Goal: Task Accomplishment & Management: Complete application form

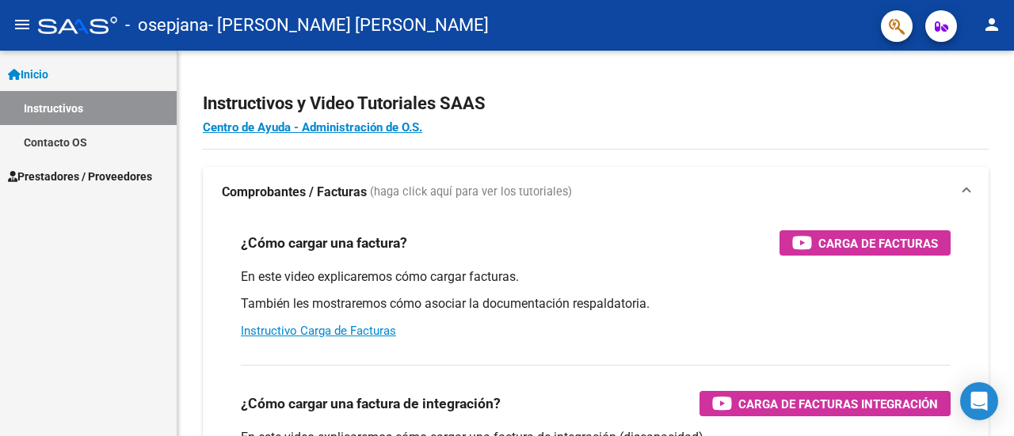
click at [71, 79] on link "Inicio" at bounding box center [88, 74] width 177 height 34
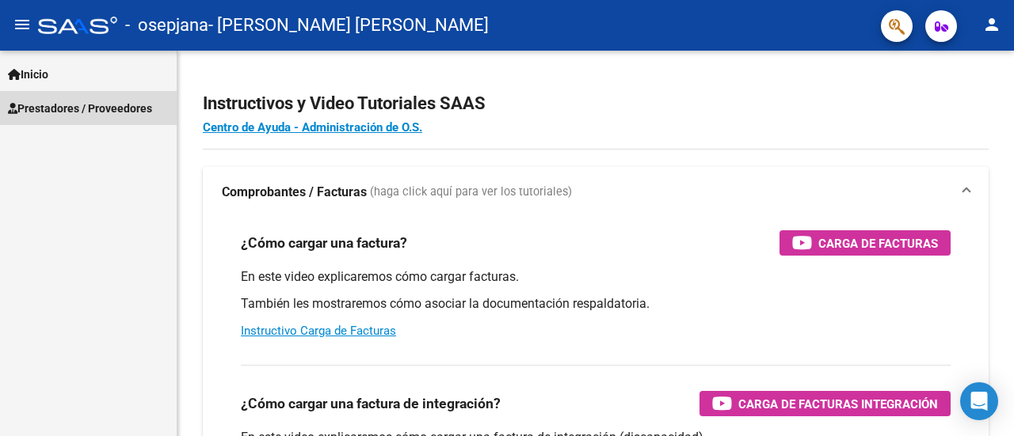
click at [70, 107] on span "Prestadores / Proveedores" at bounding box center [80, 108] width 144 height 17
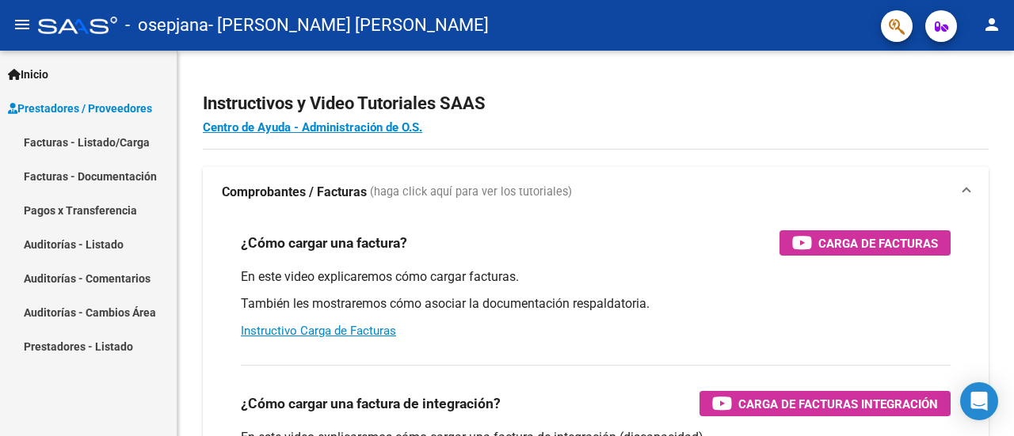
click at [87, 148] on link "Facturas - Listado/Carga" at bounding box center [88, 142] width 177 height 34
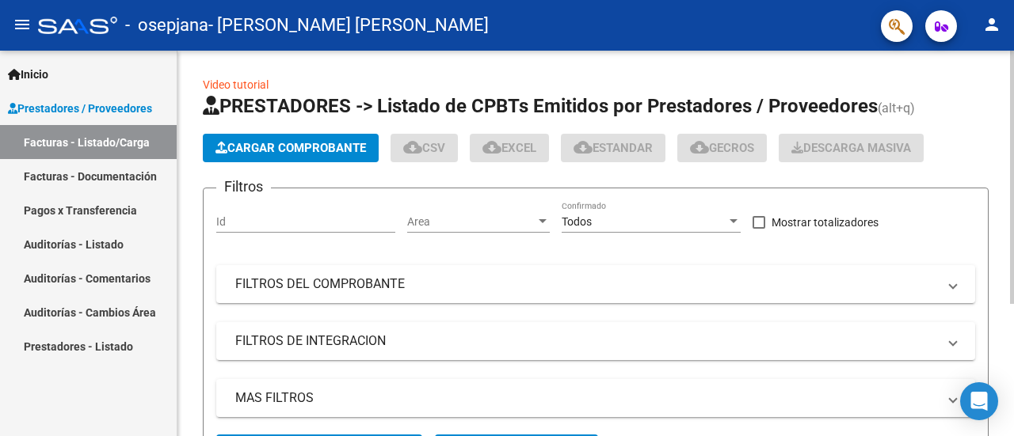
click at [269, 153] on span "Cargar Comprobante" at bounding box center [290, 148] width 151 height 14
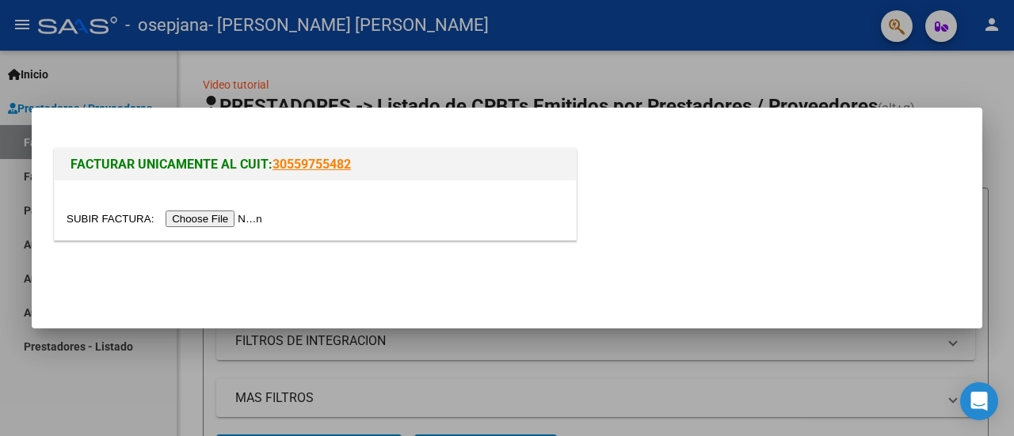
click at [233, 219] on input "file" at bounding box center [167, 219] width 200 height 17
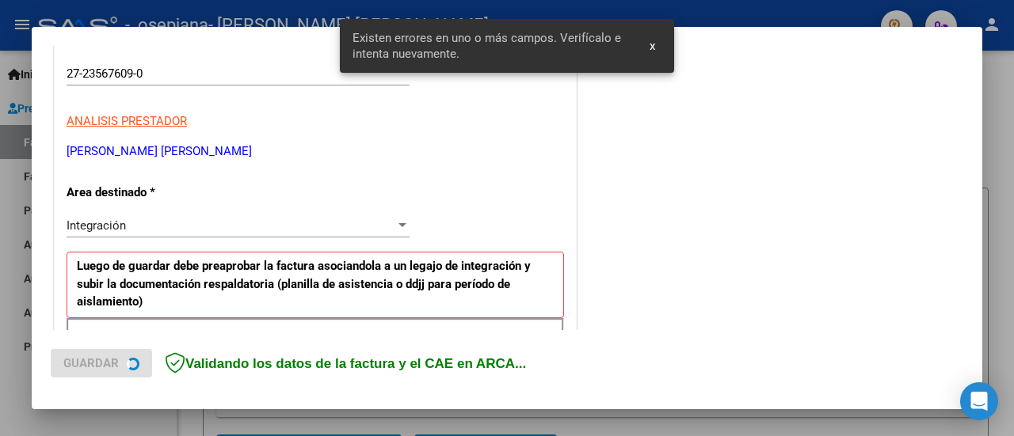
scroll to position [474, 0]
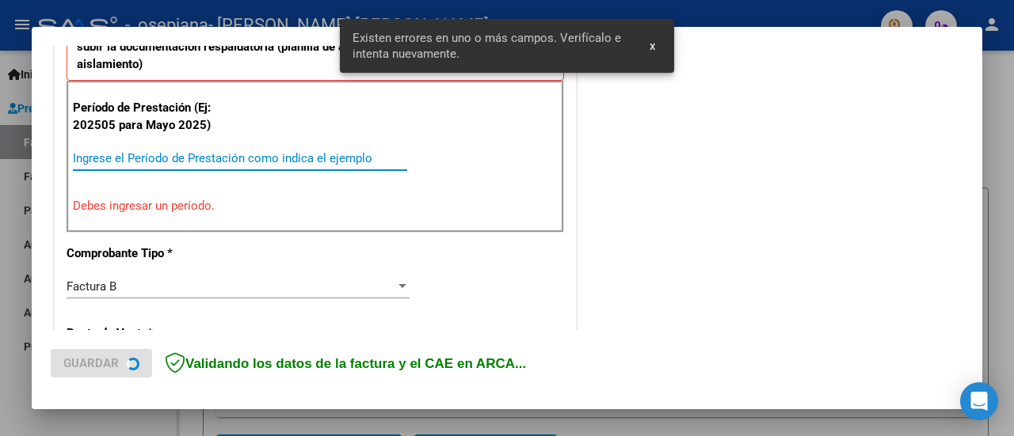
click at [116, 156] on input "Ingrese el Período de Prestación como indica el ejemplo" at bounding box center [240, 158] width 334 height 14
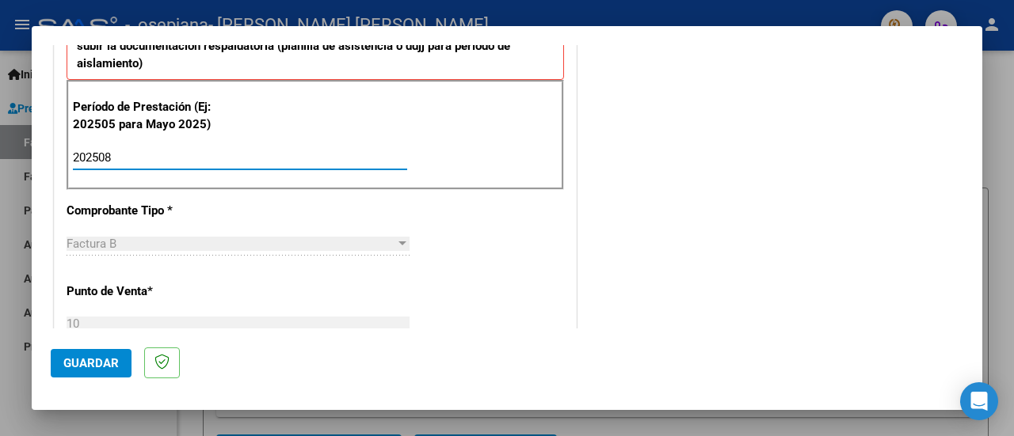
type input "202508"
click at [65, 365] on span "Guardar" at bounding box center [90, 363] width 55 height 14
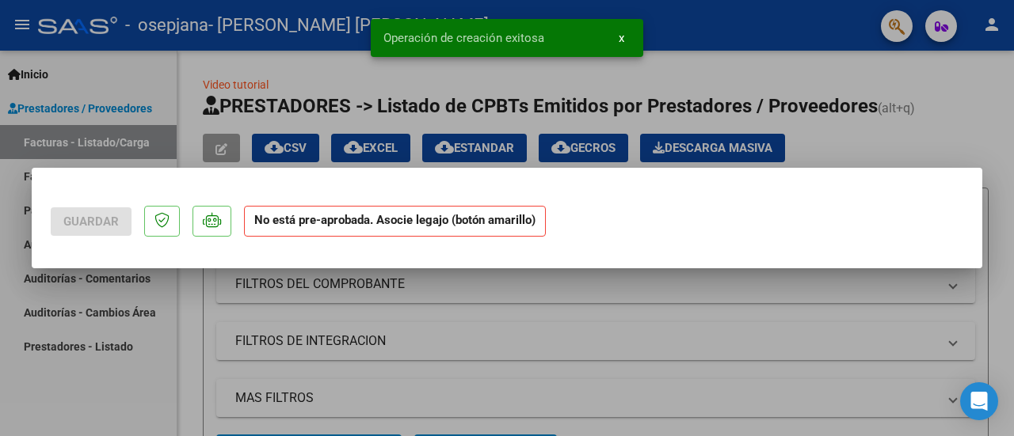
scroll to position [0, 0]
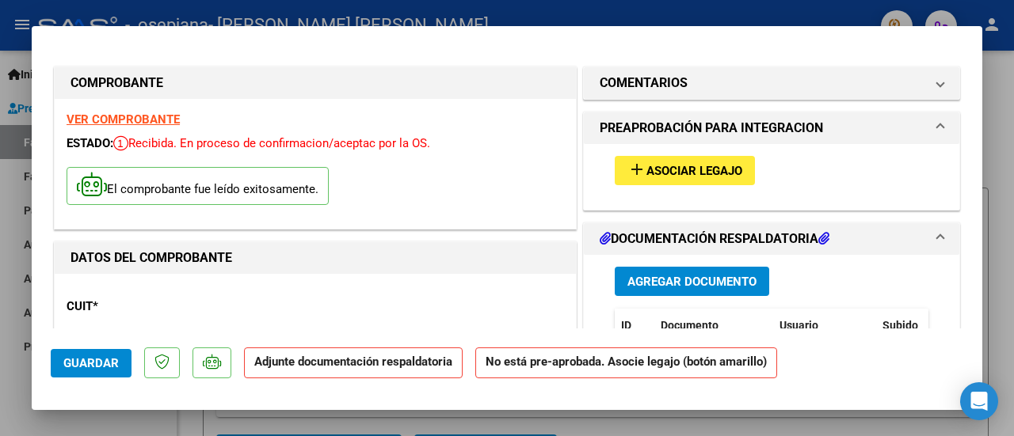
click at [690, 166] on span "Asociar Legajo" at bounding box center [694, 171] width 96 height 14
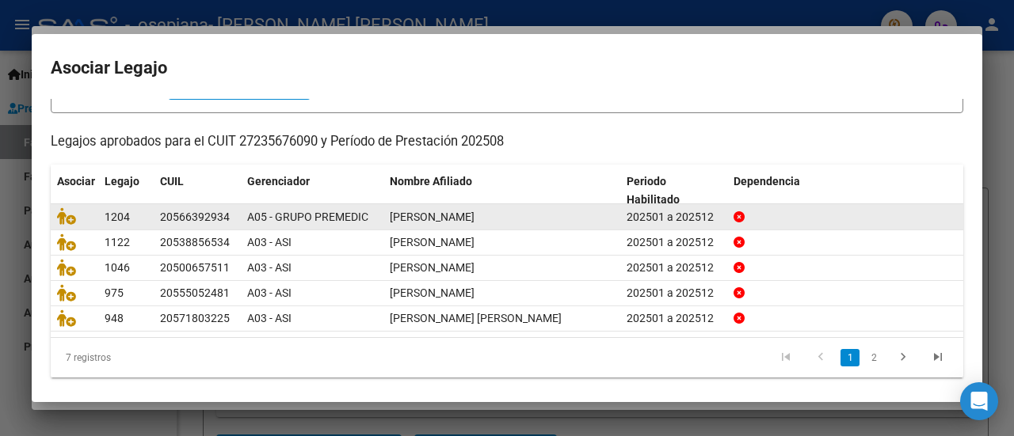
scroll to position [125, 0]
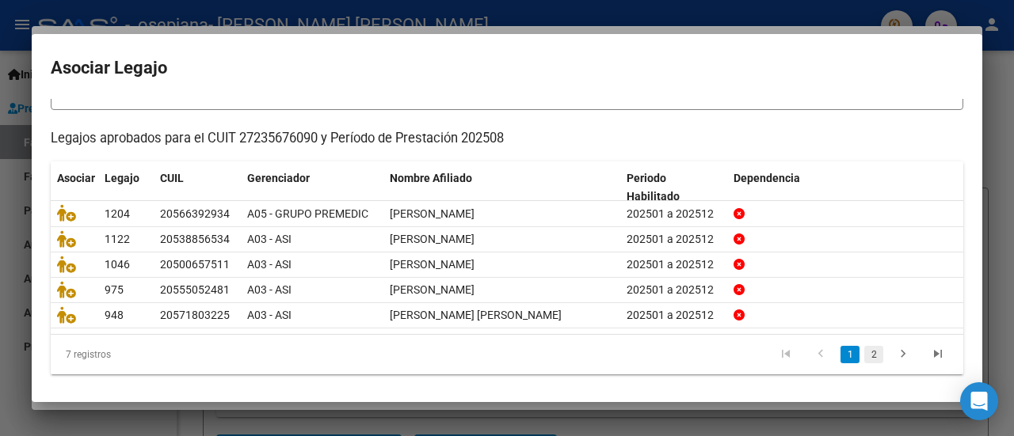
click at [865, 349] on link "2" at bounding box center [873, 354] width 19 height 17
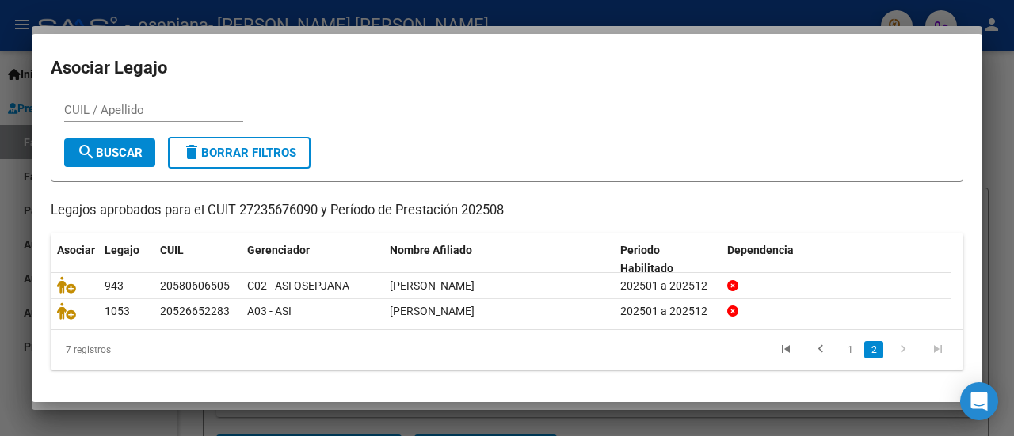
scroll to position [50, 0]
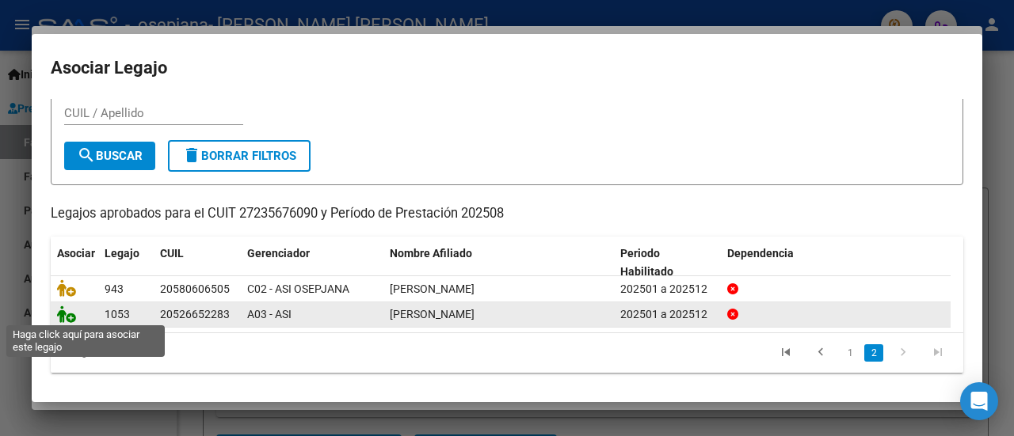
click at [71, 314] on icon at bounding box center [66, 314] width 19 height 17
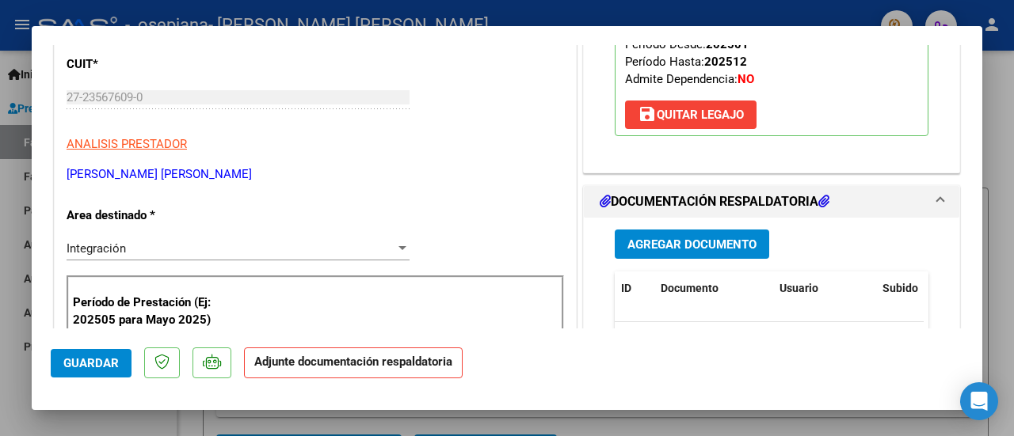
scroll to position [238, 0]
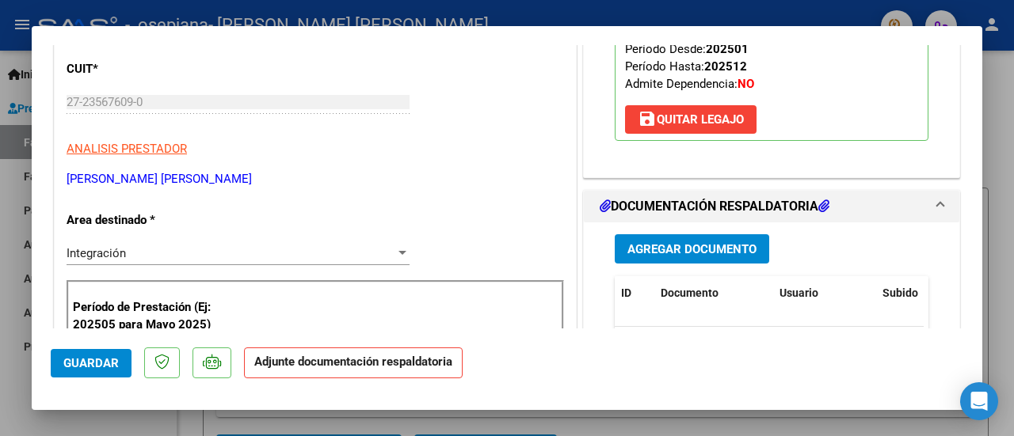
click at [651, 247] on span "Agregar Documento" at bounding box center [691, 249] width 129 height 14
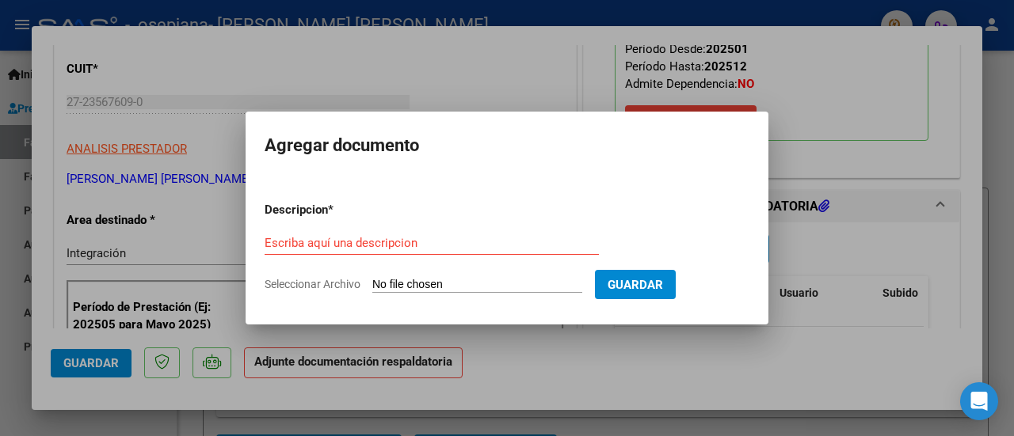
click at [406, 278] on input "Seleccionar Archivo" at bounding box center [477, 285] width 210 height 15
type input "C:\fakepath\ASIST [PERSON_NAME][DATE] [PERSON_NAME][GEOGRAPHIC_DATA]pdf"
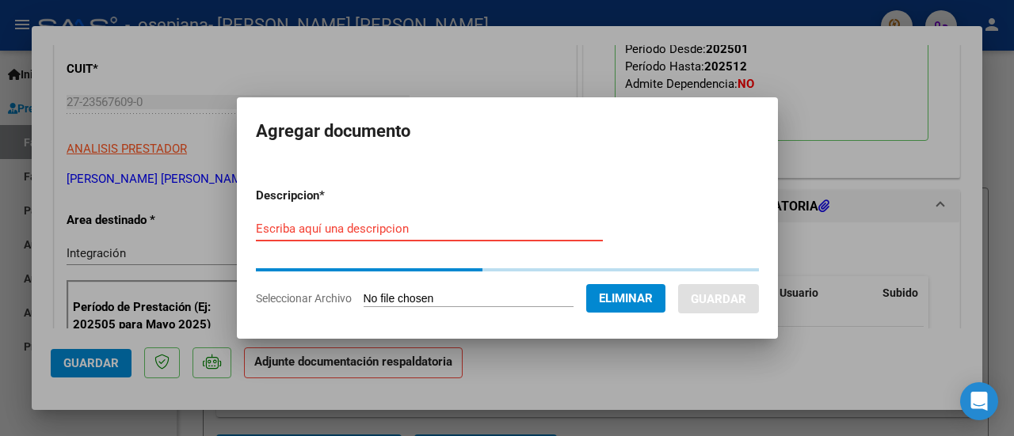
click at [375, 231] on input "Escriba aquí una descripcion" at bounding box center [429, 229] width 347 height 14
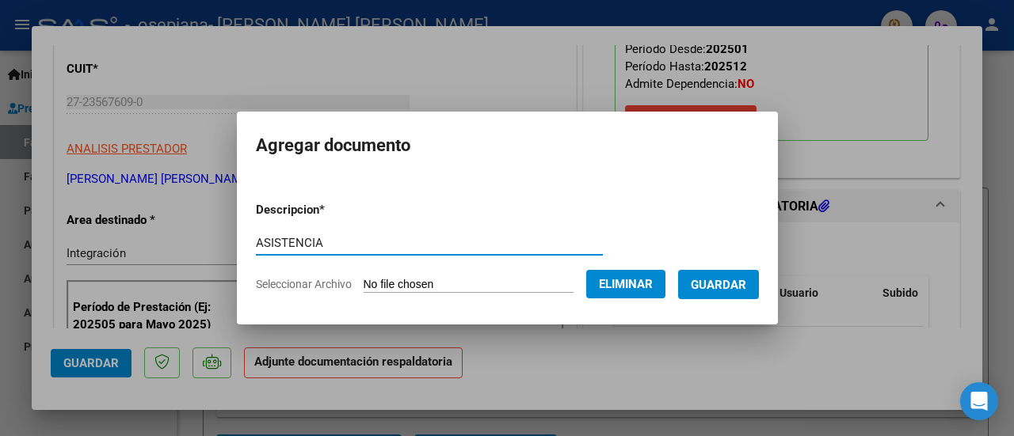
type input "ASISTENCIA"
click at [719, 286] on span "Guardar" at bounding box center [718, 285] width 55 height 14
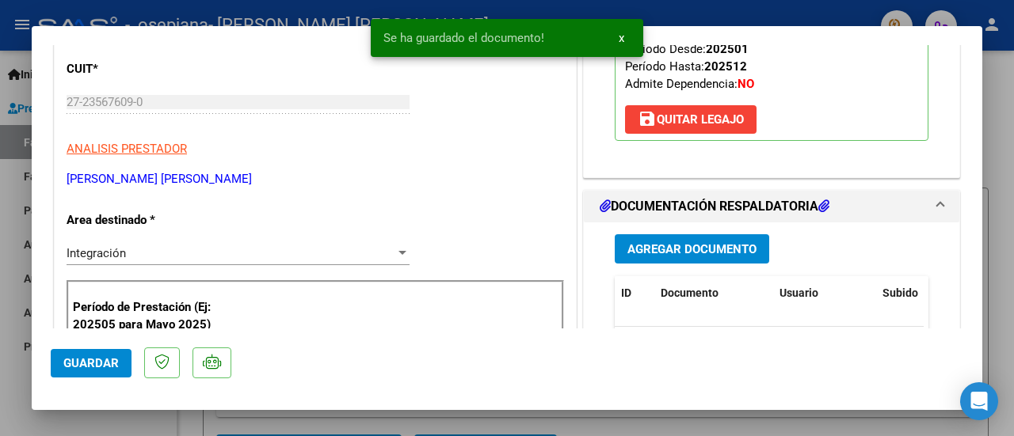
click at [117, 365] on span "Guardar" at bounding box center [90, 363] width 55 height 14
click at [127, 415] on div at bounding box center [507, 218] width 1014 height 436
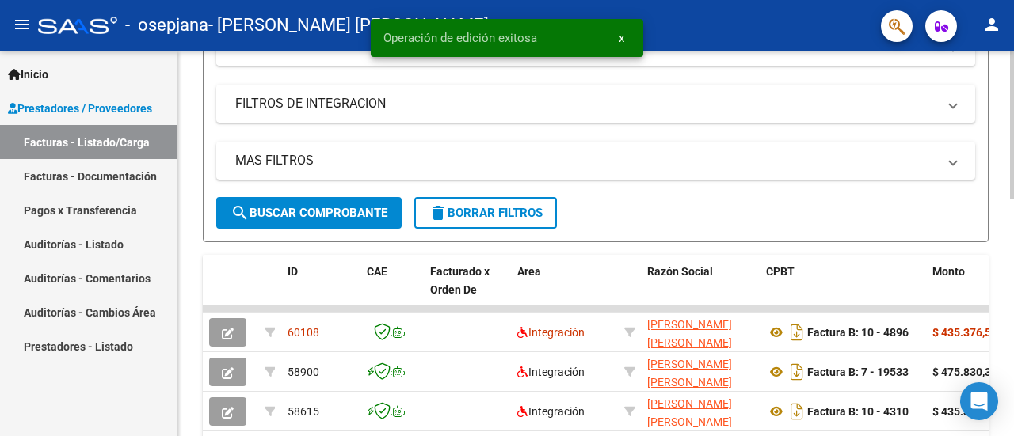
scroll to position [396, 0]
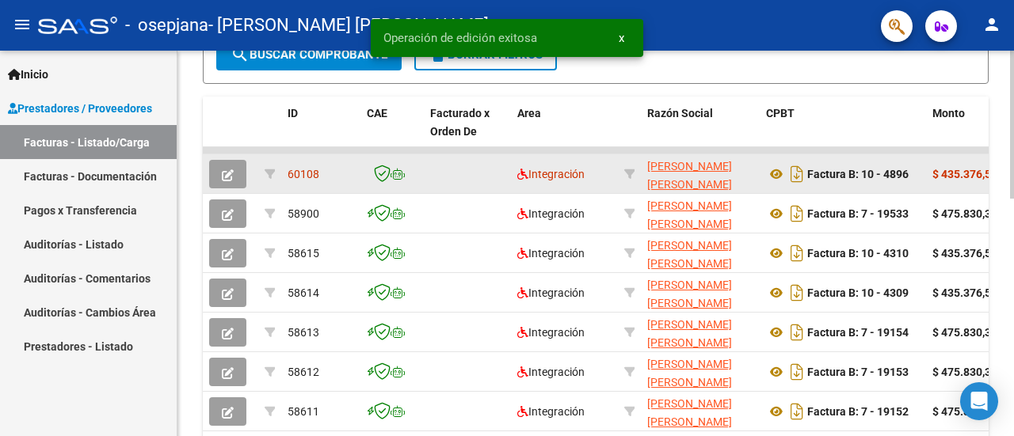
click at [240, 175] on button "button" at bounding box center [227, 174] width 37 height 29
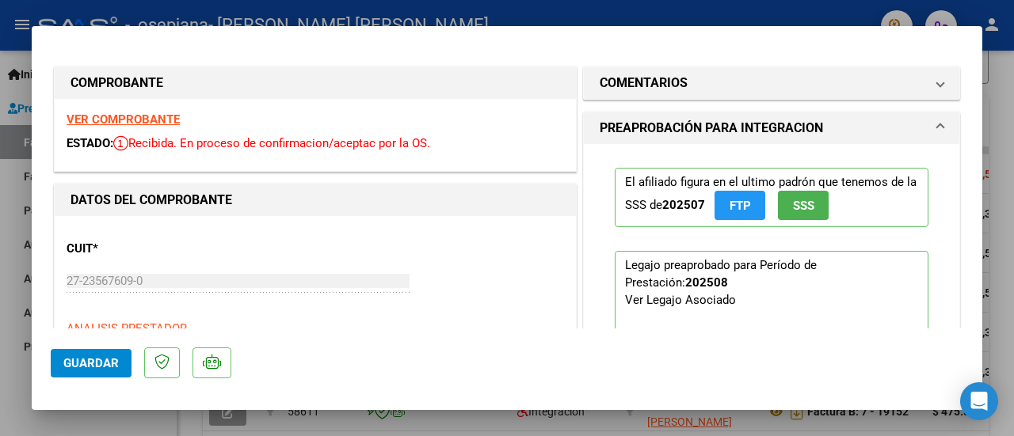
scroll to position [238, 0]
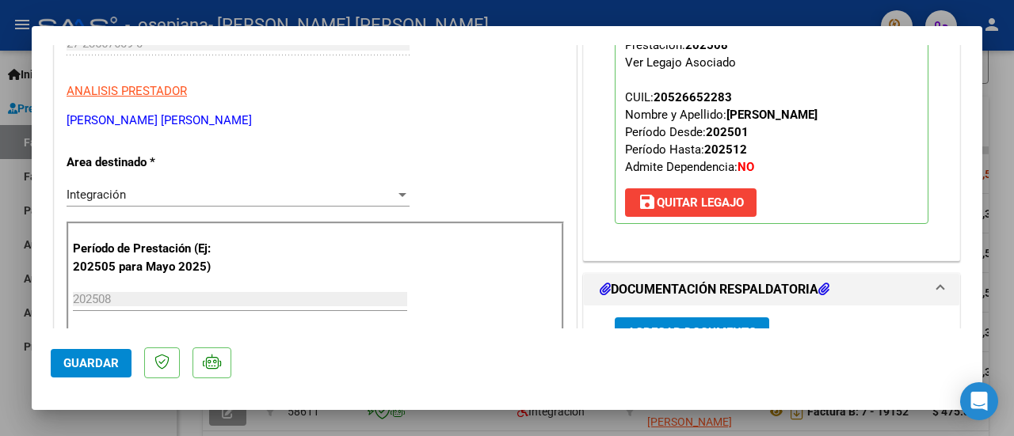
click at [363, 421] on div at bounding box center [507, 218] width 1014 height 436
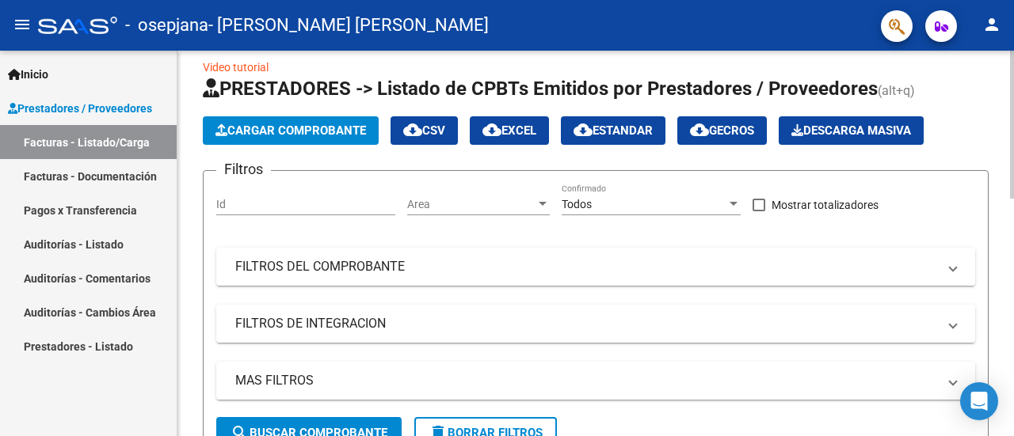
scroll to position [0, 0]
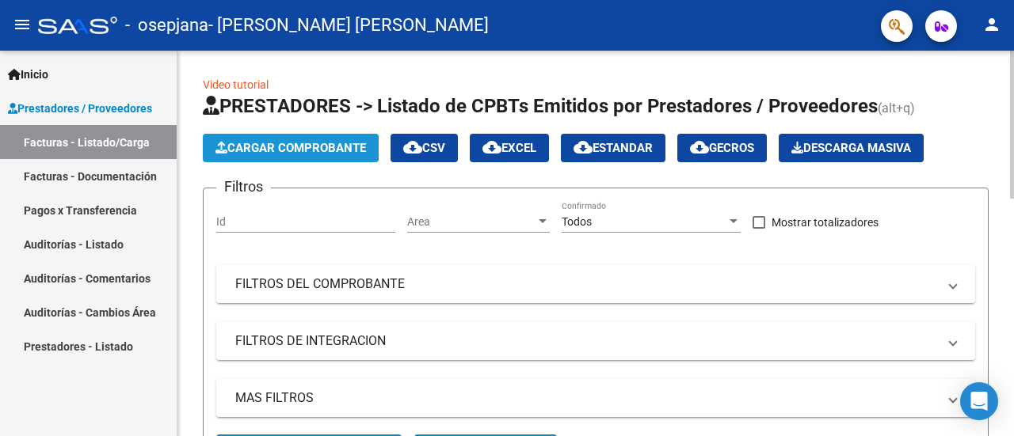
click at [309, 139] on button "Cargar Comprobante" at bounding box center [291, 148] width 176 height 29
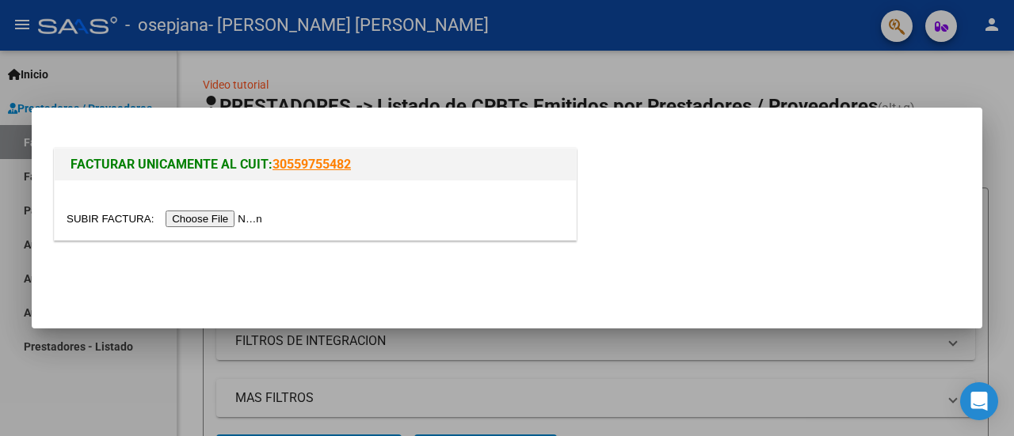
click at [231, 213] on input "file" at bounding box center [167, 219] width 200 height 17
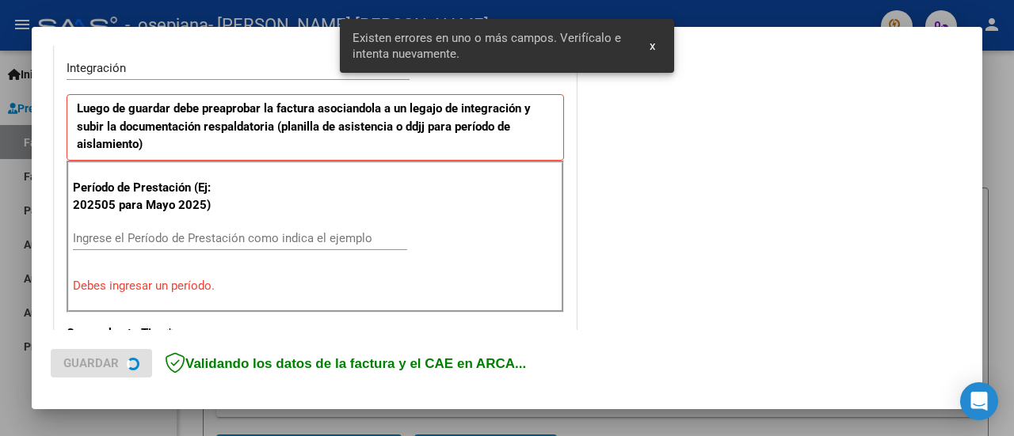
scroll to position [395, 0]
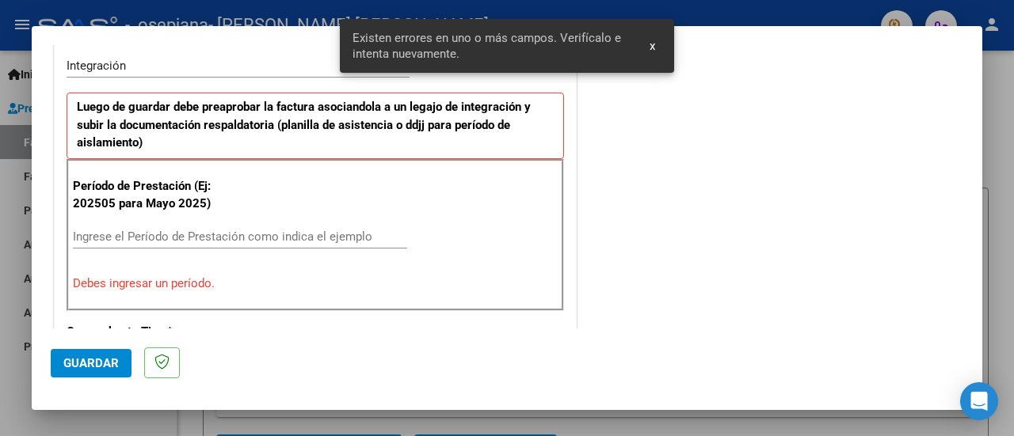
click at [250, 234] on input "Ingrese el Período de Prestación como indica el ejemplo" at bounding box center [240, 237] width 334 height 14
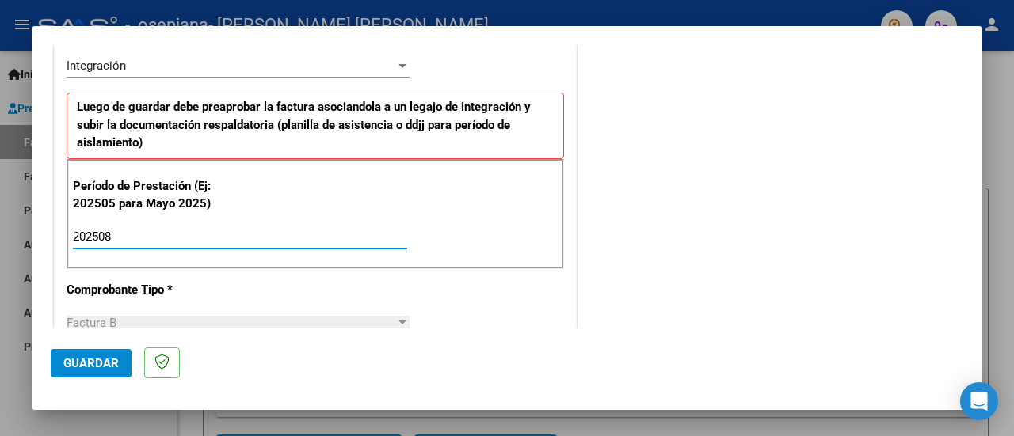
type input "202508"
click at [128, 367] on button "Guardar" at bounding box center [91, 363] width 81 height 29
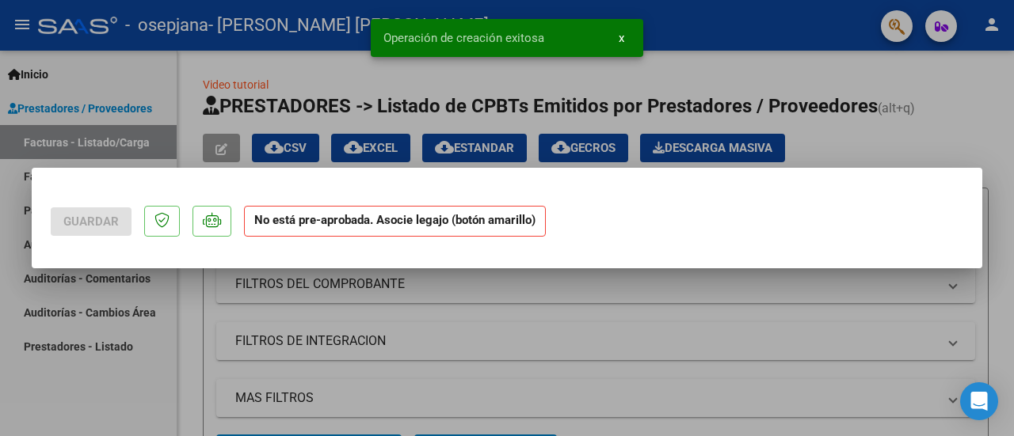
scroll to position [0, 0]
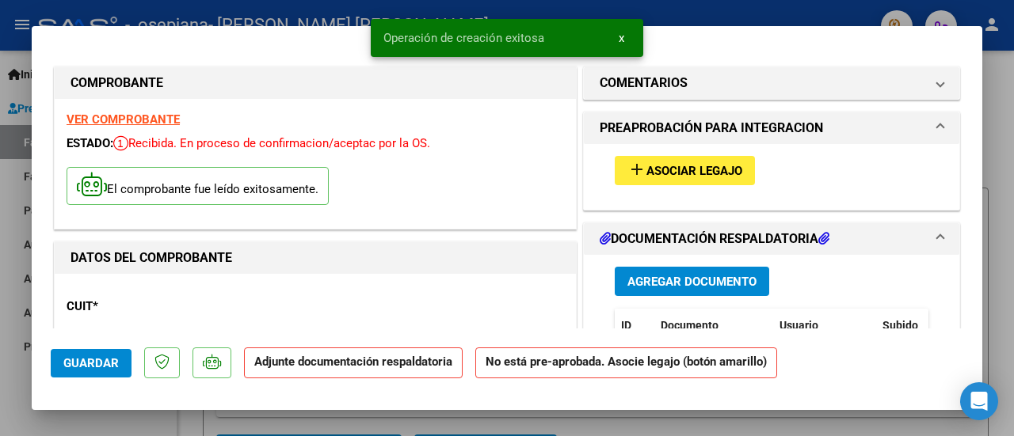
click at [702, 167] on span "Asociar Legajo" at bounding box center [694, 171] width 96 height 14
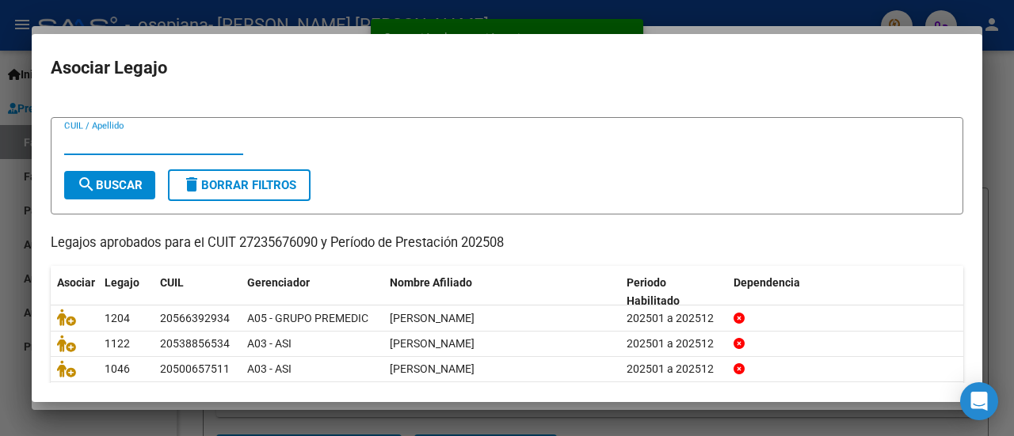
scroll to position [79, 0]
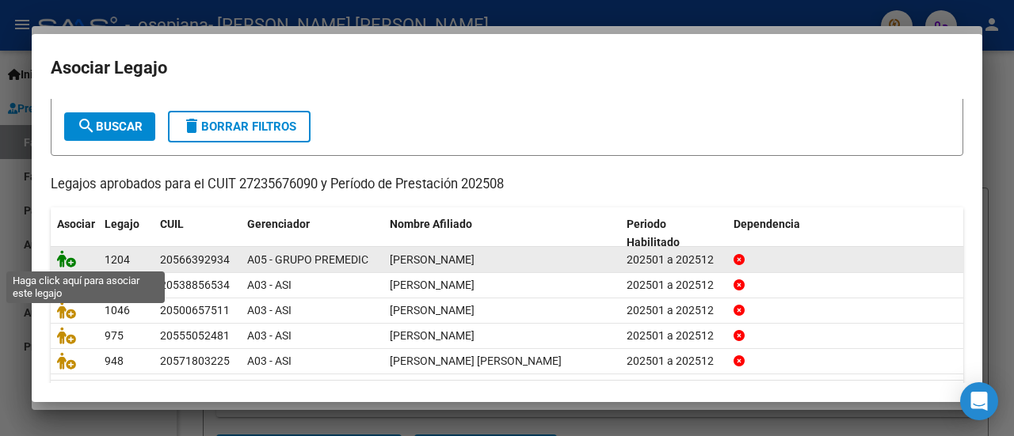
click at [73, 262] on icon at bounding box center [66, 258] width 19 height 17
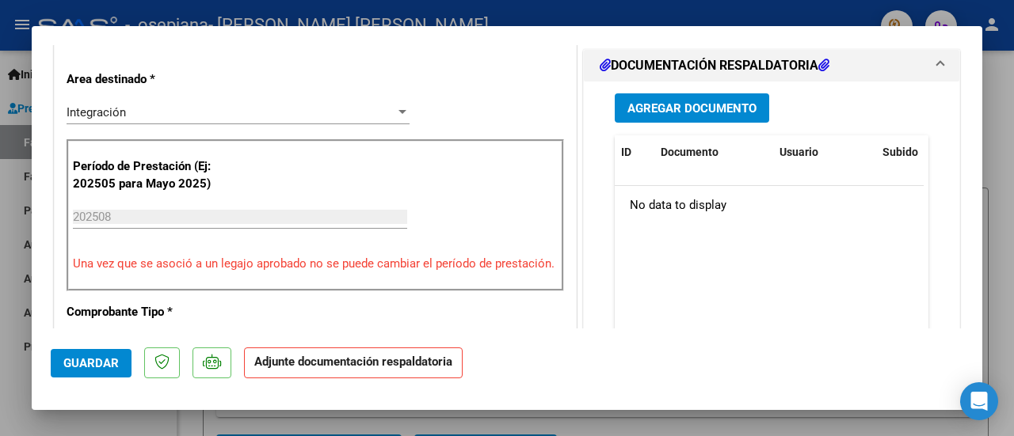
scroll to position [396, 0]
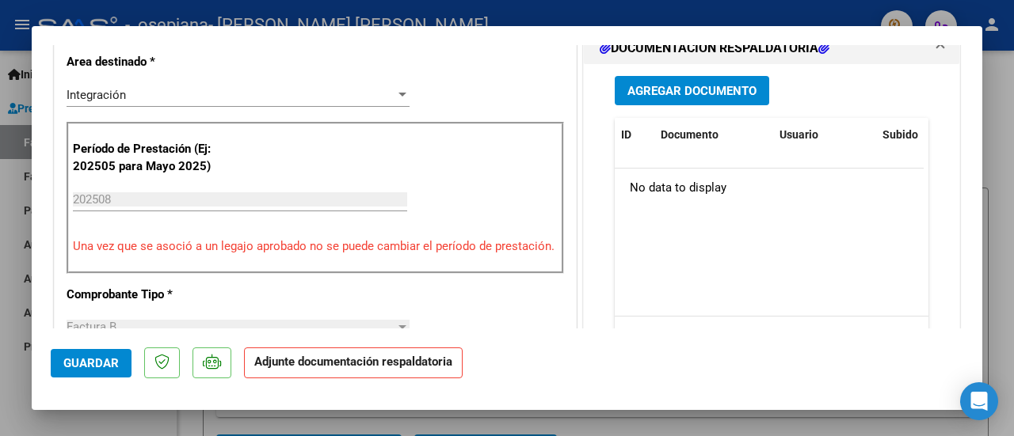
click at [674, 93] on span "Agregar Documento" at bounding box center [691, 91] width 129 height 14
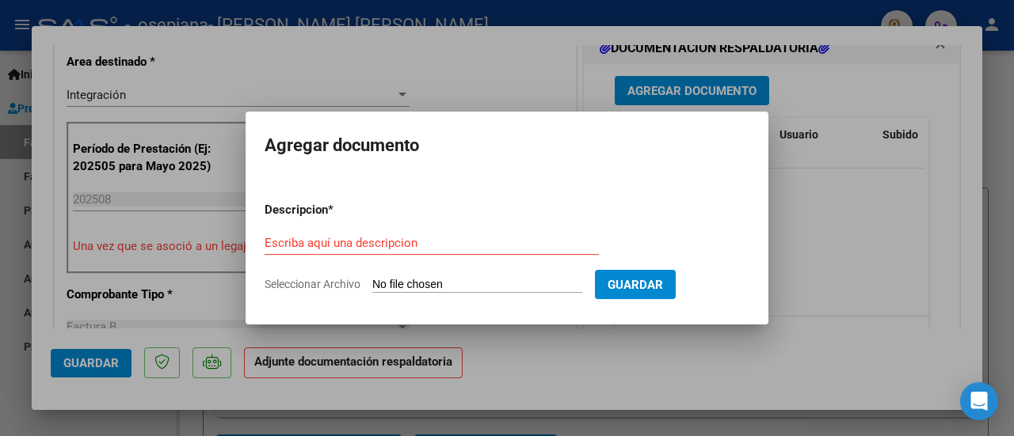
click at [399, 287] on input "Seleccionar Archivo" at bounding box center [477, 285] width 210 height 15
type input "C:\fakepath\[PERSON_NAME] REHA 2025-08.pdf"
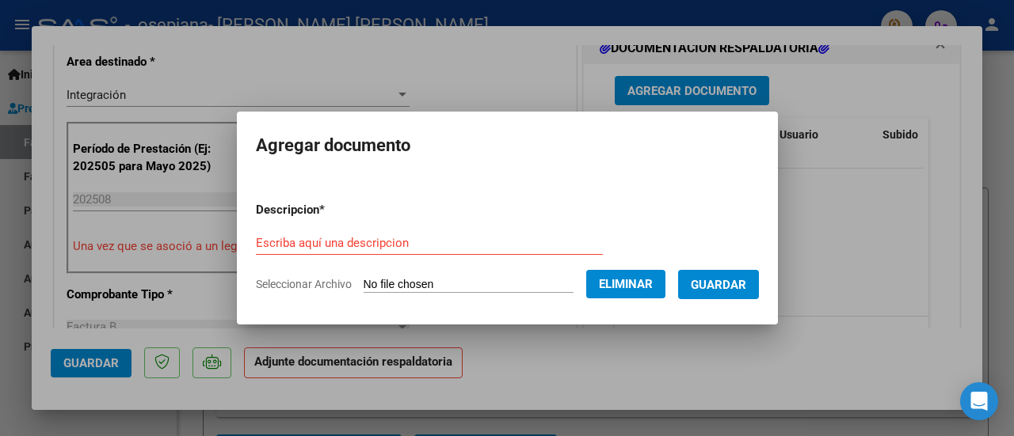
click at [385, 226] on form "Descripcion * Escriba aquí una descripcion Seleccionar Archivo Eliminar Guardar" at bounding box center [507, 247] width 503 height 116
click at [387, 240] on input "Escriba aquí una descripcion" at bounding box center [429, 243] width 347 height 14
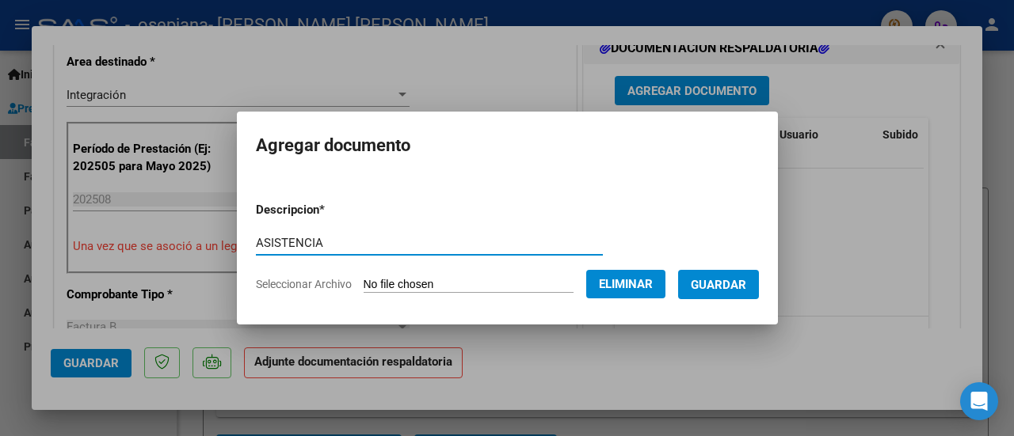
type input "ASISTENCIA"
click at [740, 290] on span "Guardar" at bounding box center [718, 285] width 55 height 14
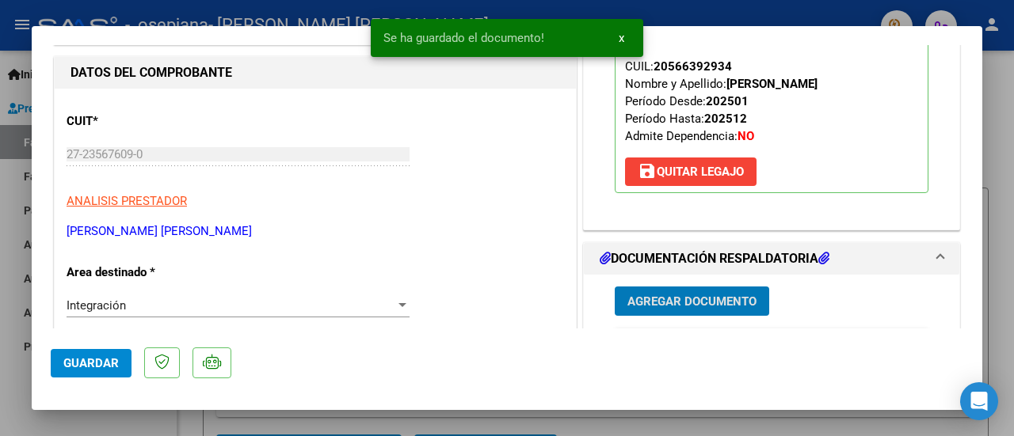
scroll to position [317, 0]
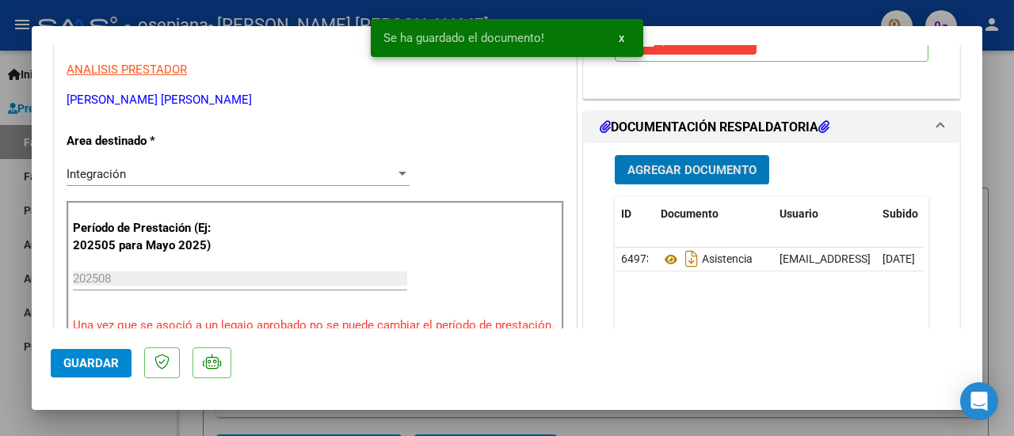
click at [93, 362] on span "Guardar" at bounding box center [90, 363] width 55 height 14
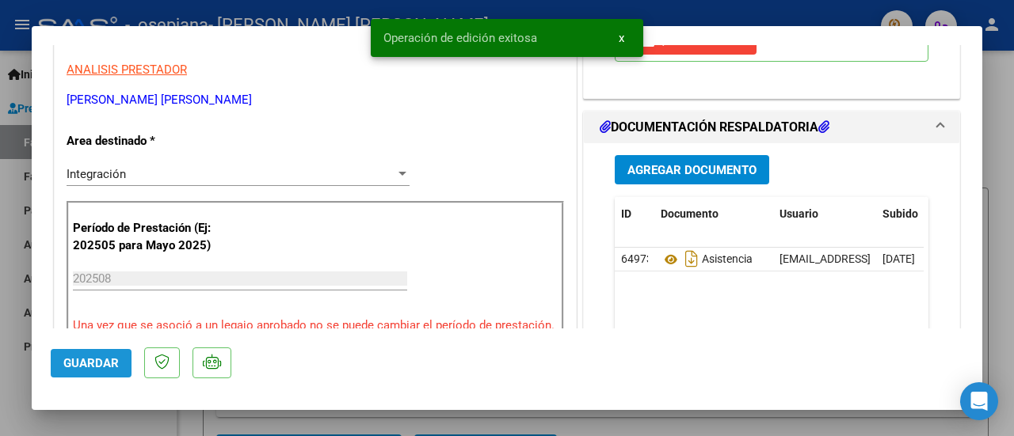
click at [127, 364] on button "Guardar" at bounding box center [91, 363] width 81 height 29
click at [127, 421] on div at bounding box center [507, 218] width 1014 height 436
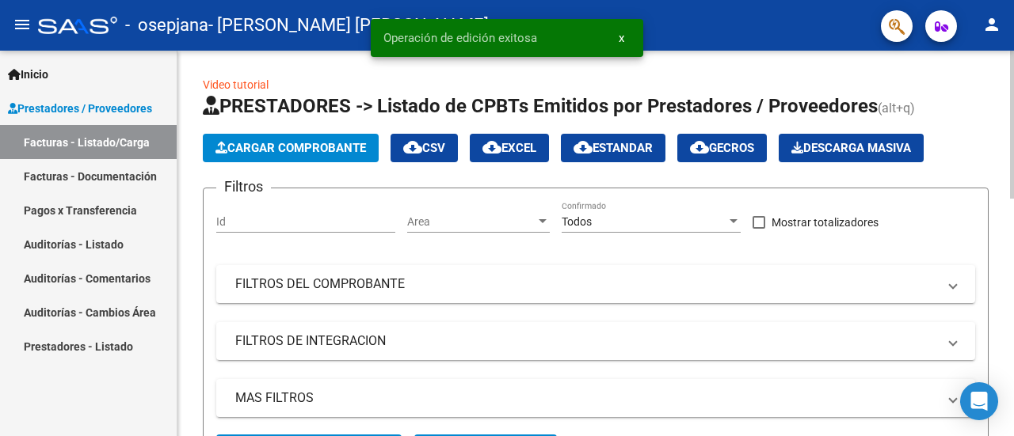
click at [261, 143] on span "Cargar Comprobante" at bounding box center [290, 148] width 151 height 14
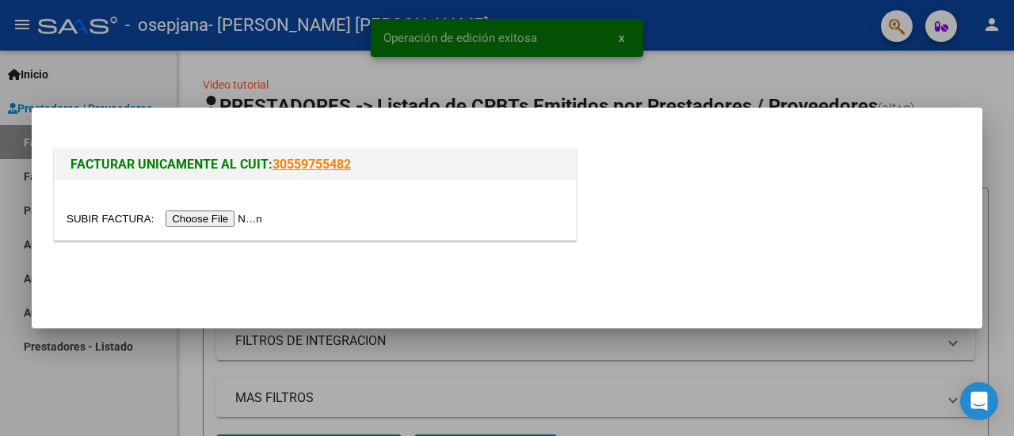
click at [238, 219] on input "file" at bounding box center [167, 219] width 200 height 17
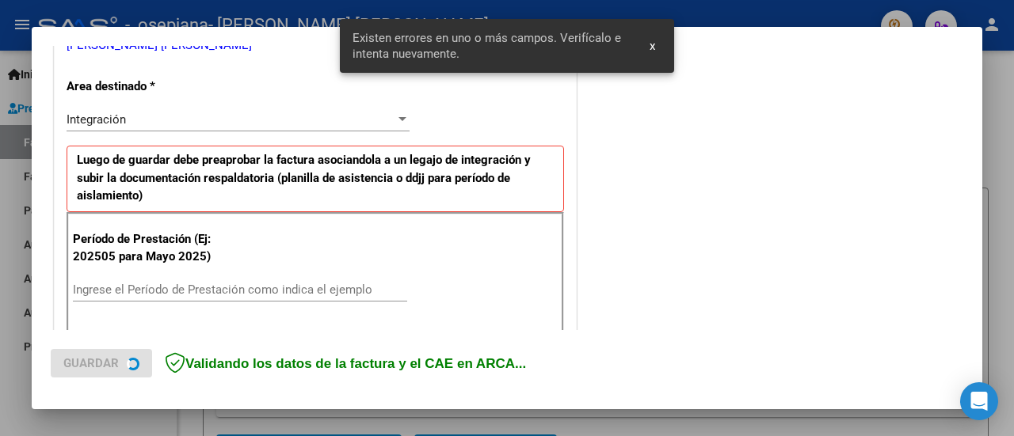
scroll to position [395, 0]
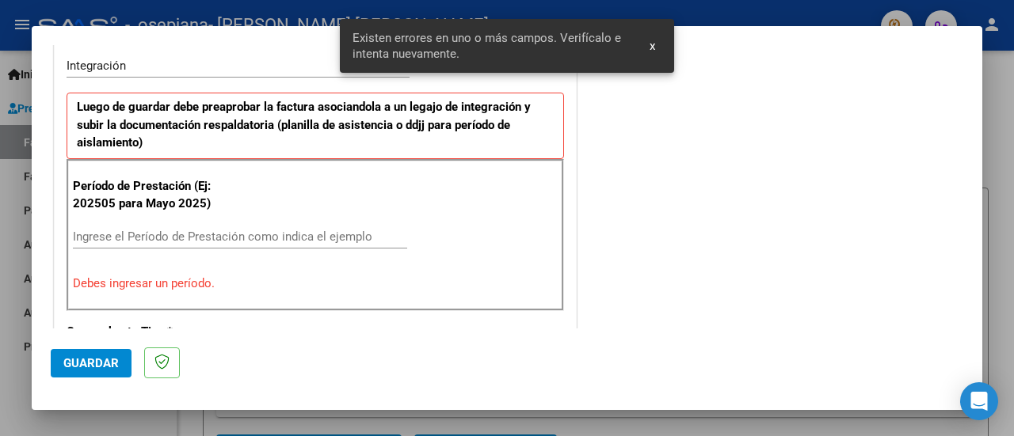
click at [214, 236] on input "Ingrese el Período de Prestación como indica el ejemplo" at bounding box center [240, 237] width 334 height 14
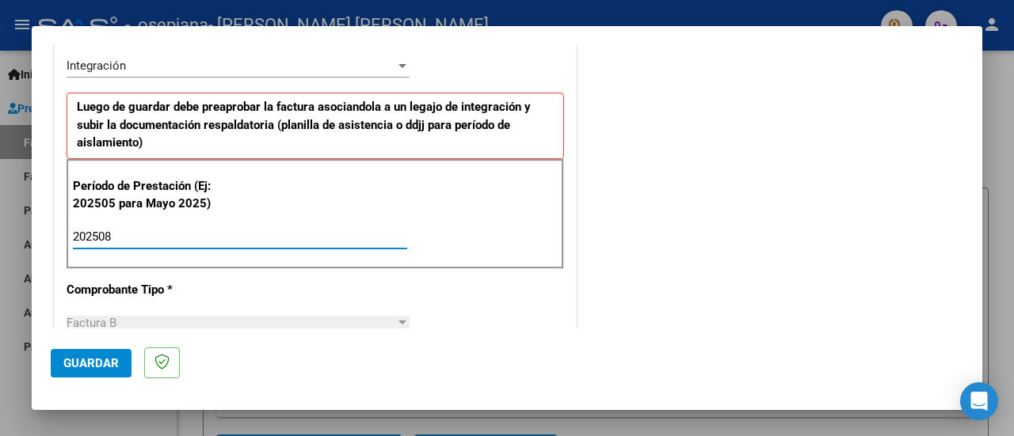
type input "202508"
click at [66, 376] on button "Guardar" at bounding box center [91, 363] width 81 height 29
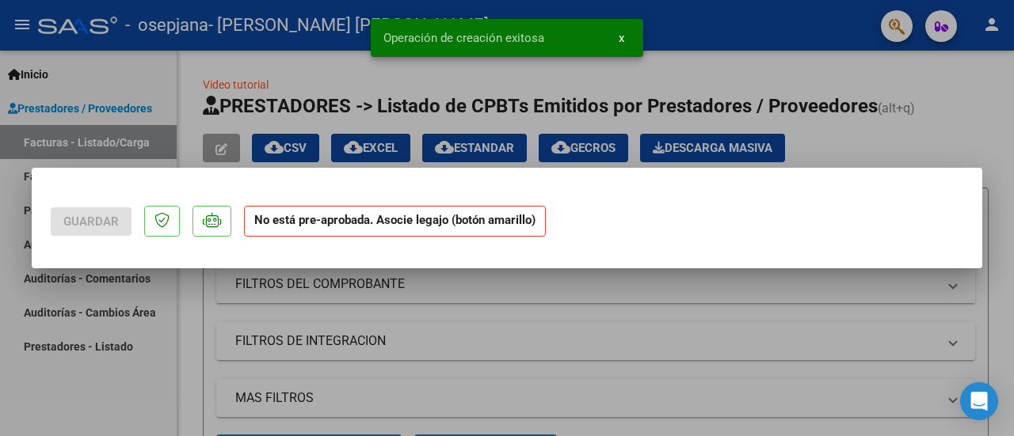
scroll to position [0, 0]
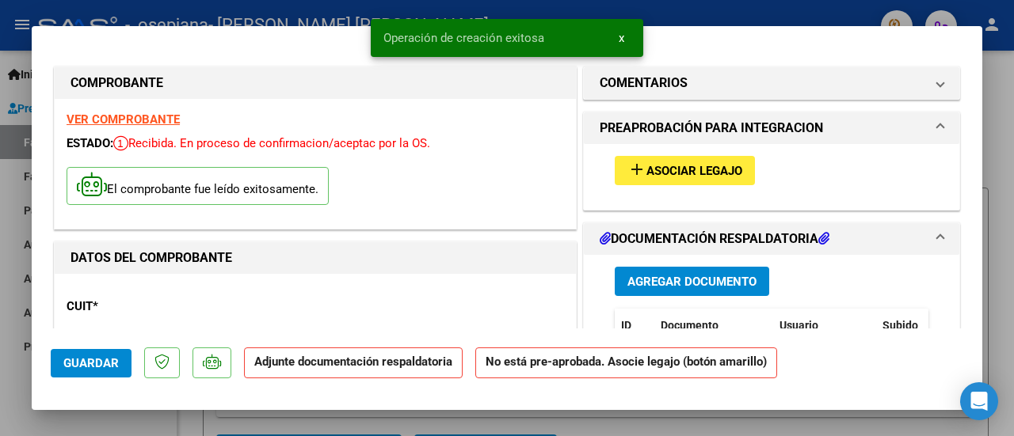
click at [648, 278] on span "Agregar Documento" at bounding box center [691, 282] width 129 height 14
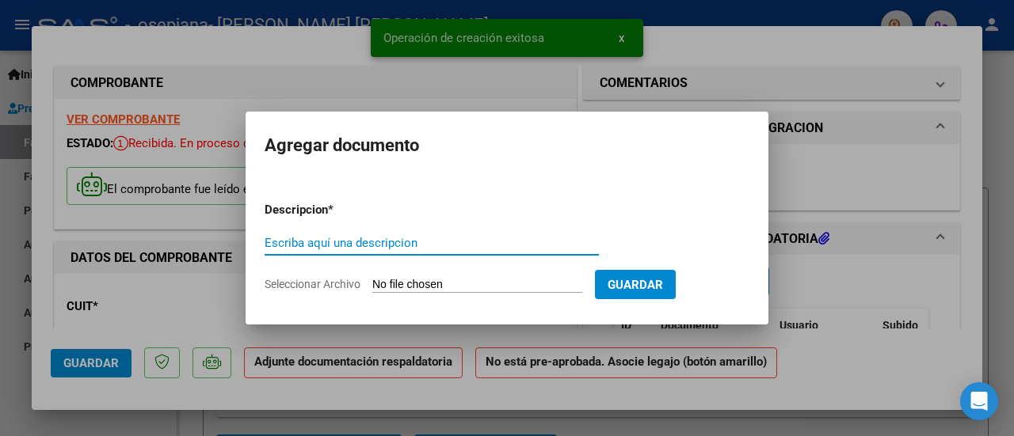
click at [440, 285] on input "Seleccionar Archivo" at bounding box center [477, 285] width 210 height 15
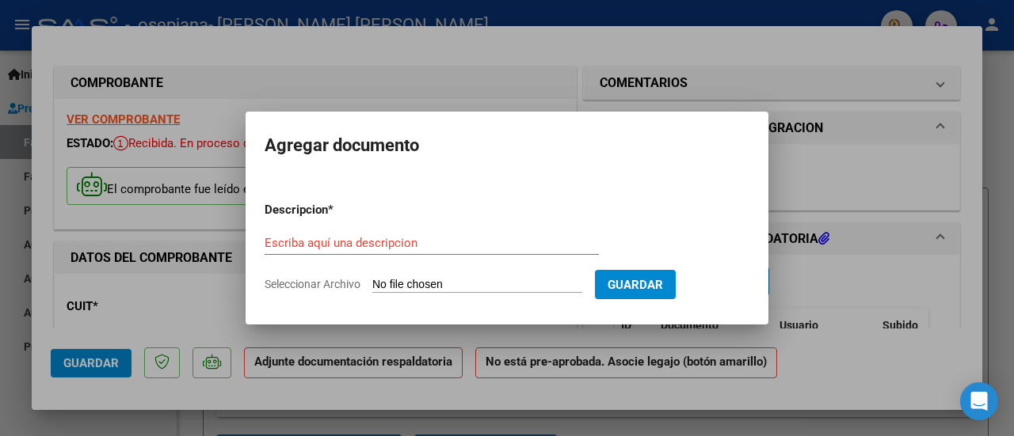
type input "C:\fakepath\ASIST SAIE [DATE] - [PERSON_NAME].pdf"
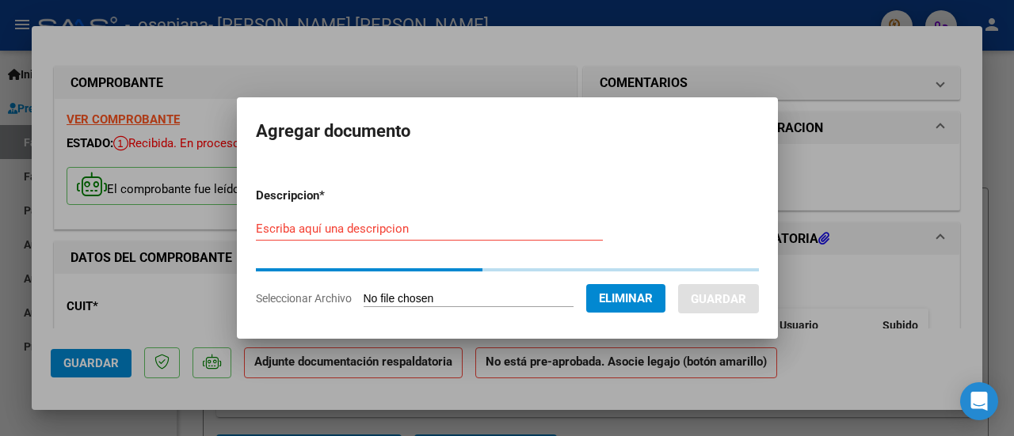
click at [384, 234] on input "Escriba aquí una descripcion" at bounding box center [429, 229] width 347 height 14
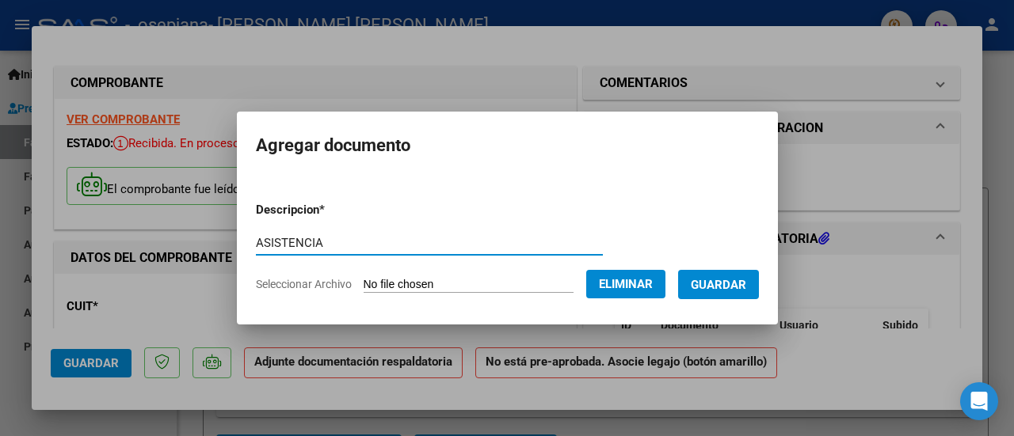
type input "ASISTENCIA"
drag, startPoint x: 776, startPoint y: 289, endPoint x: 755, endPoint y: 288, distance: 20.6
click at [775, 289] on mat-dialog-content "Descripcion * ASISTENCIA Escriba aquí una descripcion Seleccionar Archivo Elimi…" at bounding box center [507, 241] width 541 height 128
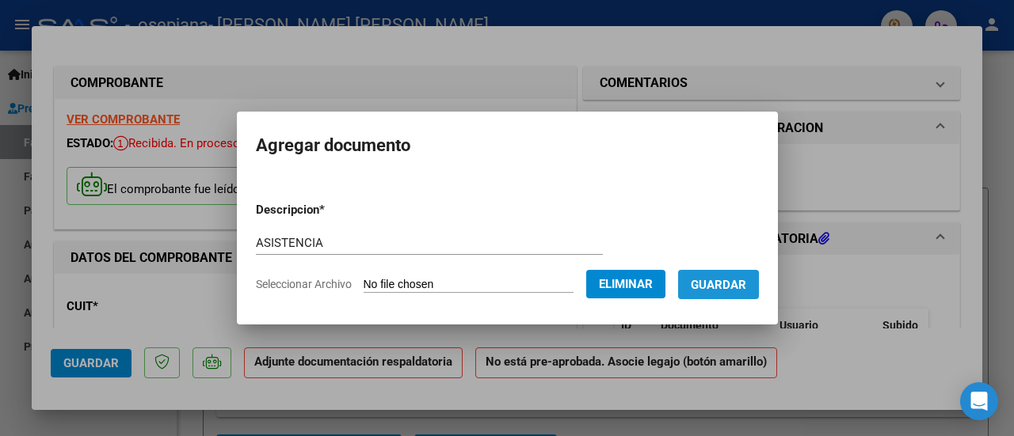
click at [730, 288] on span "Guardar" at bounding box center [718, 285] width 55 height 14
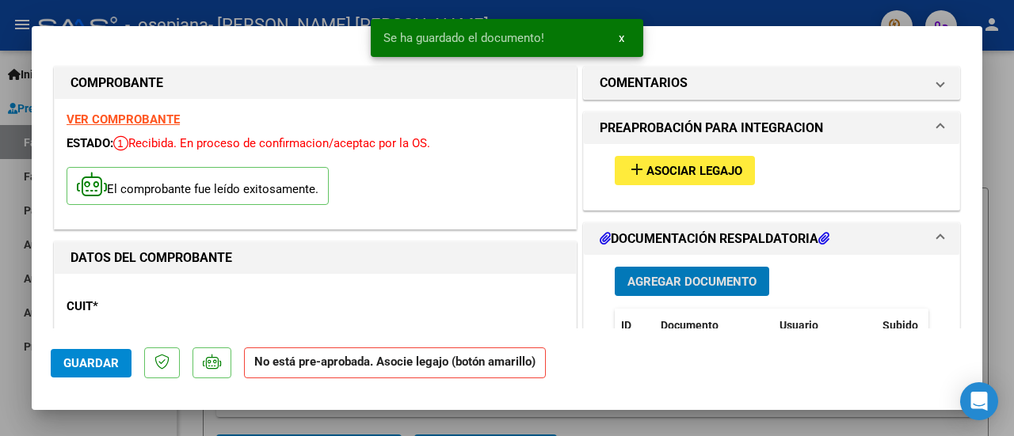
click at [653, 178] on button "add Asociar Legajo" at bounding box center [685, 170] width 140 height 29
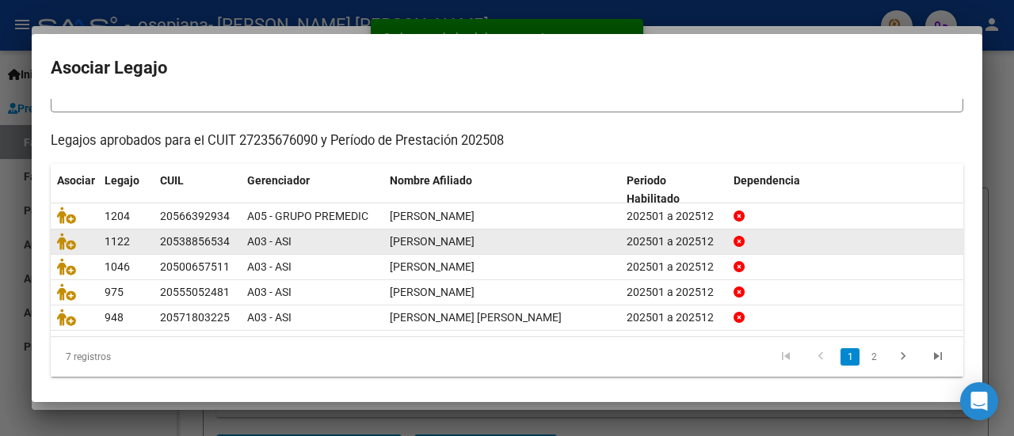
scroll to position [125, 0]
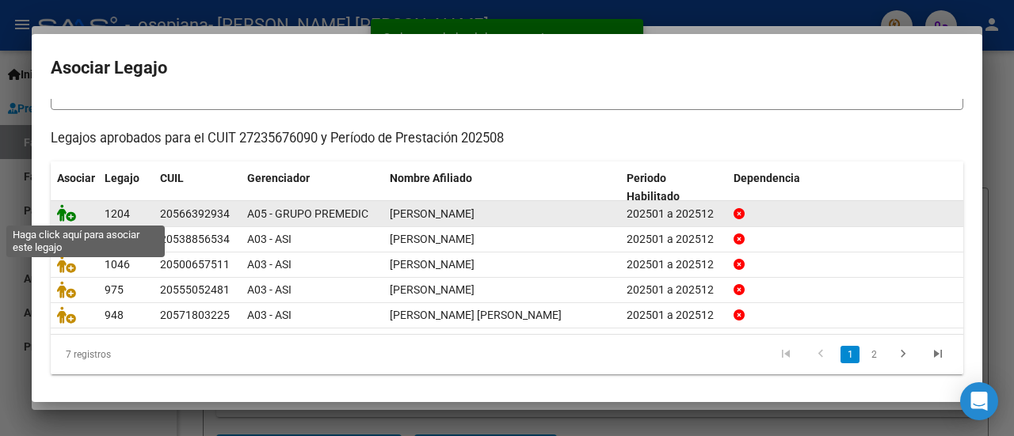
click at [74, 217] on icon at bounding box center [66, 212] width 19 height 17
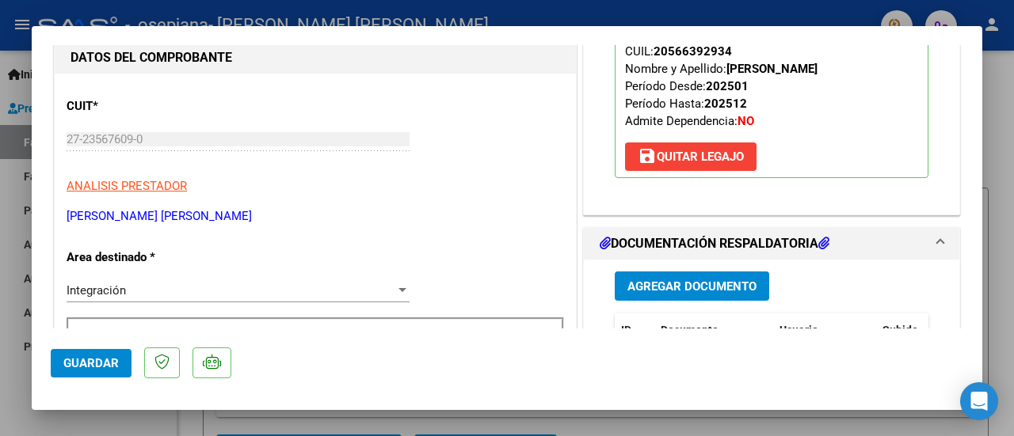
scroll to position [238, 0]
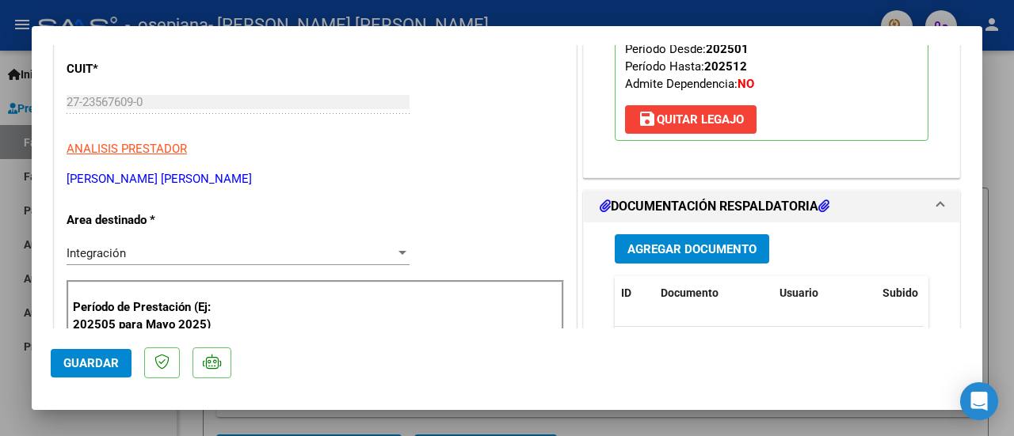
click at [120, 367] on button "Guardar" at bounding box center [91, 363] width 81 height 29
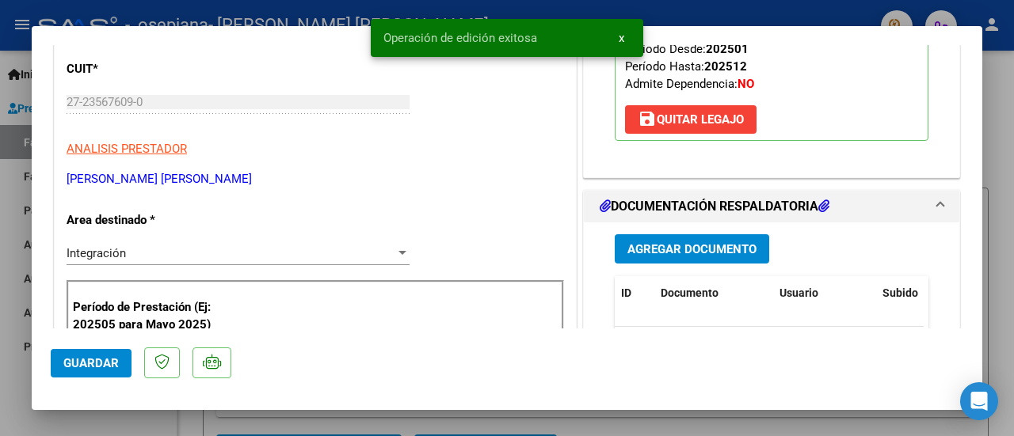
click at [101, 353] on button "Guardar" at bounding box center [91, 363] width 81 height 29
click at [112, 360] on span "Guardar" at bounding box center [90, 363] width 55 height 14
click at [128, 417] on div at bounding box center [507, 218] width 1014 height 436
type input "$ 0,00"
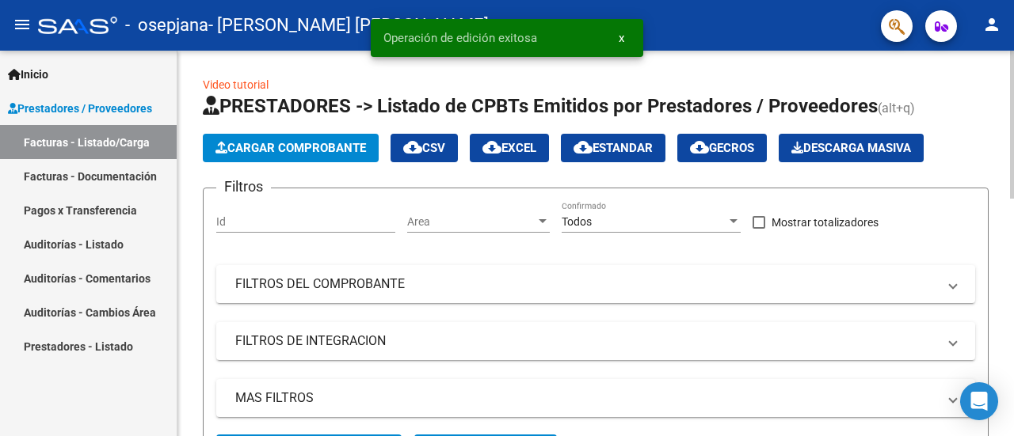
click at [326, 143] on span "Cargar Comprobante" at bounding box center [290, 148] width 151 height 14
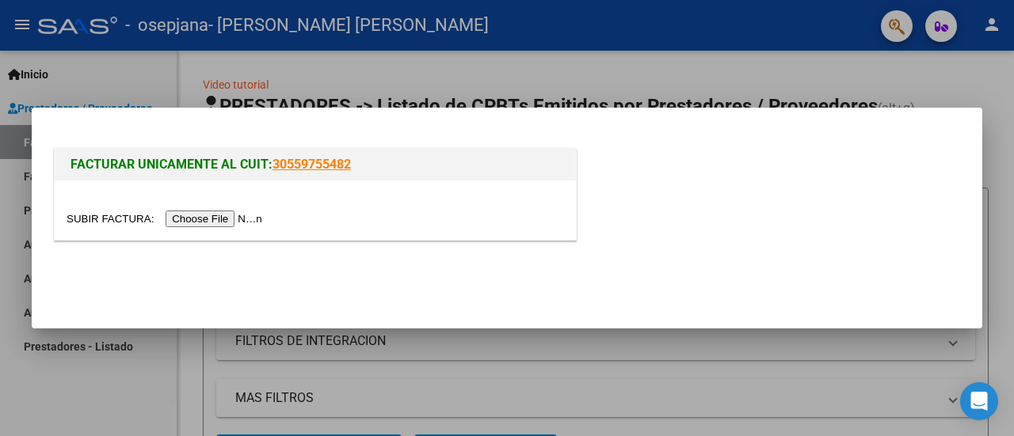
click at [263, 222] on input "file" at bounding box center [167, 219] width 200 height 17
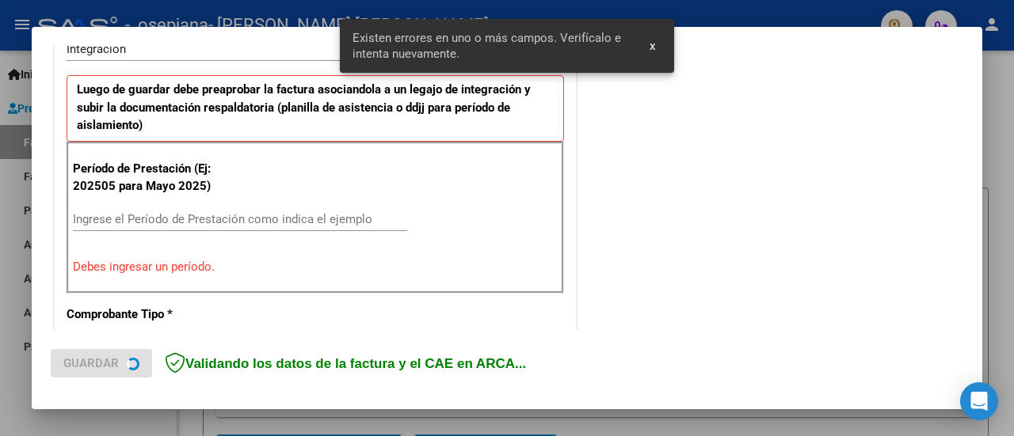
scroll to position [395, 0]
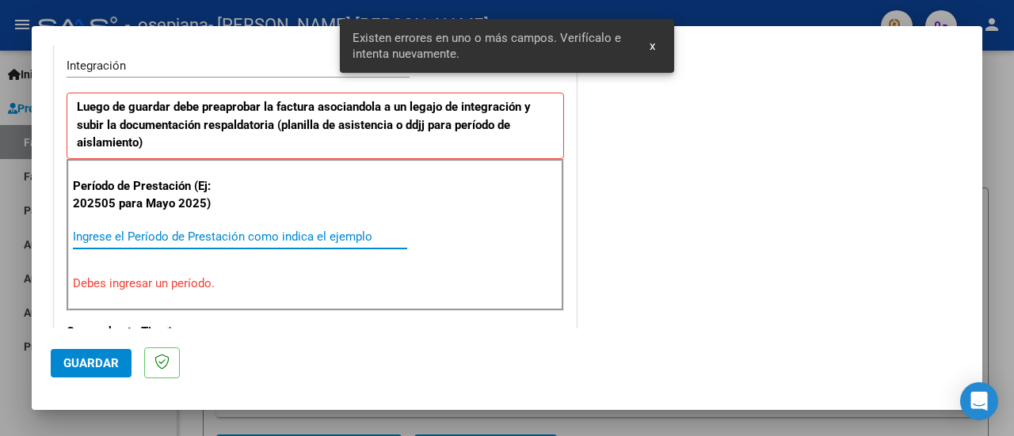
click at [206, 232] on input "Ingrese el Período de Prestación como indica el ejemplo" at bounding box center [240, 237] width 334 height 14
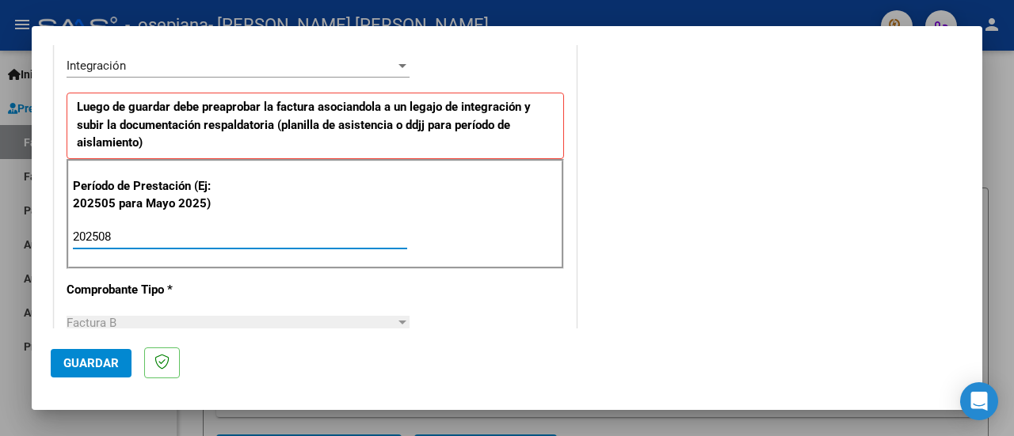
type input "202508"
click at [123, 364] on button "Guardar" at bounding box center [91, 363] width 81 height 29
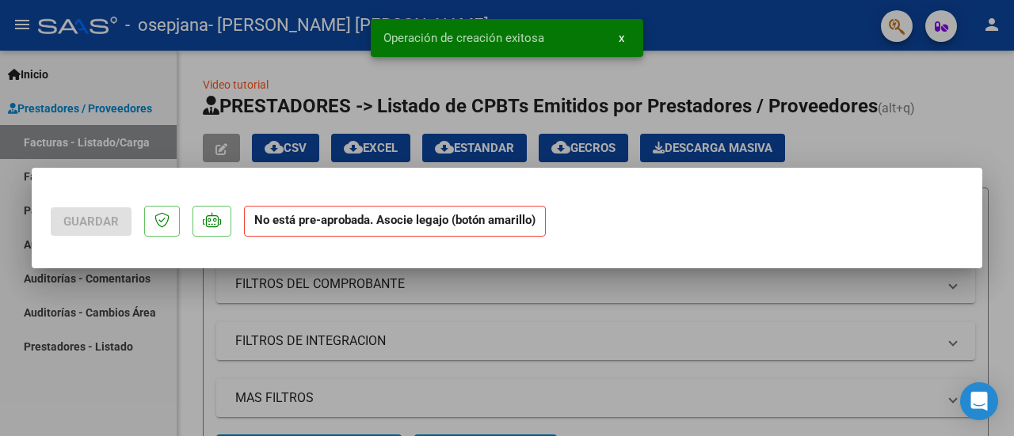
scroll to position [0, 0]
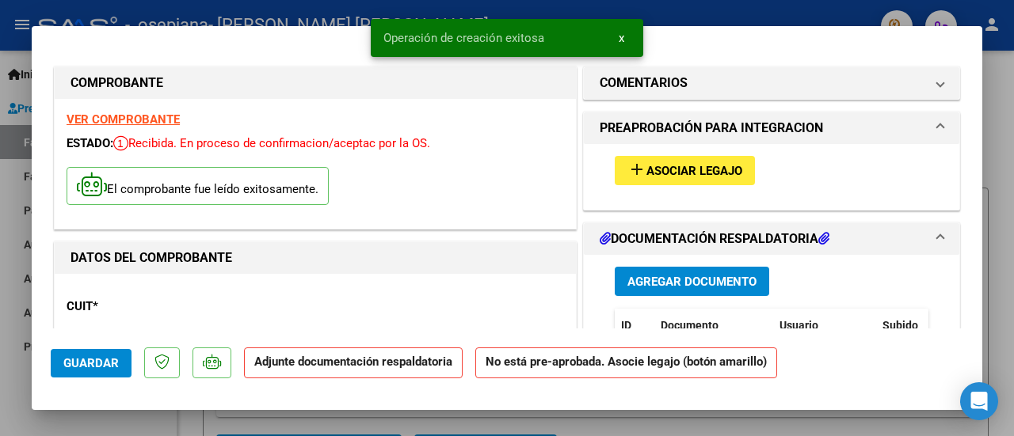
click at [657, 275] on span "Agregar Documento" at bounding box center [691, 282] width 129 height 14
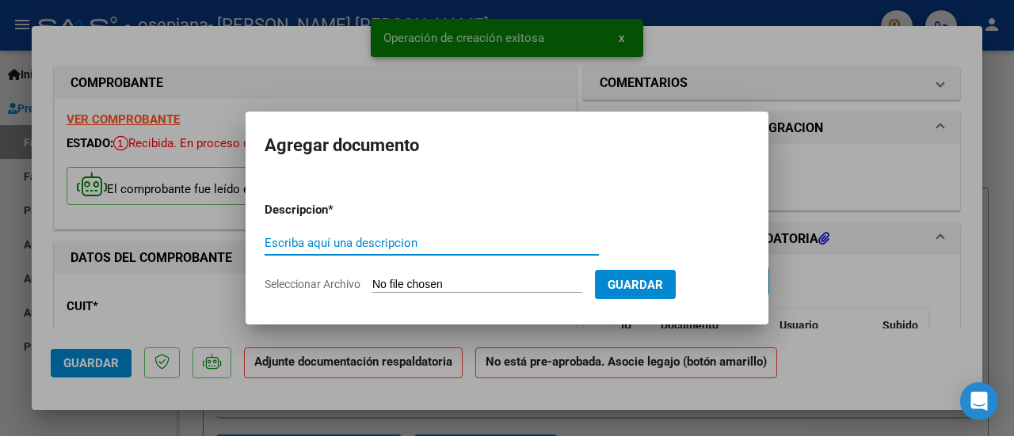
click at [441, 285] on input "Seleccionar Archivo" at bounding box center [477, 285] width 210 height 15
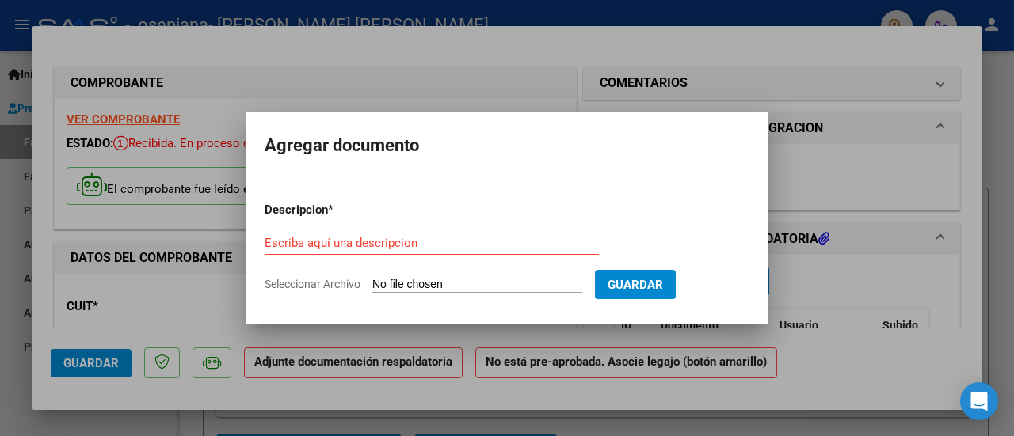
type input "C:\fakepath\ASIST SAIE [PERSON_NAME].pdf"
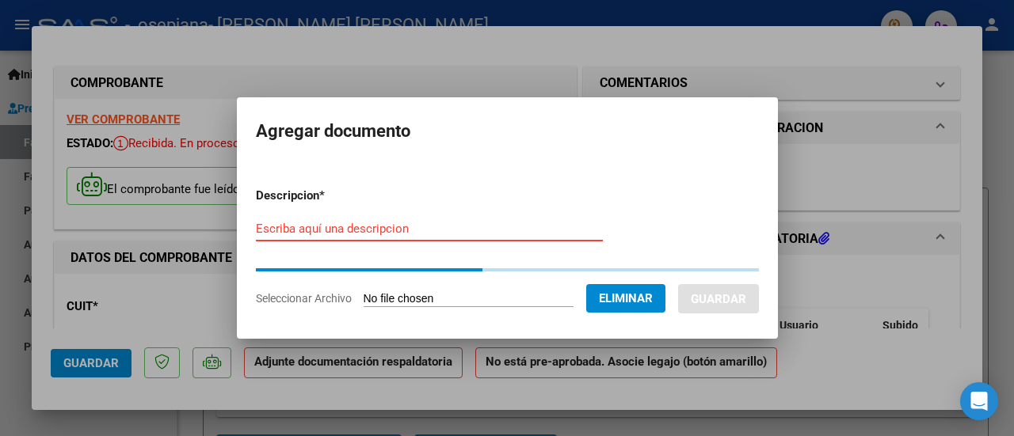
click at [387, 229] on input "Escriba aquí una descripcion" at bounding box center [429, 229] width 347 height 14
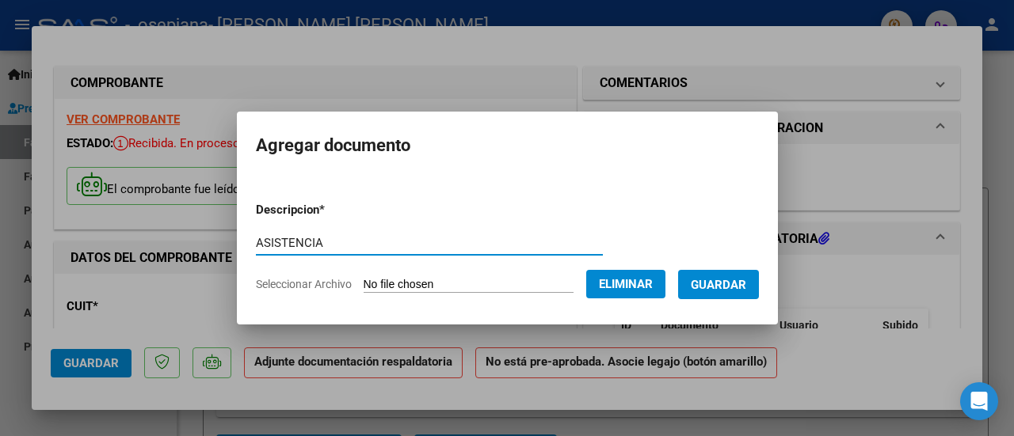
type input "ASISTENCIA"
click at [753, 276] on button "Guardar" at bounding box center [718, 284] width 81 height 29
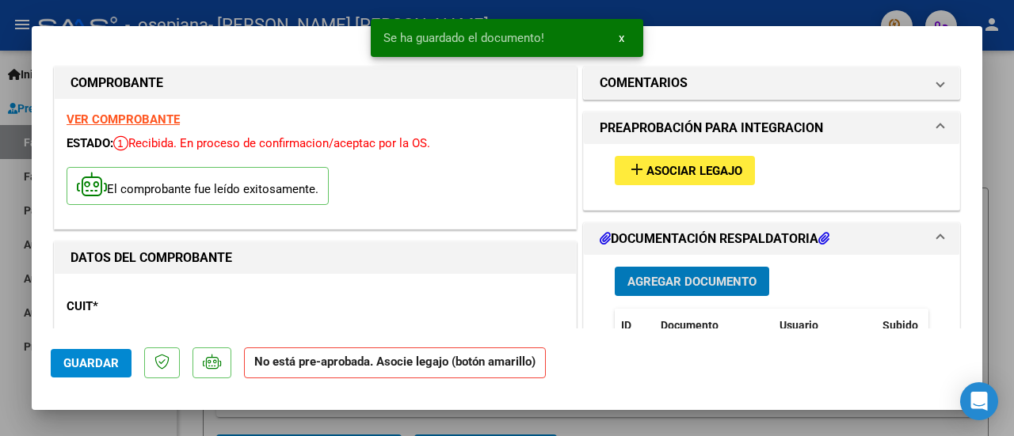
click at [658, 165] on span "Asociar Legajo" at bounding box center [694, 171] width 96 height 14
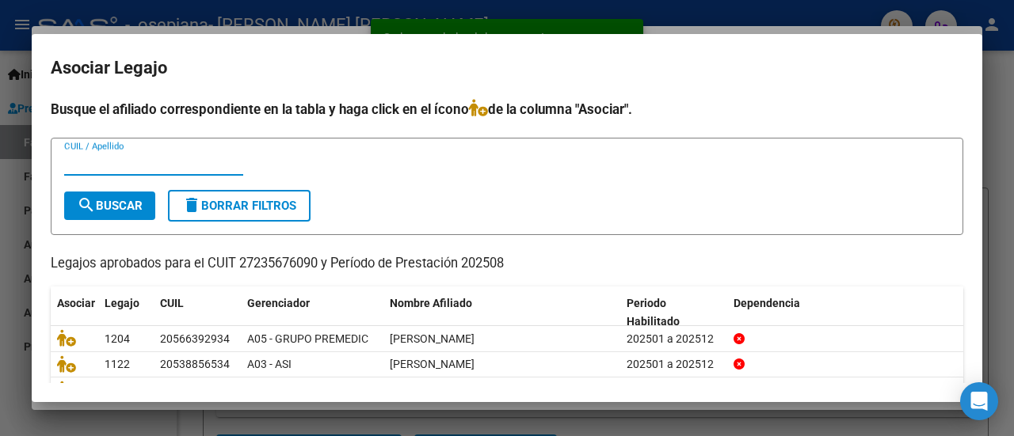
scroll to position [125, 0]
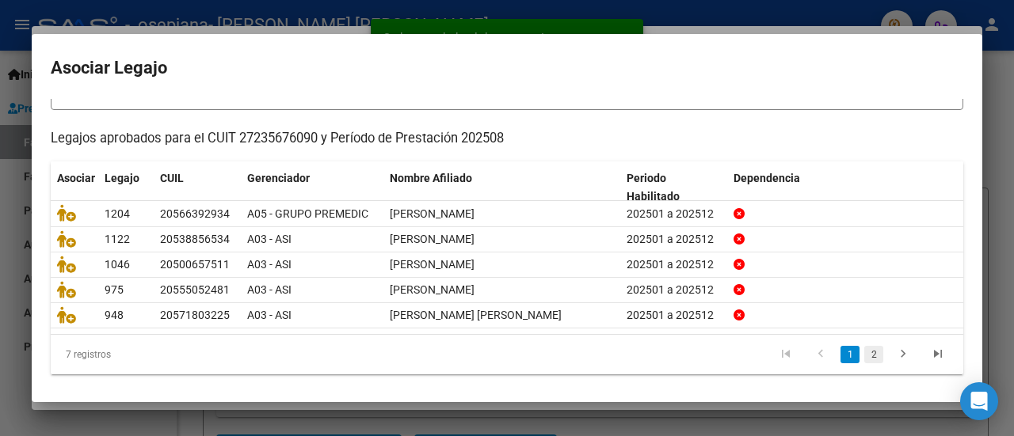
click at [864, 353] on link "2" at bounding box center [873, 354] width 19 height 17
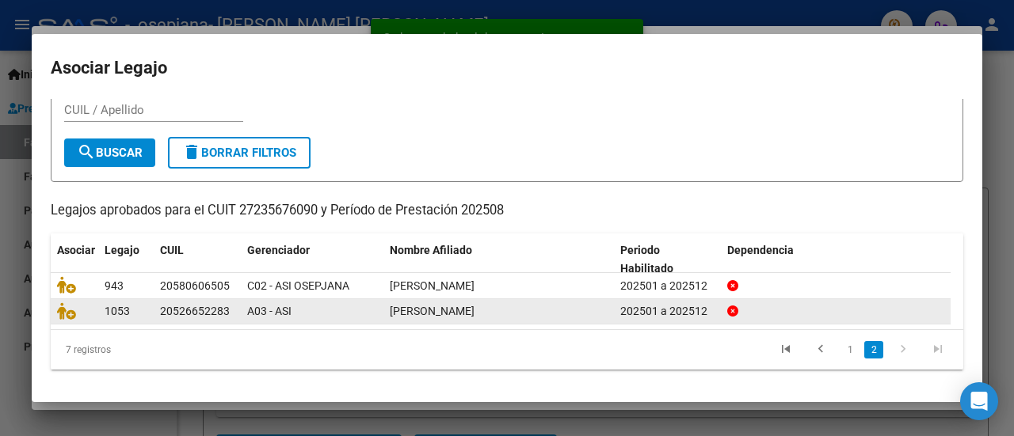
scroll to position [50, 0]
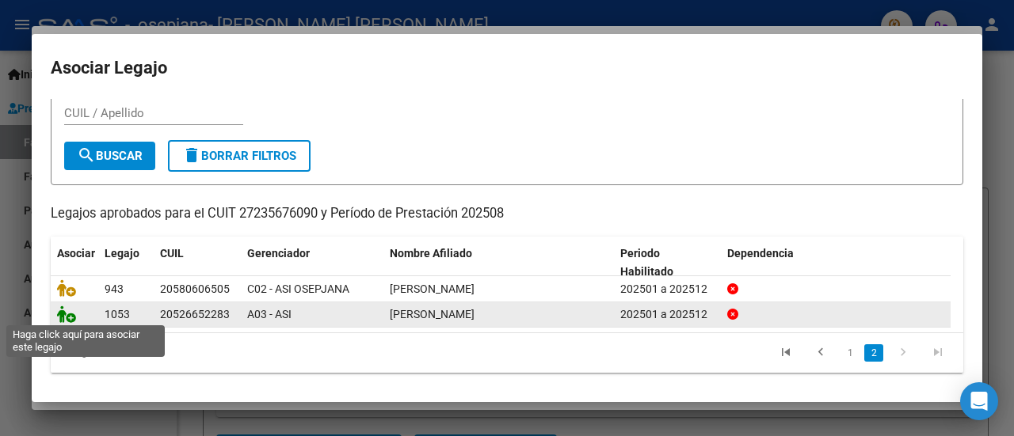
click at [63, 314] on icon at bounding box center [66, 314] width 19 height 17
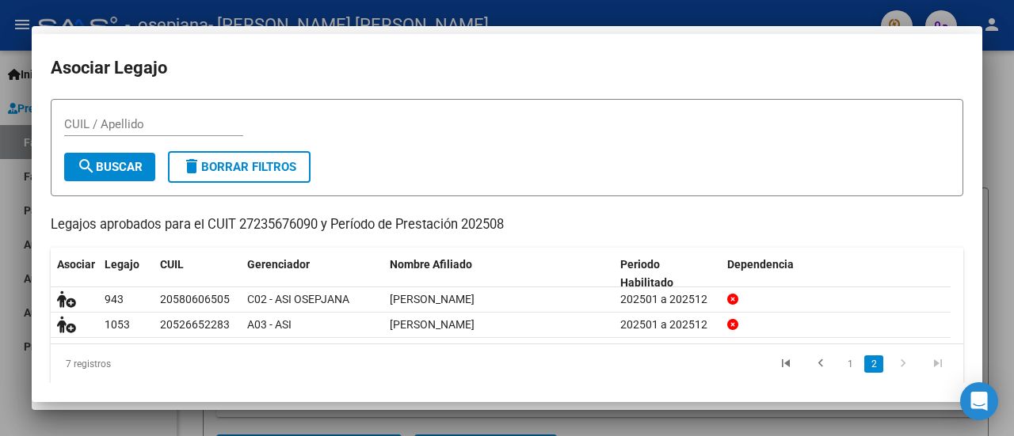
scroll to position [61, 0]
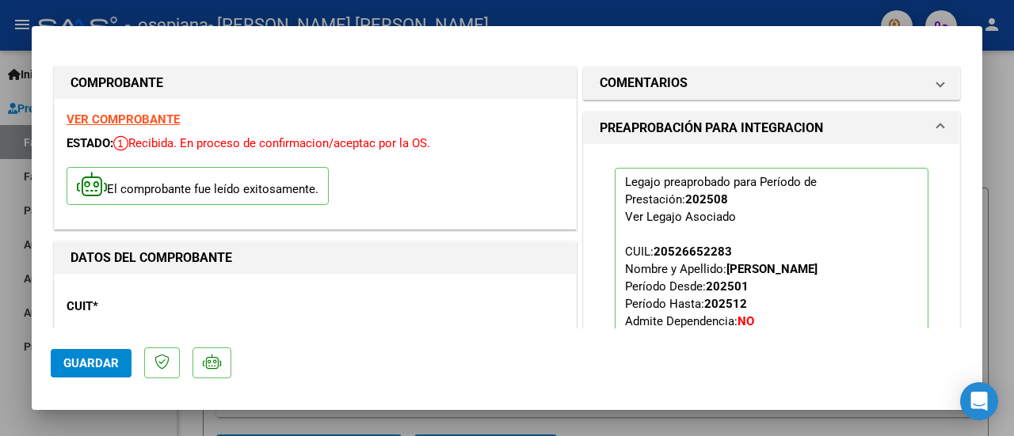
drag, startPoint x: 71, startPoint y: 360, endPoint x: 108, endPoint y: 332, distance: 46.9
click at [71, 360] on span "Guardar" at bounding box center [90, 363] width 55 height 14
click at [116, 357] on span "Guardar" at bounding box center [90, 363] width 55 height 14
click at [356, 21] on div at bounding box center [507, 218] width 1014 height 436
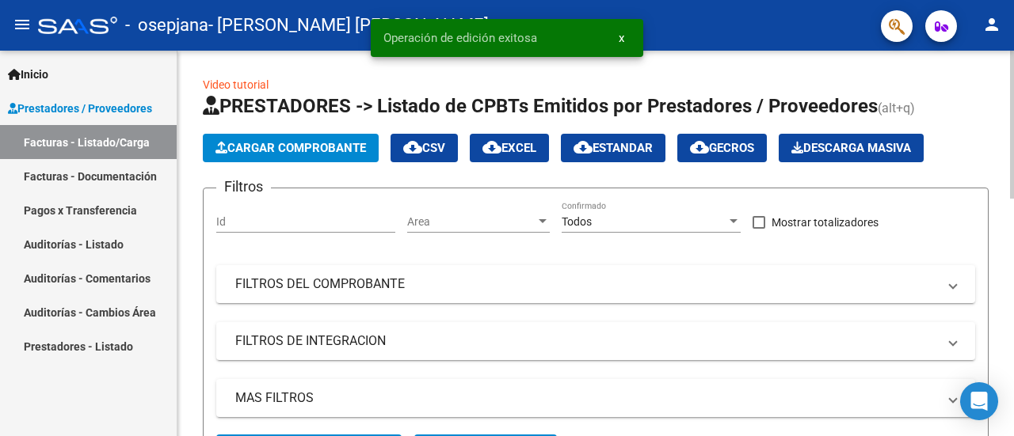
click at [261, 151] on span "Cargar Comprobante" at bounding box center [290, 148] width 151 height 14
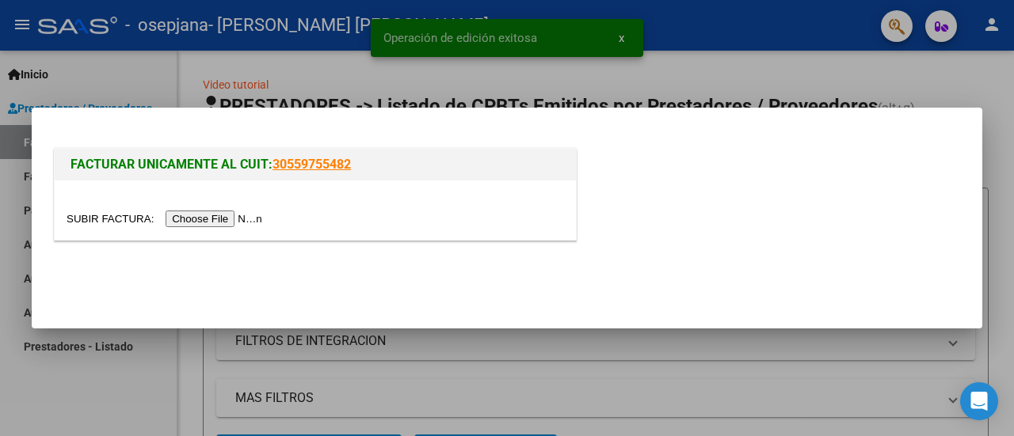
click at [238, 212] on input "file" at bounding box center [167, 219] width 200 height 17
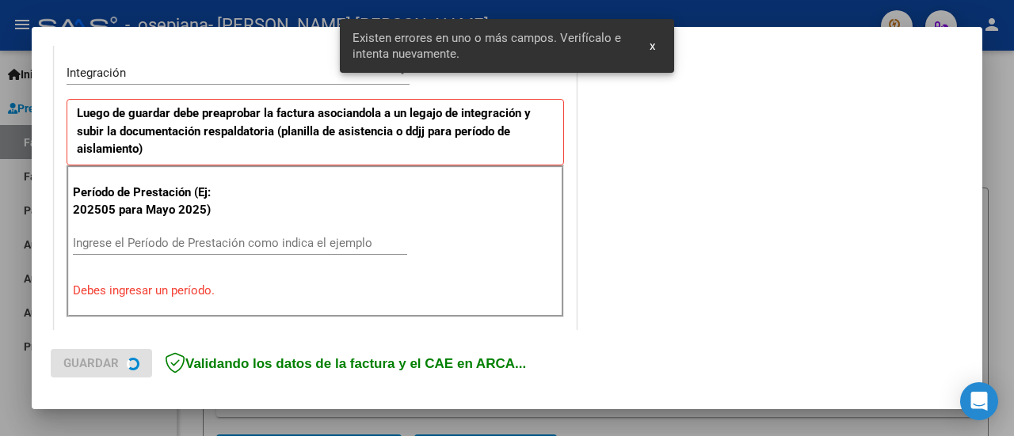
scroll to position [395, 0]
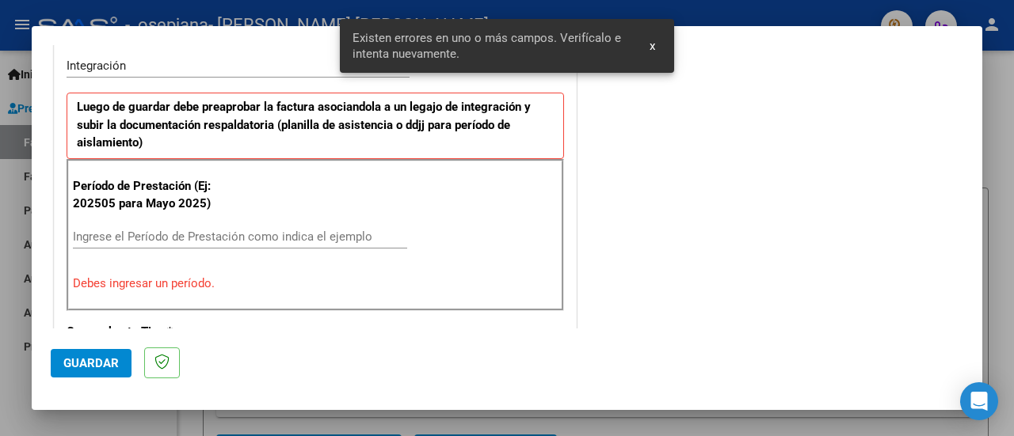
click at [220, 234] on input "Ingrese el Período de Prestación como indica el ejemplo" at bounding box center [240, 237] width 334 height 14
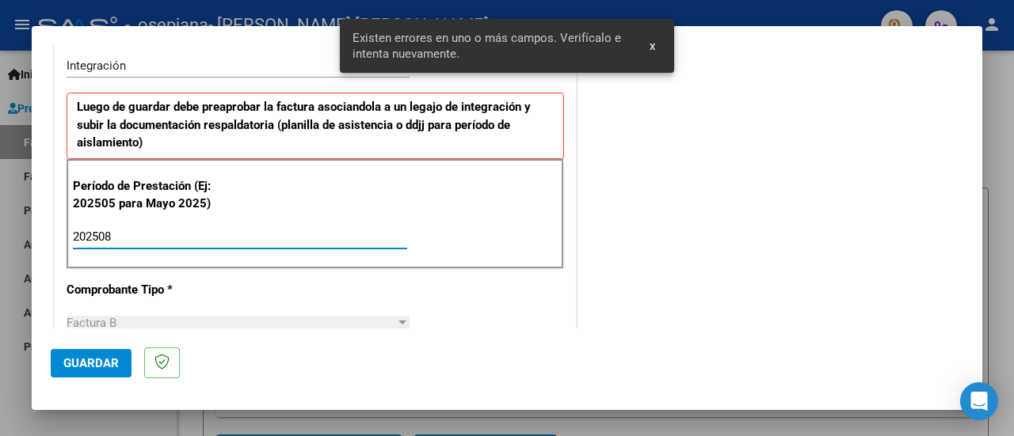
type input "202508"
click at [103, 364] on span "Guardar" at bounding box center [90, 363] width 55 height 14
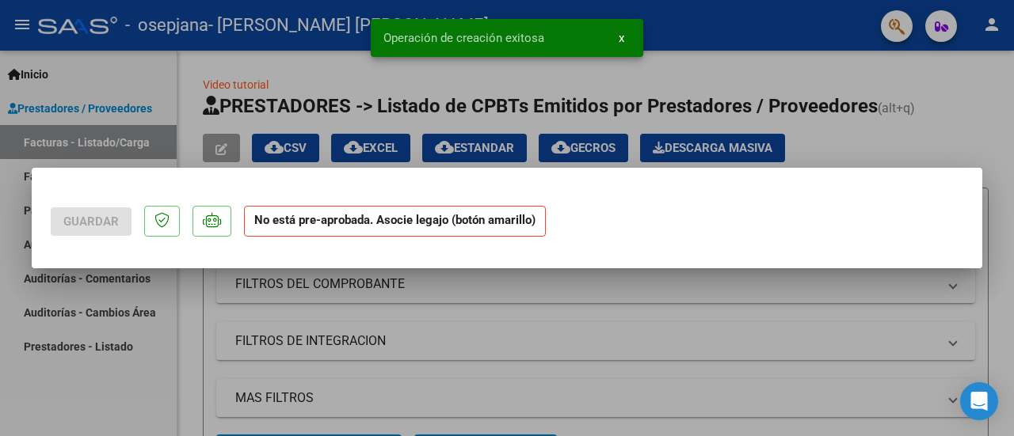
scroll to position [0, 0]
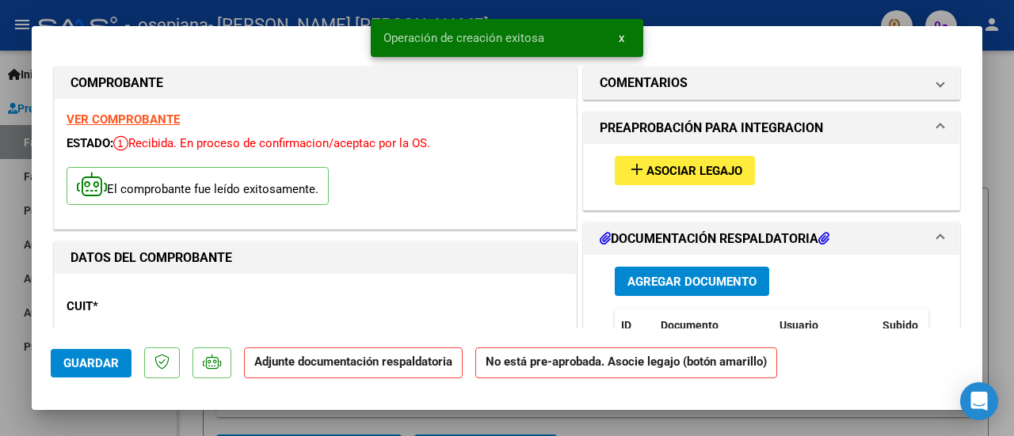
click at [687, 172] on span "Asociar Legajo" at bounding box center [694, 171] width 96 height 14
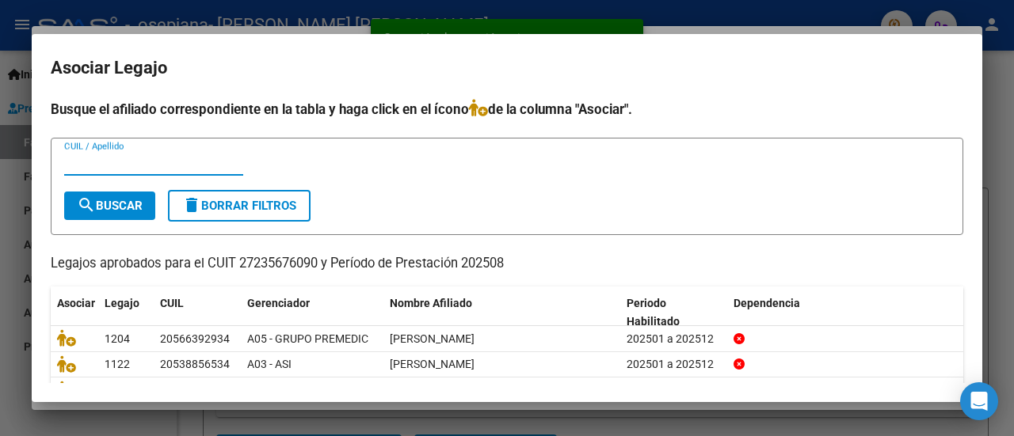
scroll to position [125, 0]
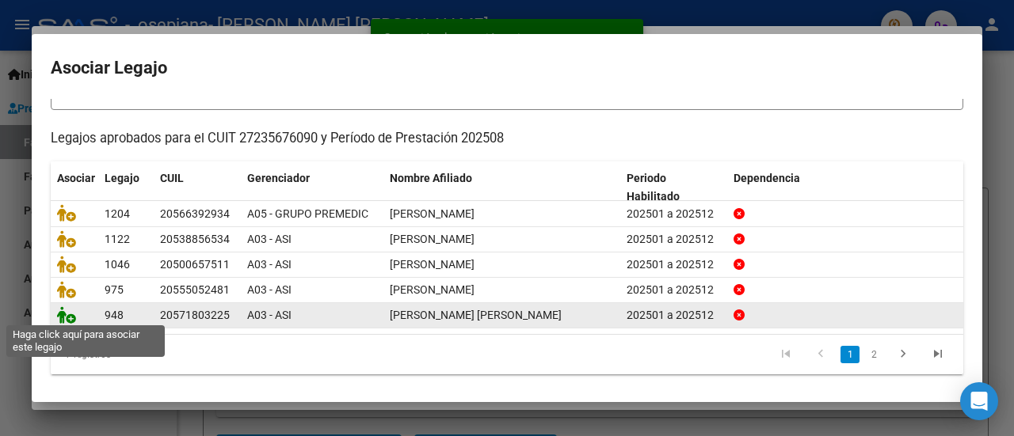
click at [73, 314] on icon at bounding box center [66, 315] width 19 height 17
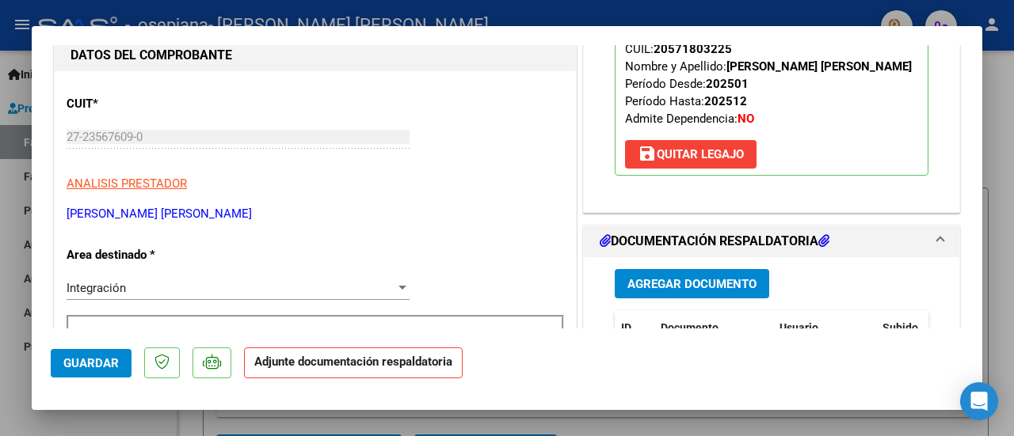
scroll to position [238, 0]
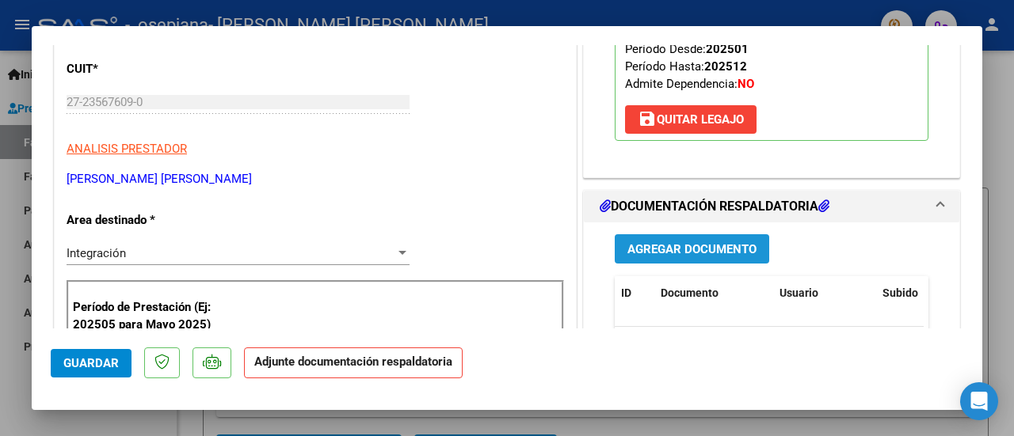
click at [658, 254] on span "Agregar Documento" at bounding box center [691, 249] width 129 height 14
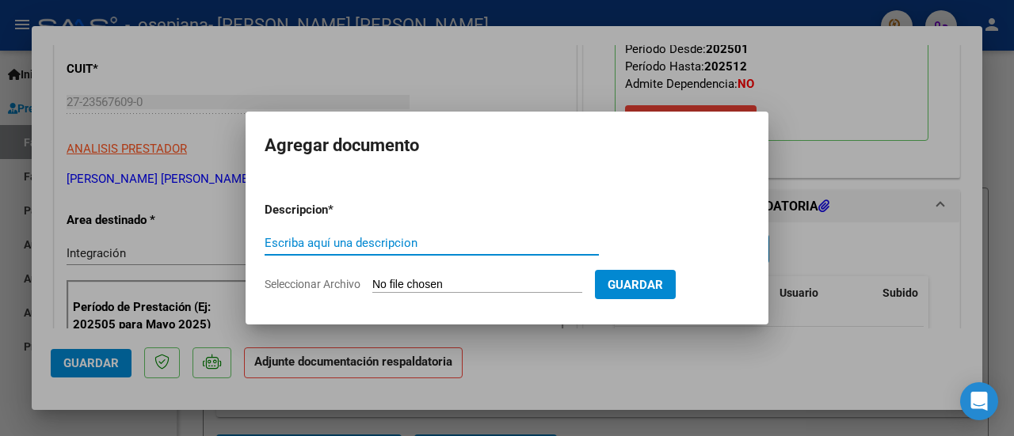
click at [502, 285] on input "Seleccionar Archivo" at bounding box center [477, 285] width 210 height 15
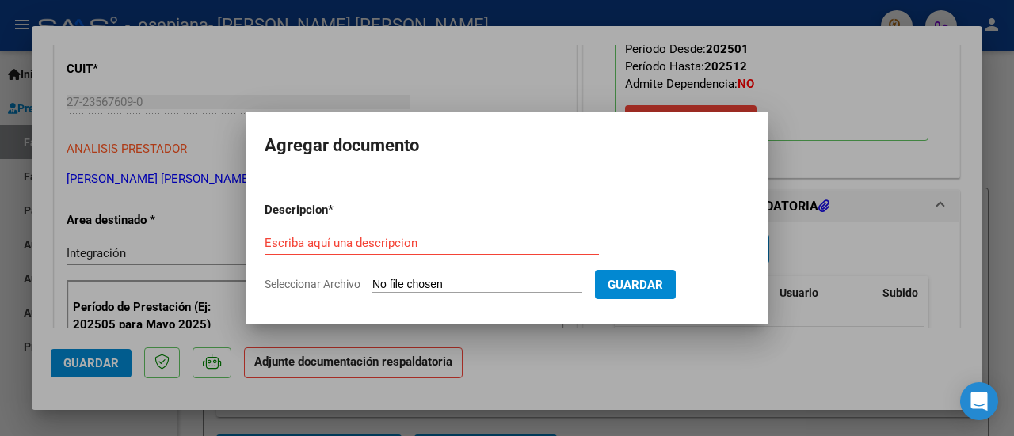
type input "C:\fakepath\ASIST SAIE [PERSON_NAME].pdf"
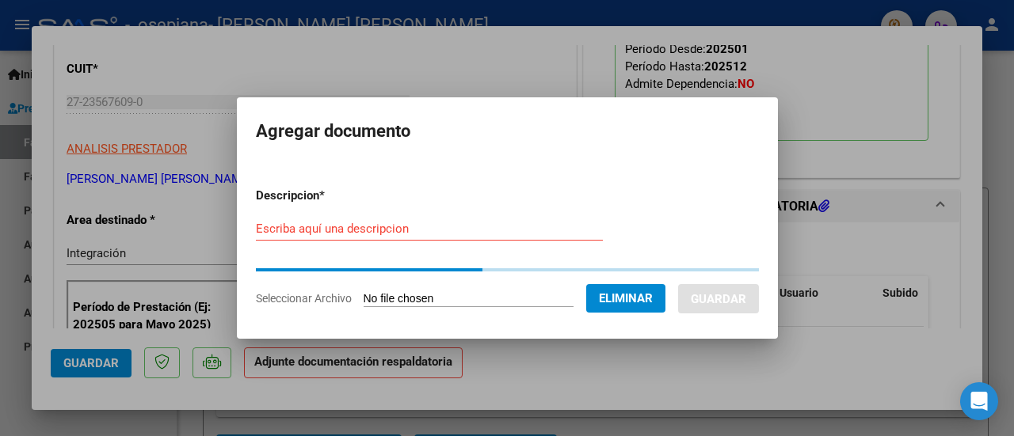
click at [371, 235] on input "Escriba aquí una descripcion" at bounding box center [429, 229] width 347 height 14
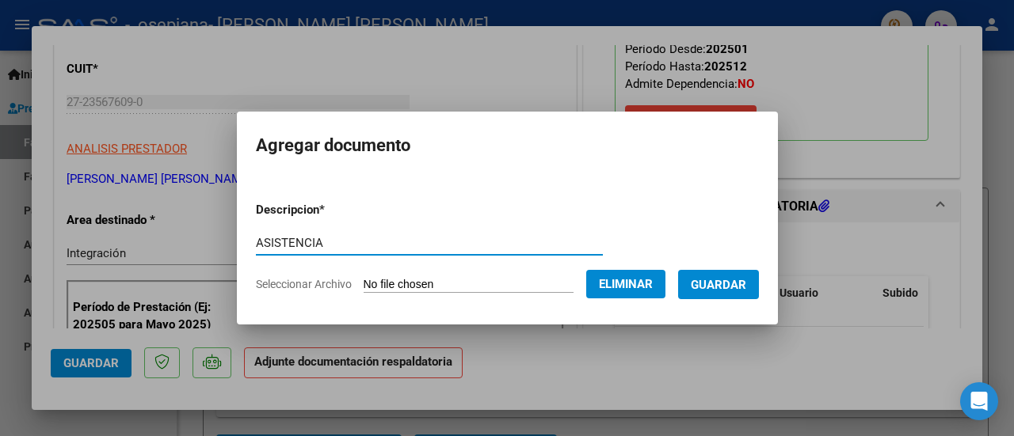
type input "ASISTENCIA"
click at [721, 279] on span "Guardar" at bounding box center [718, 285] width 55 height 14
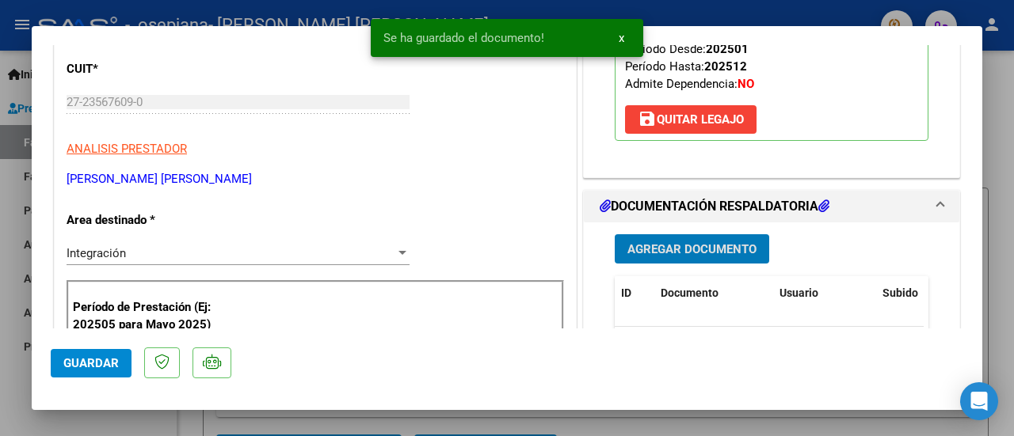
click at [106, 368] on span "Guardar" at bounding box center [90, 363] width 55 height 14
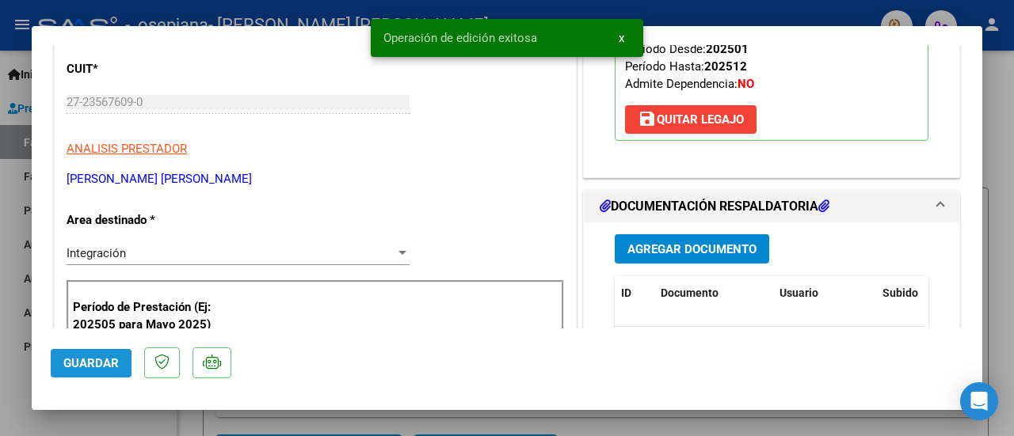
click at [107, 368] on span "Guardar" at bounding box center [90, 363] width 55 height 14
drag, startPoint x: 244, startPoint y: 424, endPoint x: 242, endPoint y: 413, distance: 11.2
click at [244, 424] on div at bounding box center [507, 218] width 1014 height 436
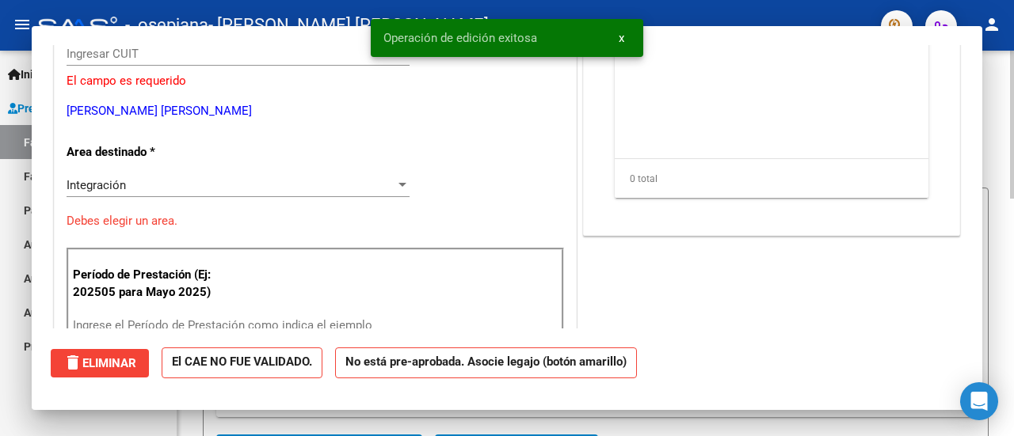
scroll to position [0, 0]
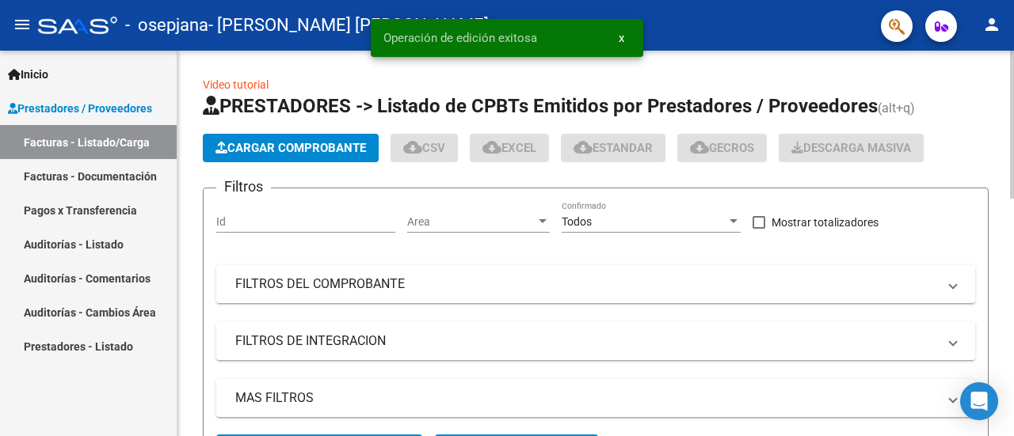
click at [280, 148] on span "Cargar Comprobante" at bounding box center [290, 148] width 151 height 14
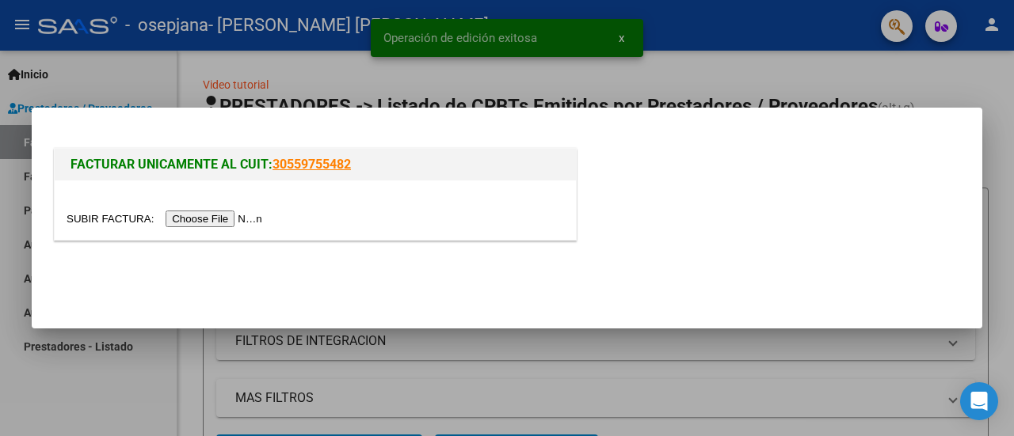
click at [246, 220] on input "file" at bounding box center [167, 219] width 200 height 17
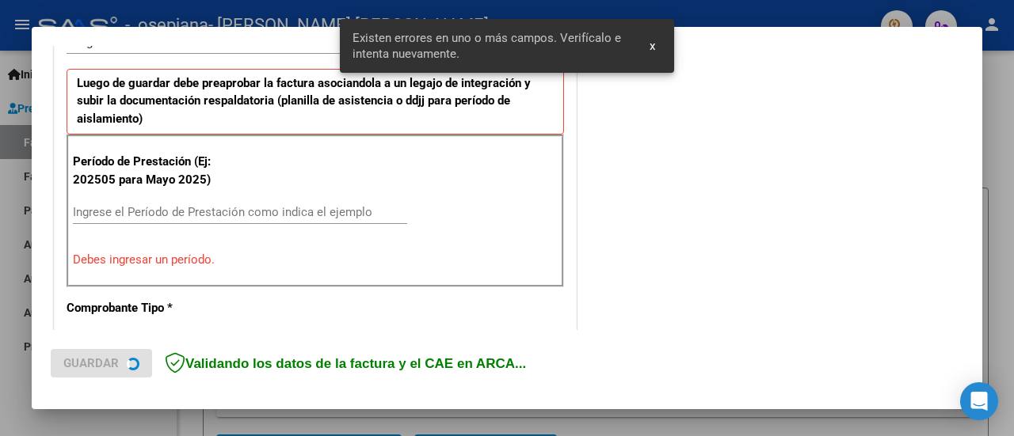
scroll to position [395, 0]
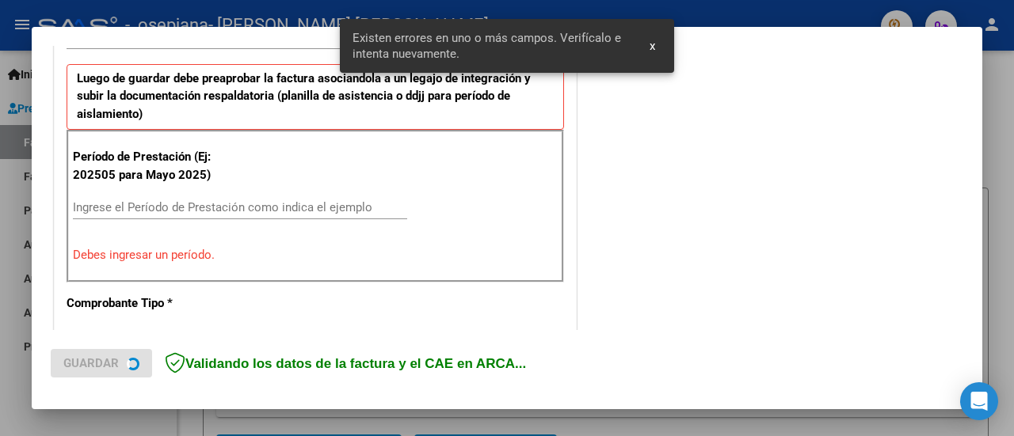
click at [244, 204] on input "Ingrese el Período de Prestación como indica el ejemplo" at bounding box center [240, 207] width 334 height 14
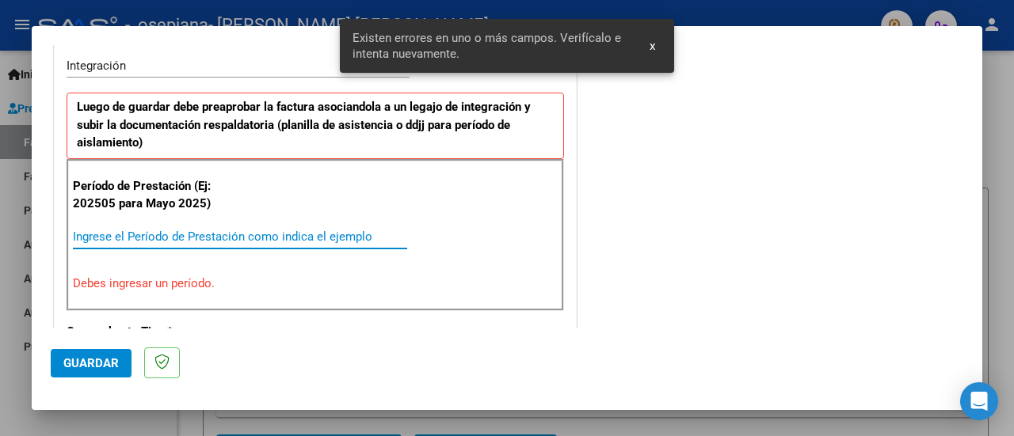
scroll to position [425, 0]
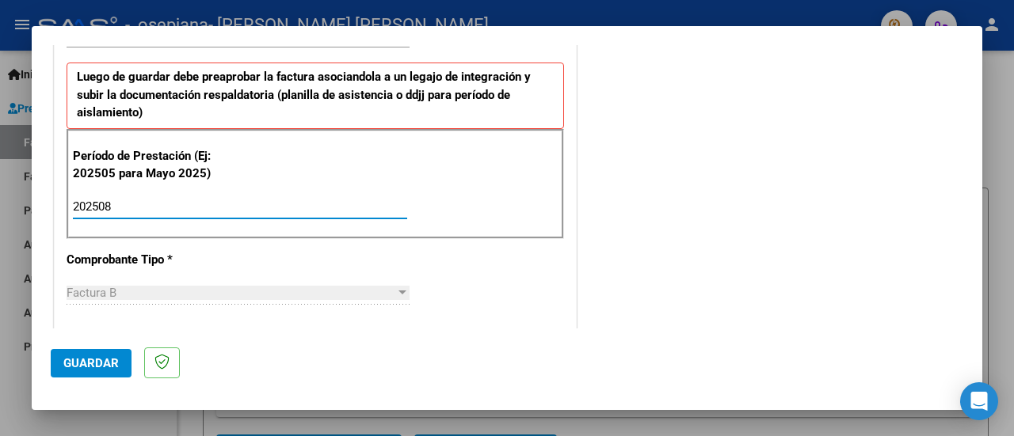
type input "202508"
click at [104, 365] on span "Guardar" at bounding box center [90, 363] width 55 height 14
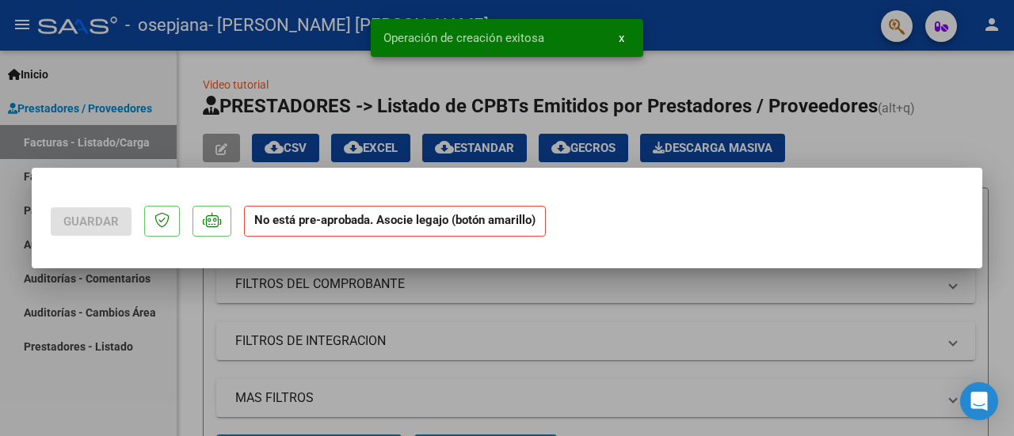
scroll to position [0, 0]
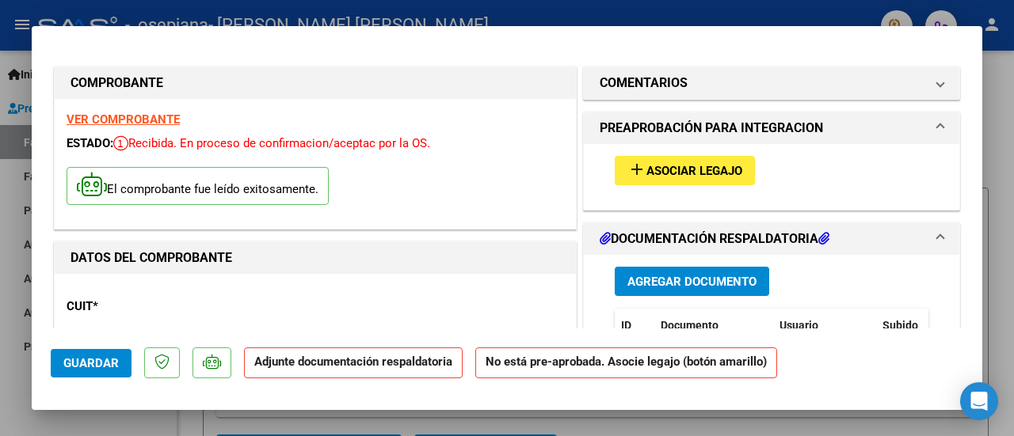
click at [658, 164] on span "Asociar Legajo" at bounding box center [694, 171] width 96 height 14
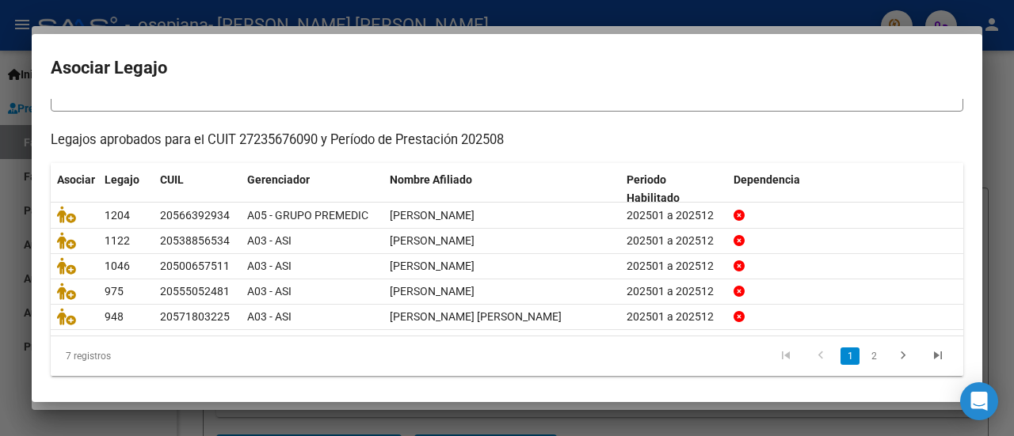
scroll to position [125, 0]
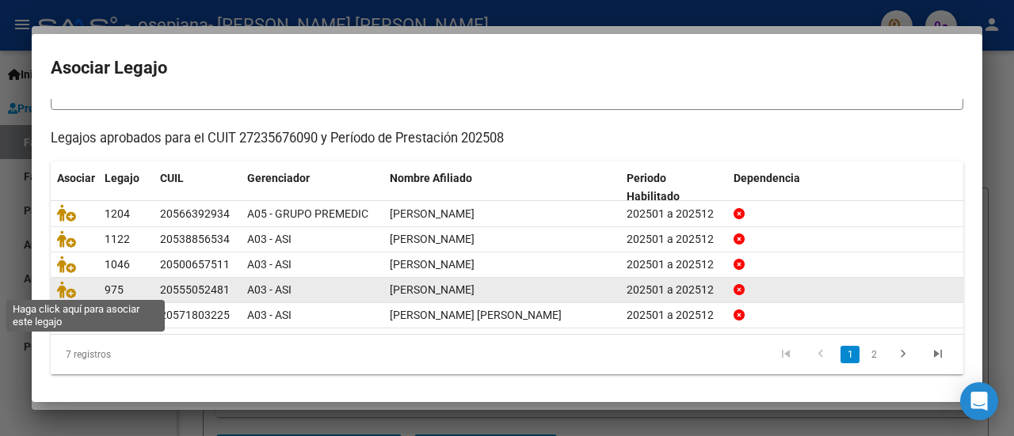
click at [76, 289] on span at bounding box center [69, 290] width 24 height 13
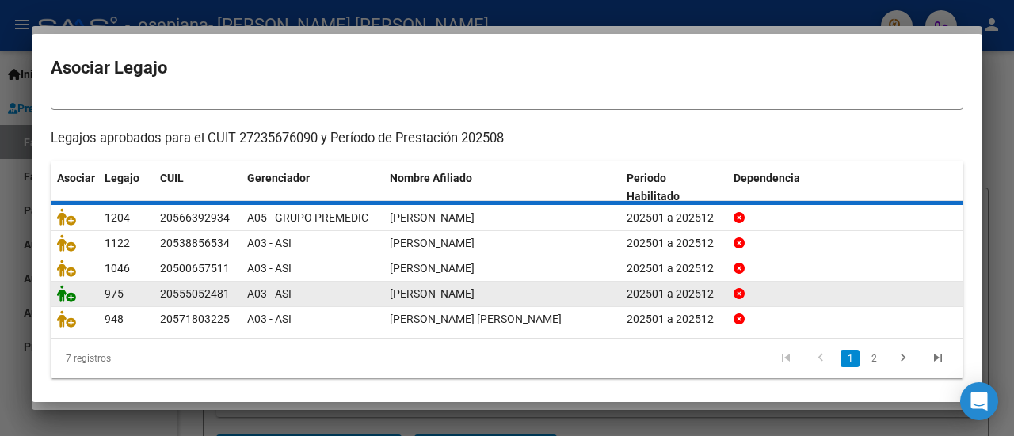
click at [69, 292] on icon at bounding box center [66, 293] width 19 height 17
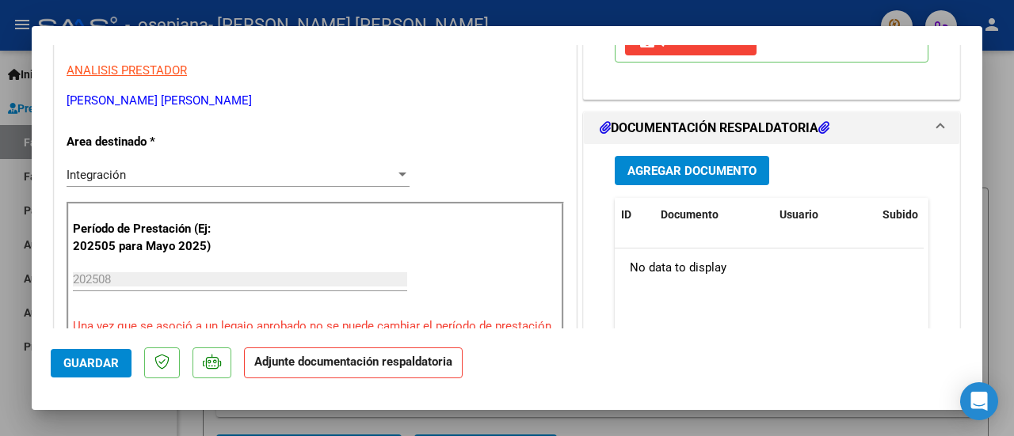
scroll to position [317, 0]
click at [681, 175] on button "Agregar Documento" at bounding box center [692, 169] width 154 height 29
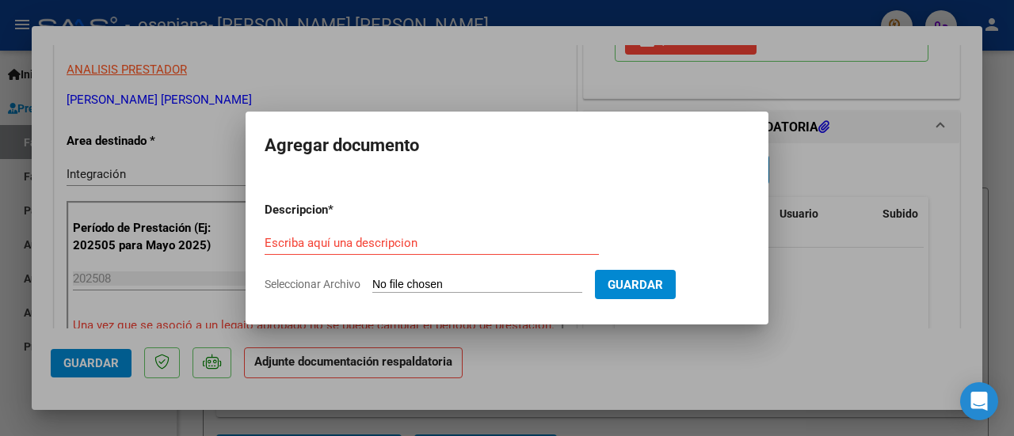
click at [412, 281] on input "Seleccionar Archivo" at bounding box center [477, 285] width 210 height 15
type input "C:\fakepath\[PERSON_NAME] ASIST SAIE AGOSTO.pdf"
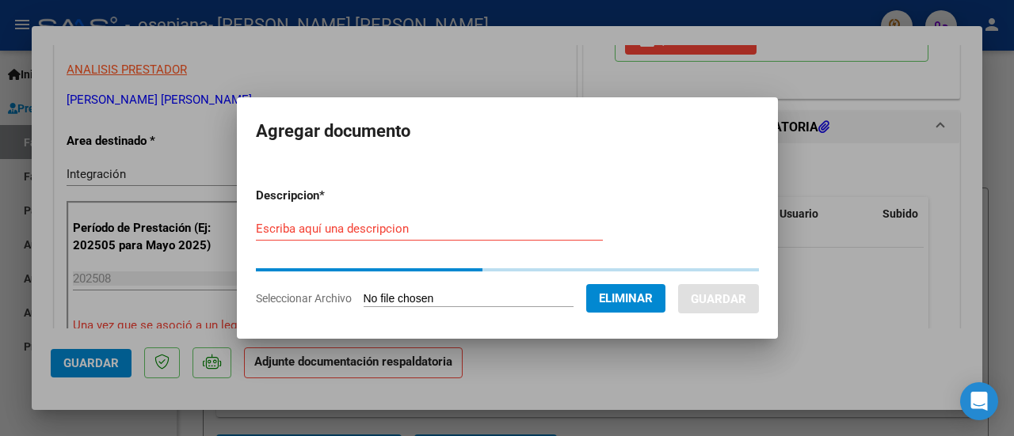
click at [344, 230] on input "Escriba aquí una descripcion" at bounding box center [429, 229] width 347 height 14
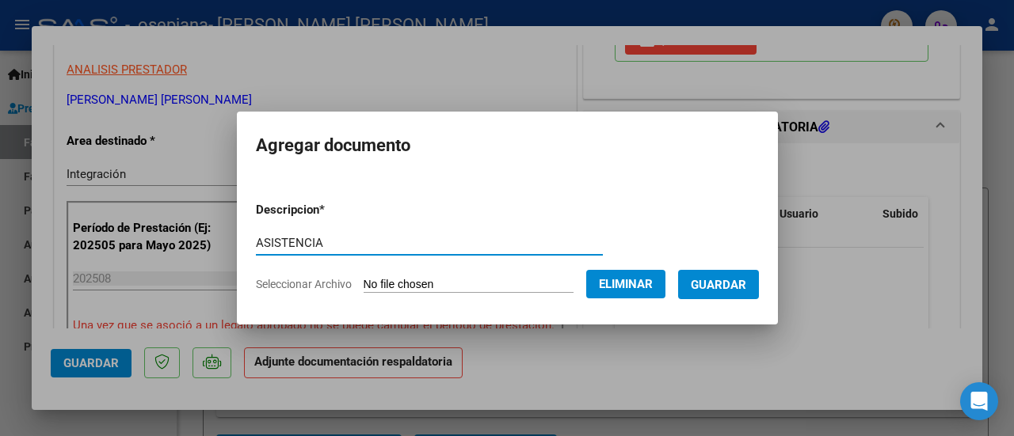
type input "ASISTENCIA"
click at [726, 292] on button "Guardar" at bounding box center [718, 284] width 81 height 29
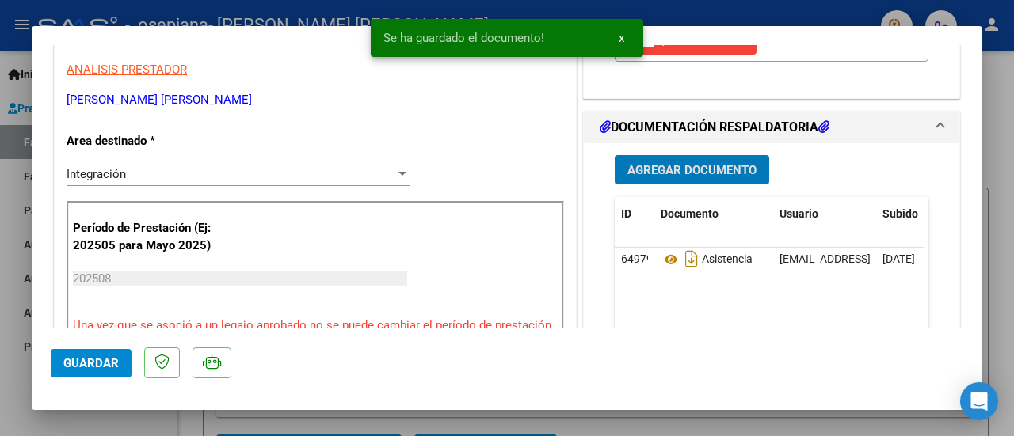
click at [114, 368] on span "Guardar" at bounding box center [90, 363] width 55 height 14
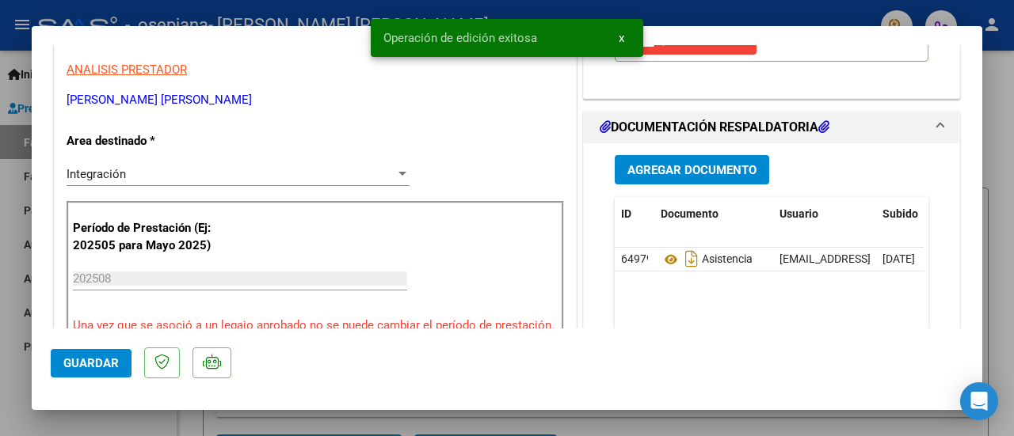
click at [105, 357] on span "Guardar" at bounding box center [90, 363] width 55 height 14
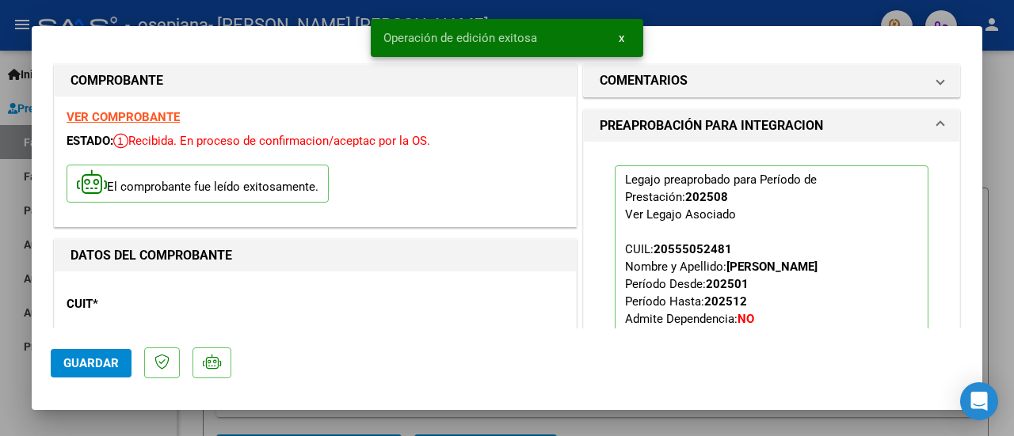
scroll to position [79, 0]
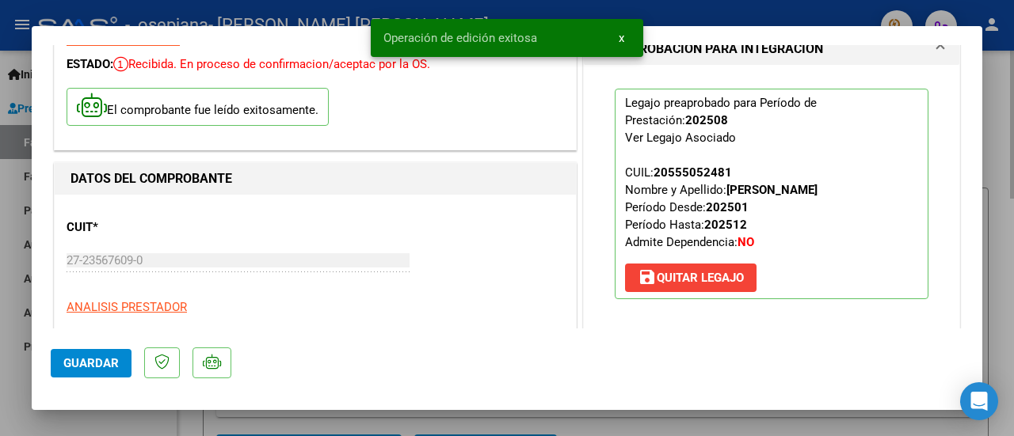
click at [271, 422] on div at bounding box center [507, 218] width 1014 height 436
type input "$ 0,00"
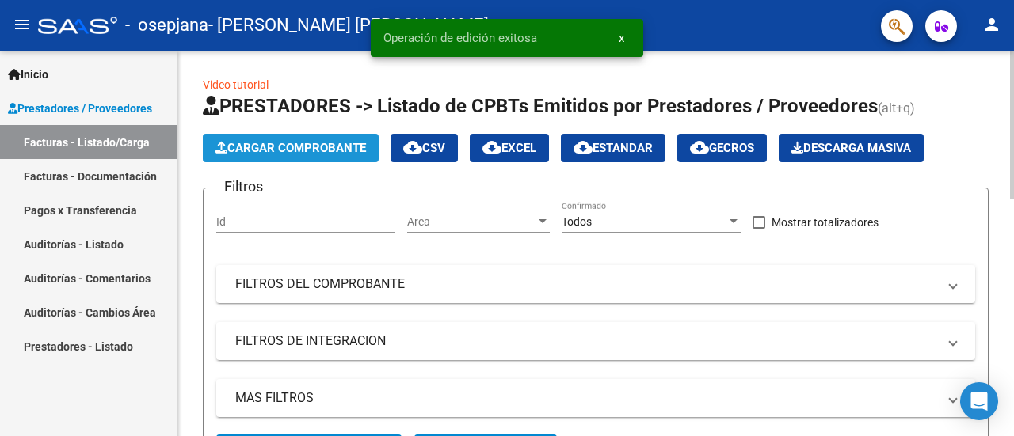
click at [248, 154] on button "Cargar Comprobante" at bounding box center [291, 148] width 176 height 29
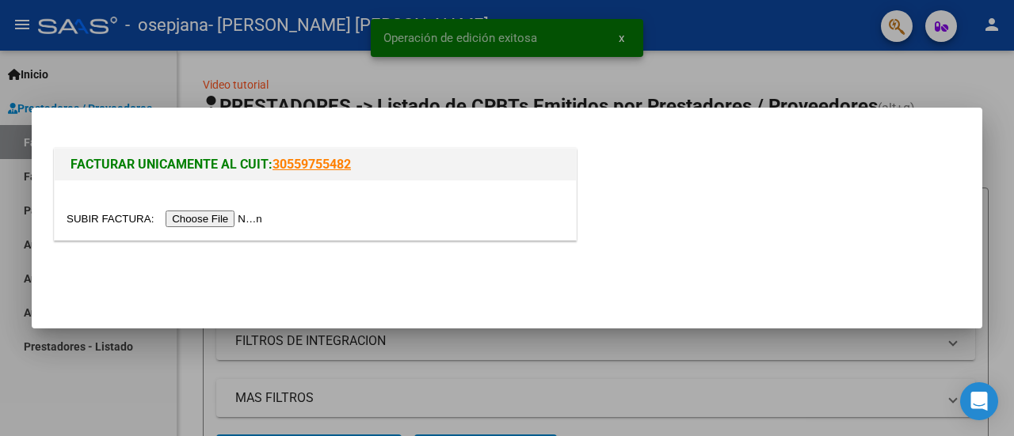
click at [232, 221] on input "file" at bounding box center [167, 219] width 200 height 17
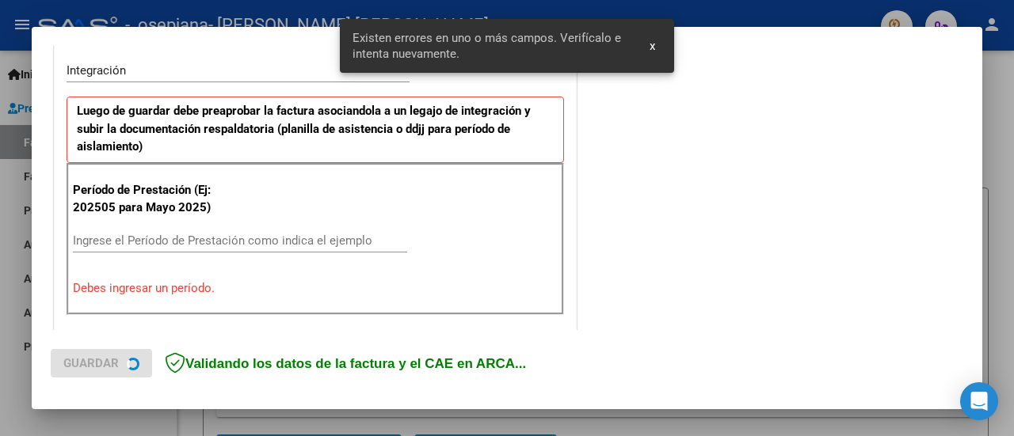
scroll to position [492, 0]
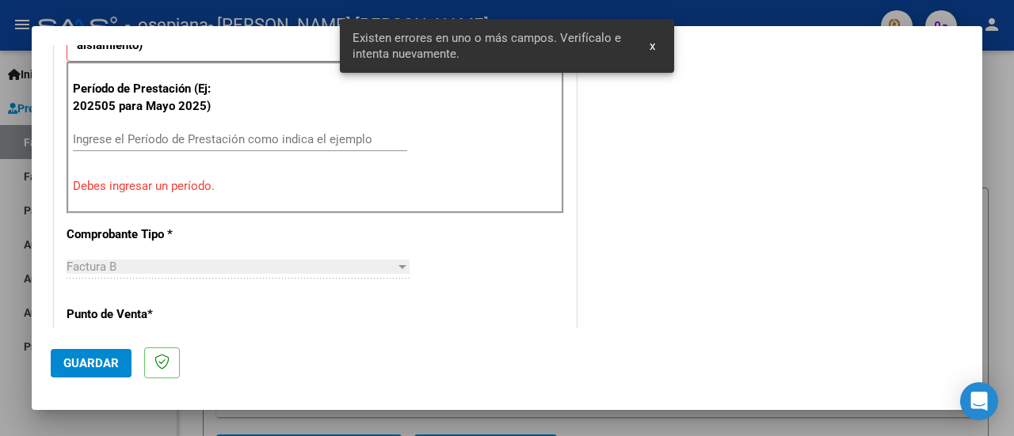
click at [147, 137] on input "Ingrese el Período de Prestación como indica el ejemplo" at bounding box center [240, 139] width 334 height 14
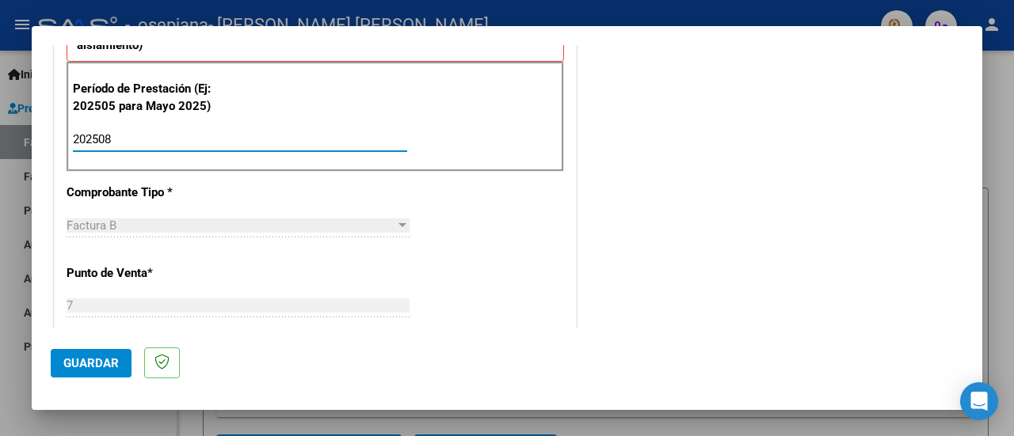
type input "202508"
click at [101, 356] on button "Guardar" at bounding box center [91, 363] width 81 height 29
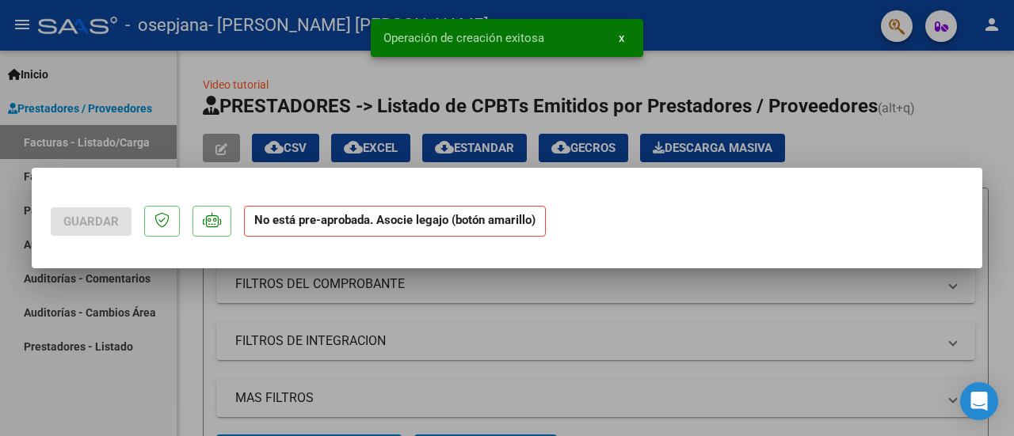
scroll to position [0, 0]
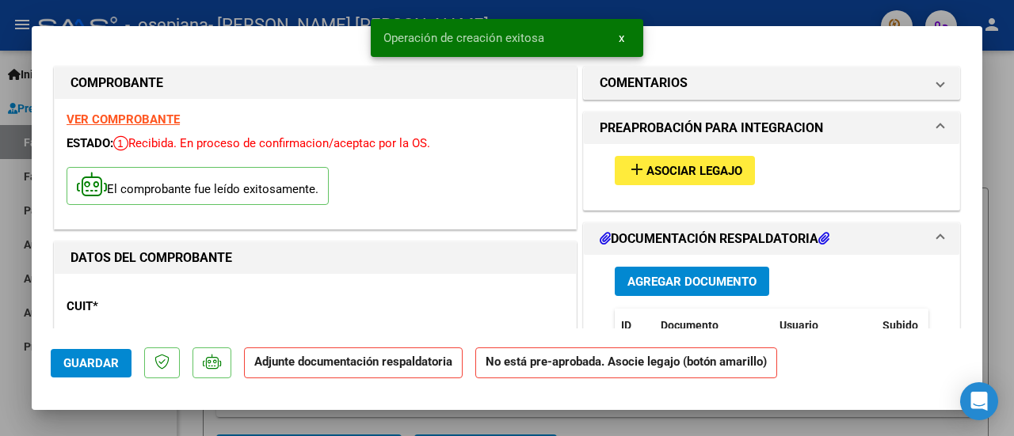
click at [713, 284] on span "Agregar Documento" at bounding box center [691, 282] width 129 height 14
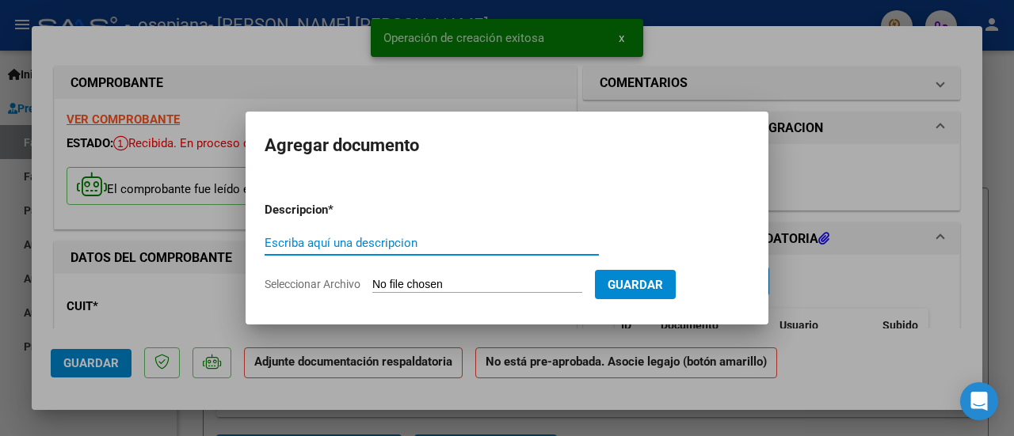
click at [459, 281] on input "Seleccionar Archivo" at bounding box center [477, 285] width 210 height 15
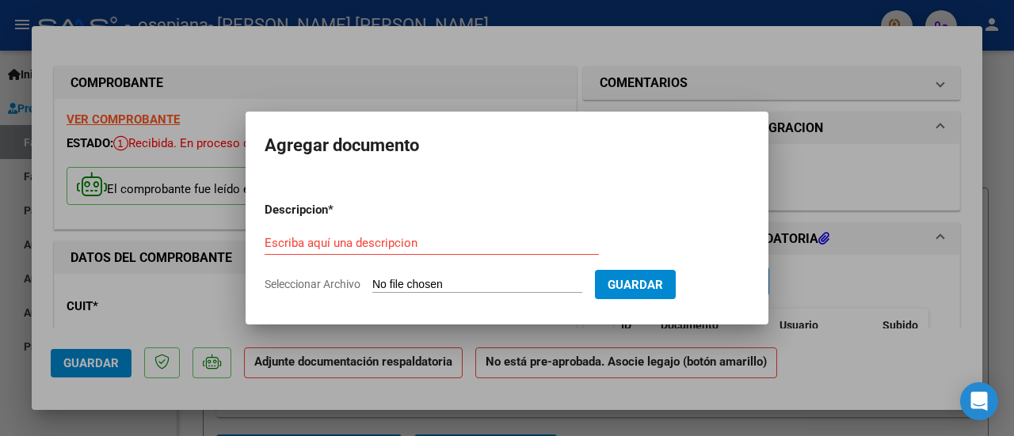
type input "C:\fakepath\[PERSON_NAME] SAIE AGOSTO.pdf"
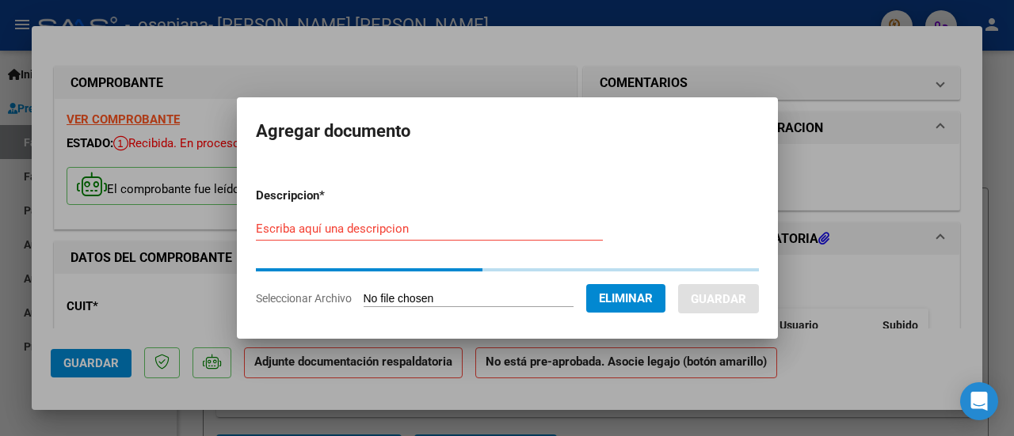
click at [379, 228] on input "Escriba aquí una descripcion" at bounding box center [429, 229] width 347 height 14
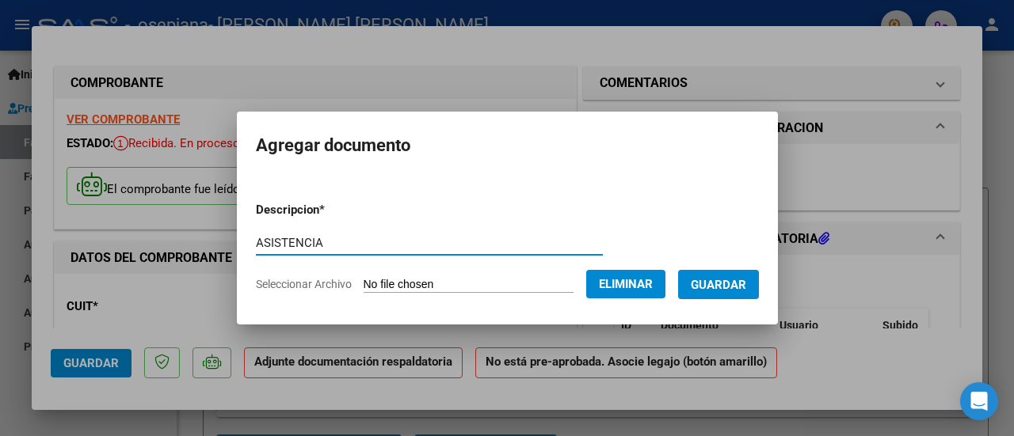
type input "ASISTENCIA"
click at [713, 289] on span "Guardar" at bounding box center [718, 285] width 55 height 14
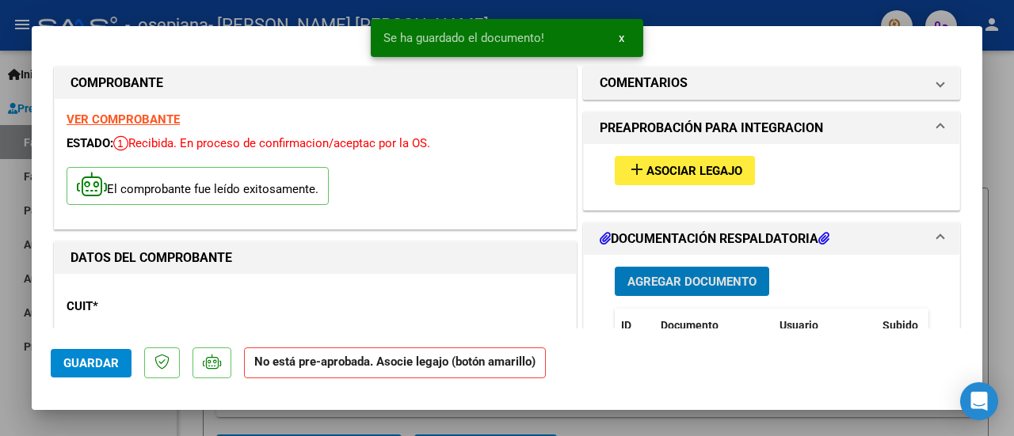
click at [675, 175] on span "Asociar Legajo" at bounding box center [694, 171] width 96 height 14
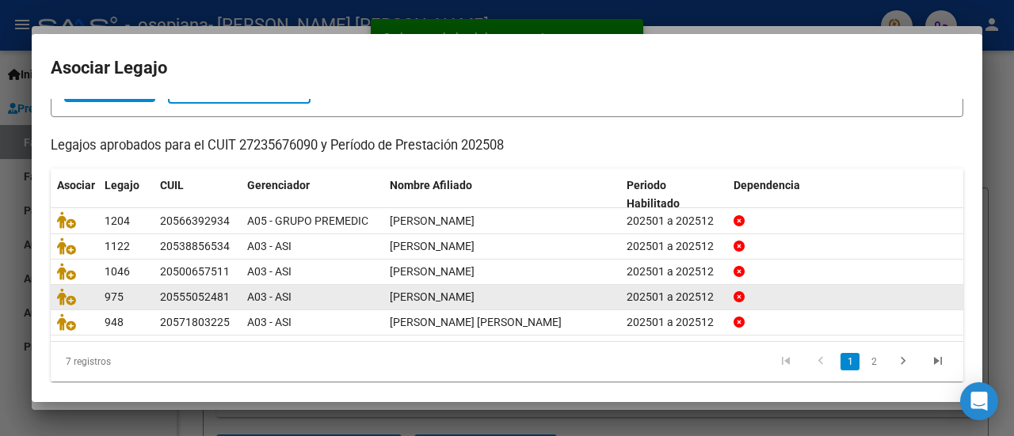
scroll to position [125, 0]
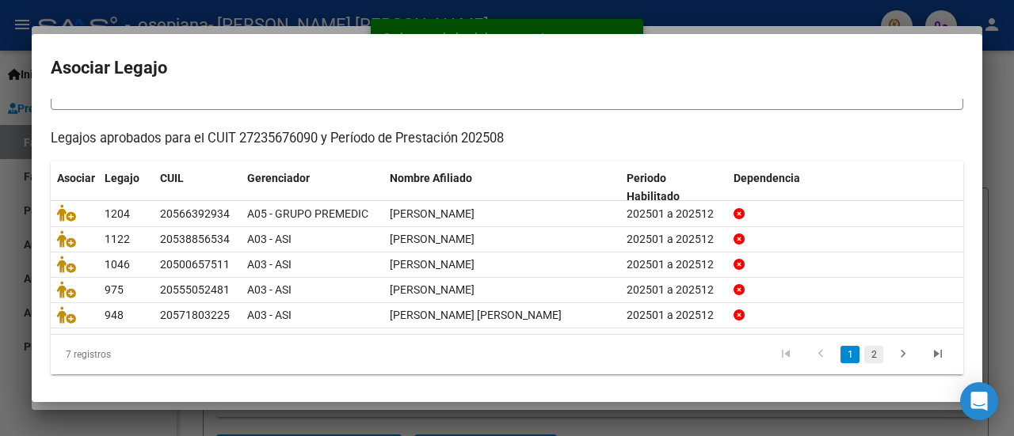
click at [864, 350] on link "2" at bounding box center [873, 354] width 19 height 17
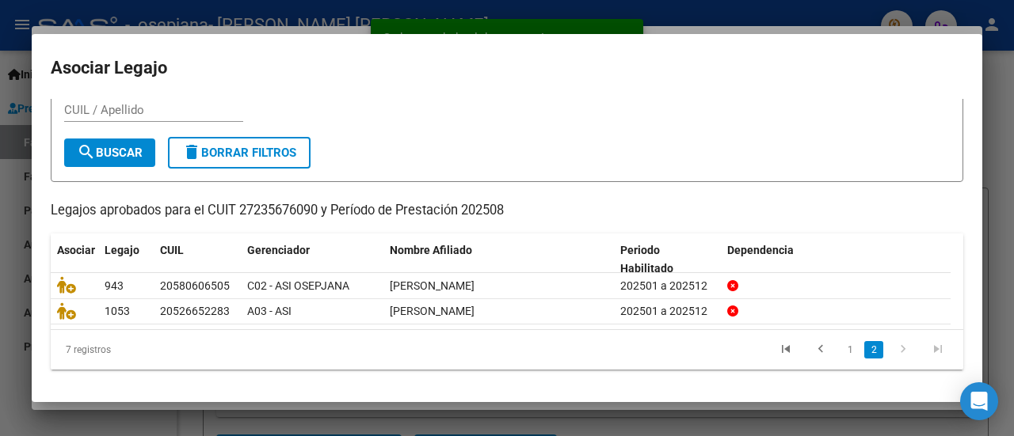
scroll to position [50, 0]
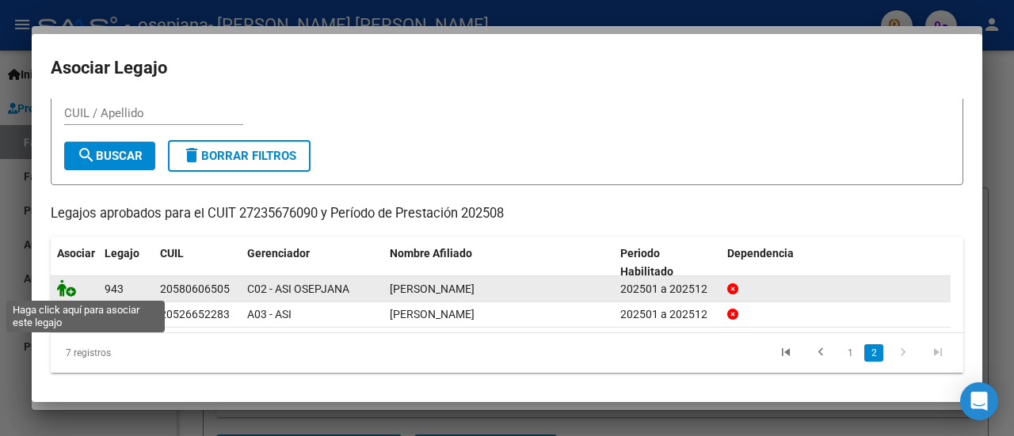
click at [68, 292] on icon at bounding box center [66, 288] width 19 height 17
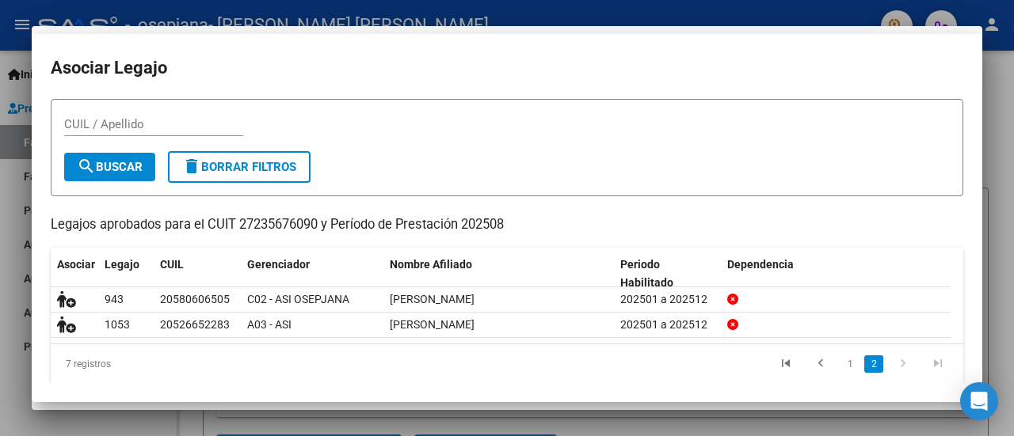
scroll to position [0, 0]
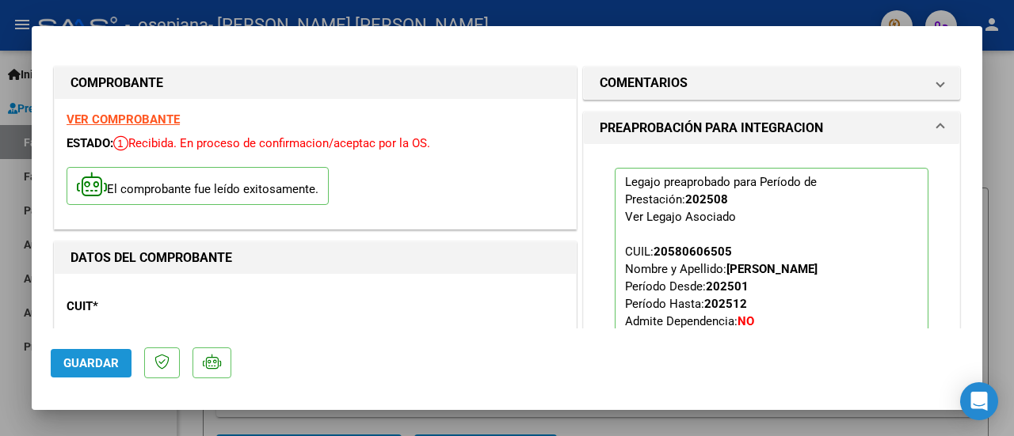
click at [106, 368] on span "Guardar" at bounding box center [90, 363] width 55 height 14
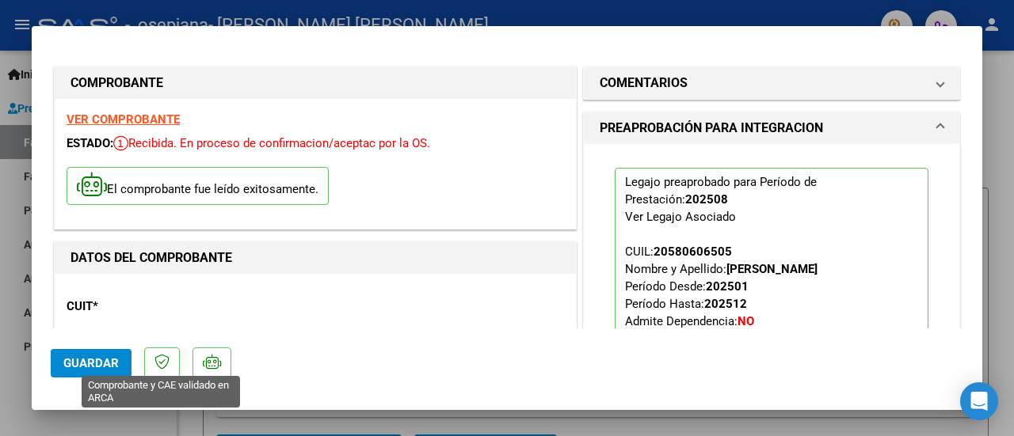
click at [84, 369] on span "Guardar" at bounding box center [90, 363] width 55 height 14
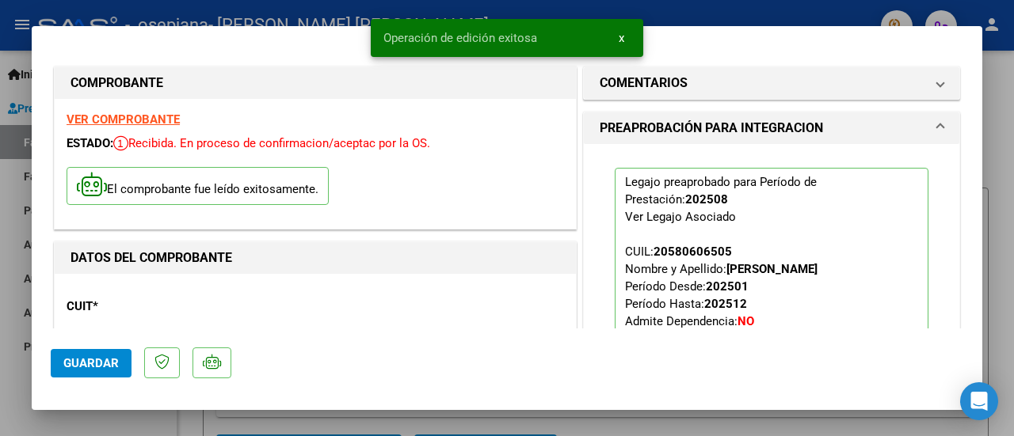
drag, startPoint x: 93, startPoint y: 425, endPoint x: 163, endPoint y: 414, distance: 71.4
click at [93, 425] on div at bounding box center [507, 218] width 1014 height 436
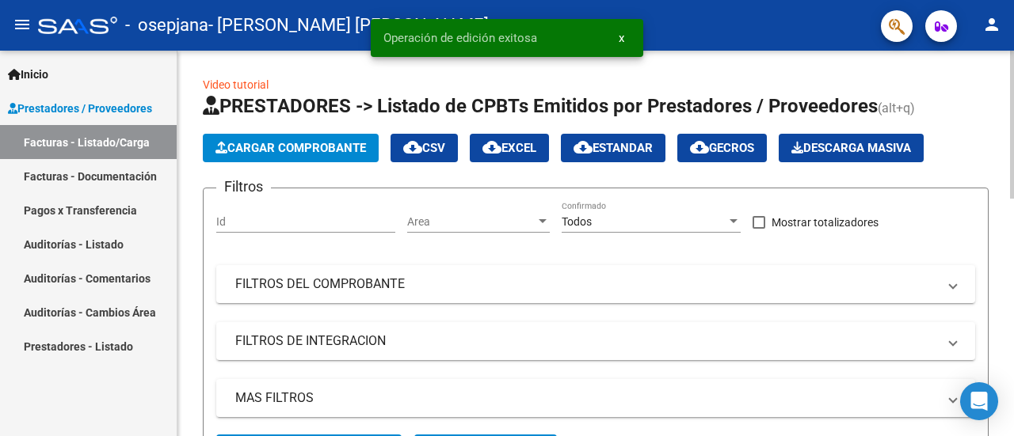
click at [259, 151] on span "Cargar Comprobante" at bounding box center [290, 148] width 151 height 14
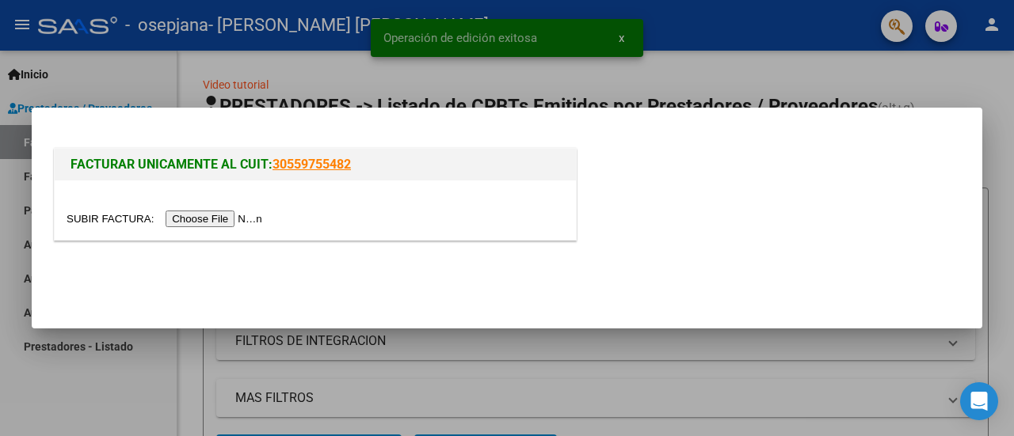
click at [232, 218] on input "file" at bounding box center [167, 219] width 200 height 17
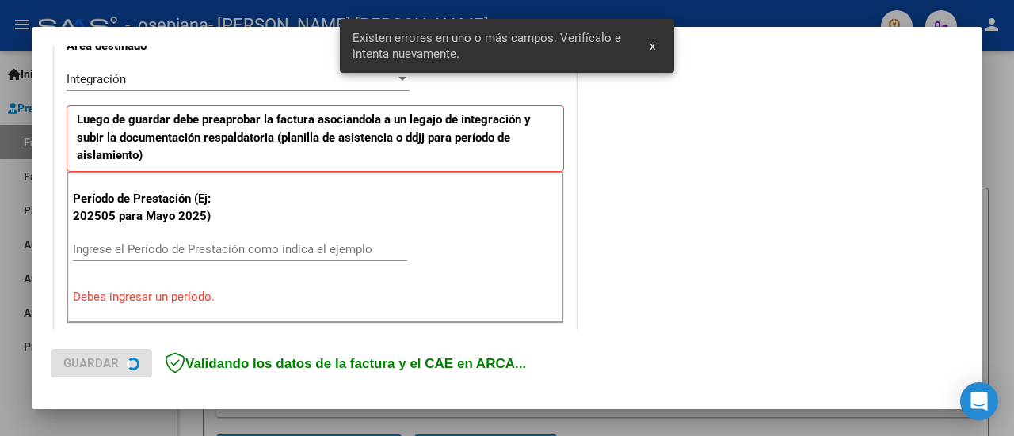
scroll to position [395, 0]
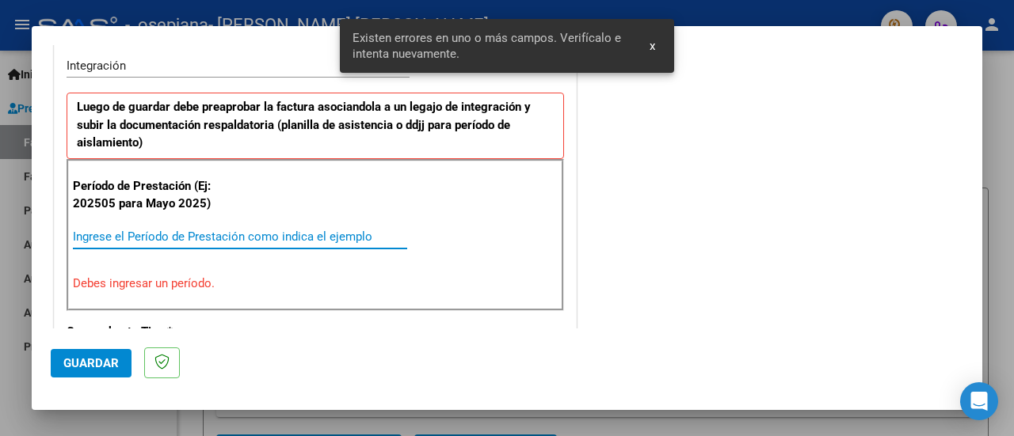
click at [255, 230] on input "Ingrese el Período de Prestación como indica el ejemplo" at bounding box center [240, 237] width 334 height 14
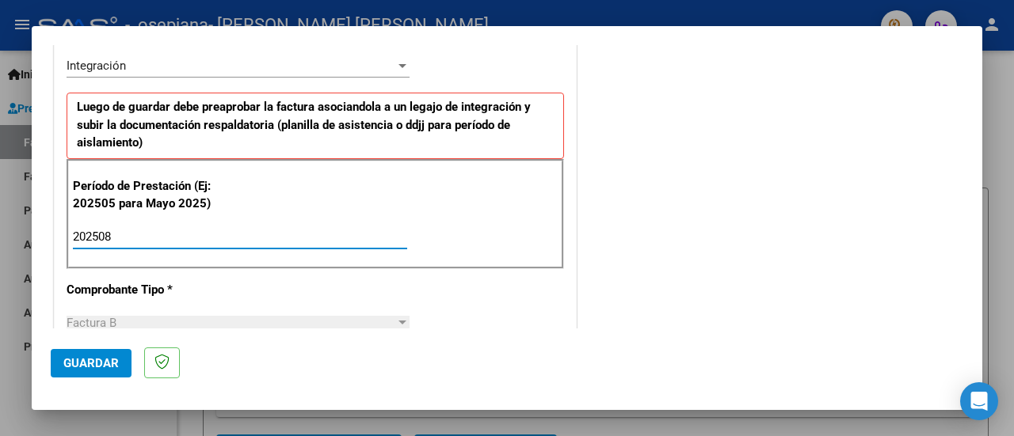
type input "202508"
click at [67, 372] on button "Guardar" at bounding box center [91, 363] width 81 height 29
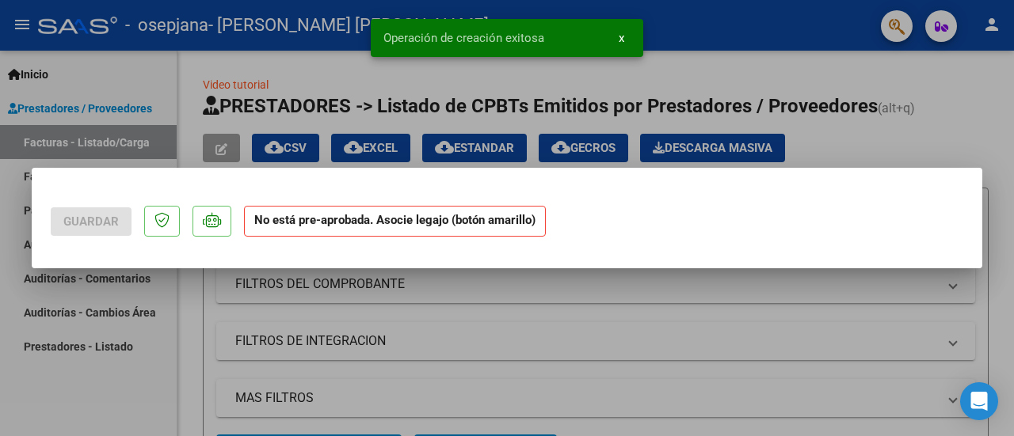
scroll to position [0, 0]
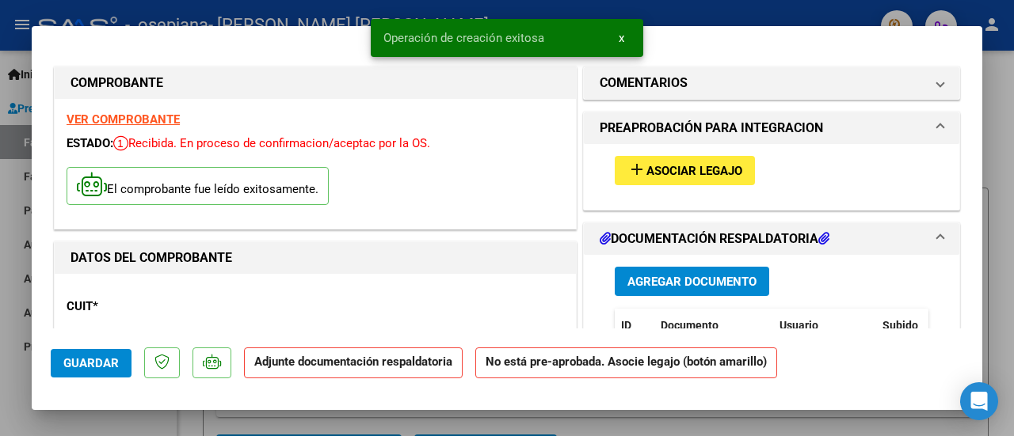
click at [646, 281] on span "Agregar Documento" at bounding box center [691, 282] width 129 height 14
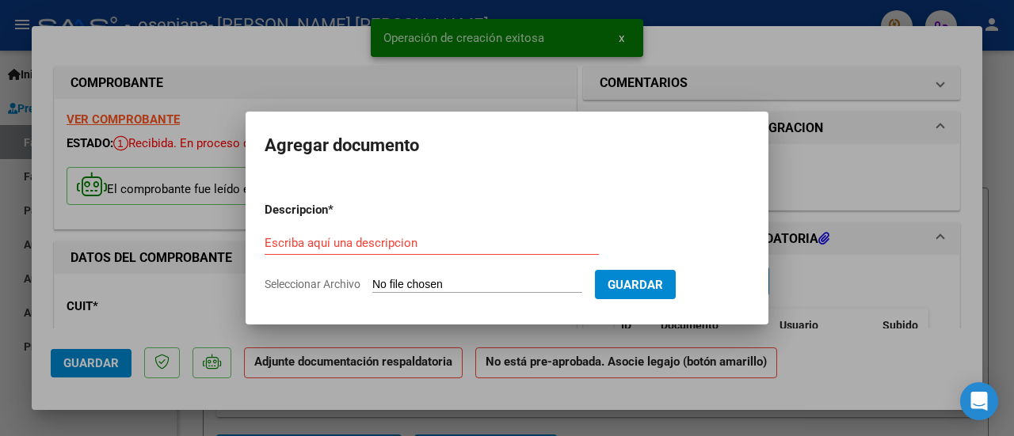
click at [431, 270] on form "Descripcion * Escriba aquí una descripcion Seleccionar Archivo Guardar" at bounding box center [507, 247] width 485 height 116
click at [428, 278] on input "Seleccionar Archivo" at bounding box center [477, 285] width 210 height 15
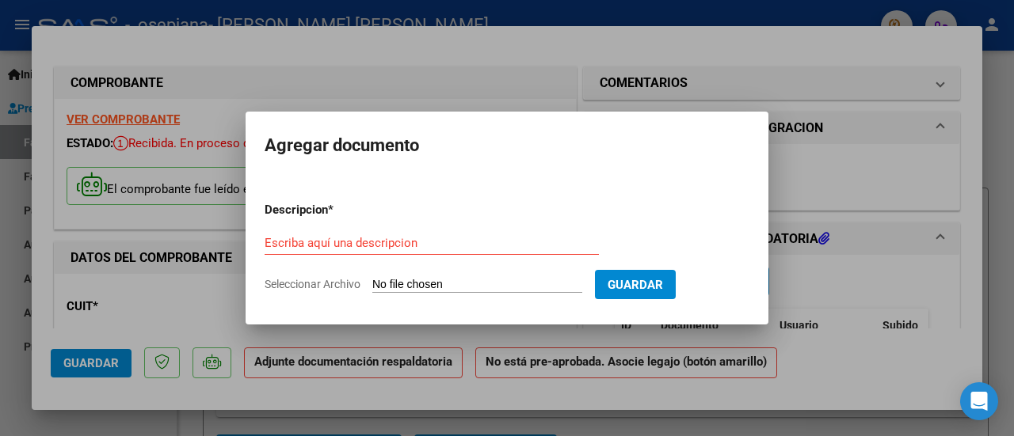
type input "C:\fakepath\ASIST SAIE AGOSTO [PERSON_NAME].pdf"
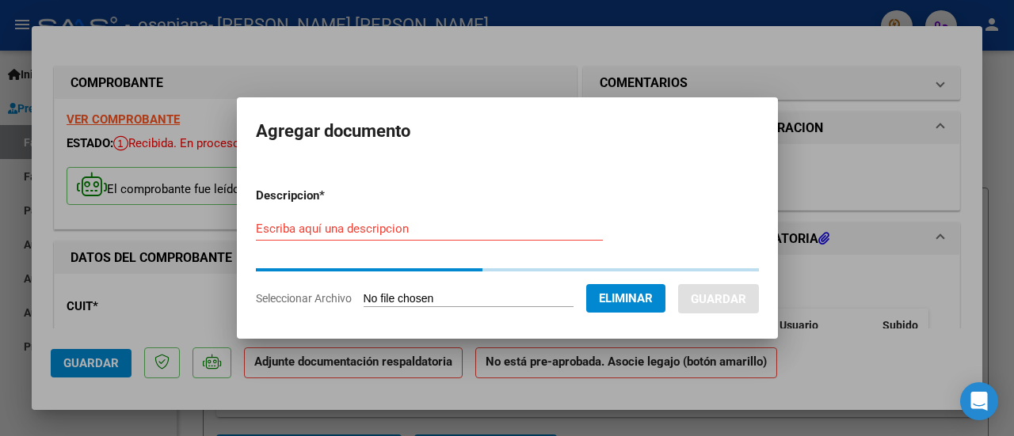
click at [364, 229] on input "Escriba aquí una descripcion" at bounding box center [429, 229] width 347 height 14
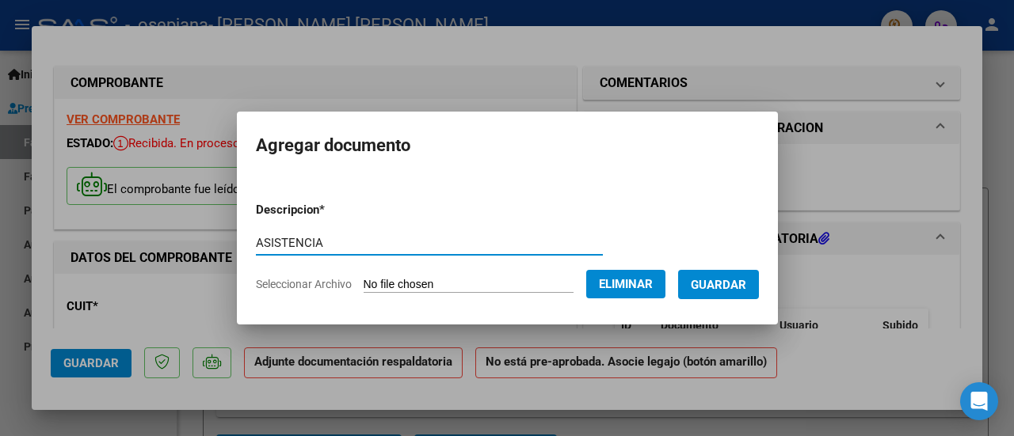
type input "ASISTENCIA"
click at [746, 287] on span "Guardar" at bounding box center [718, 285] width 55 height 14
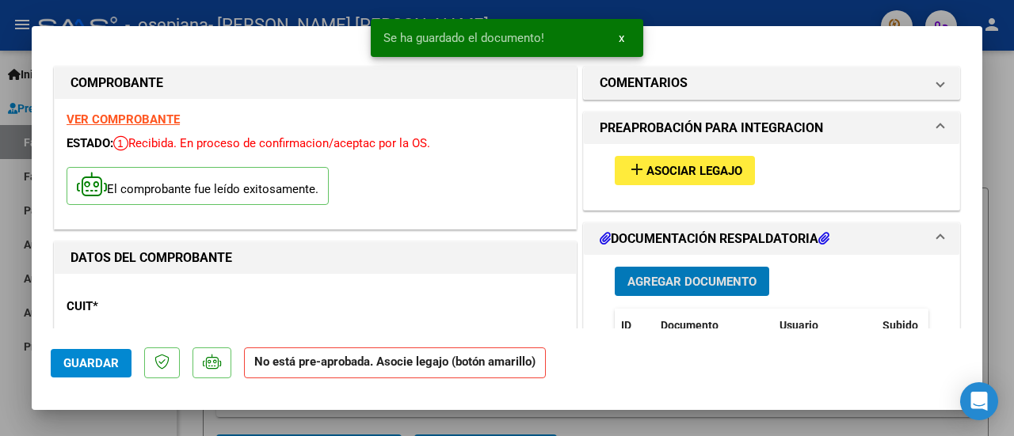
click at [651, 172] on span "Asociar Legajo" at bounding box center [694, 171] width 96 height 14
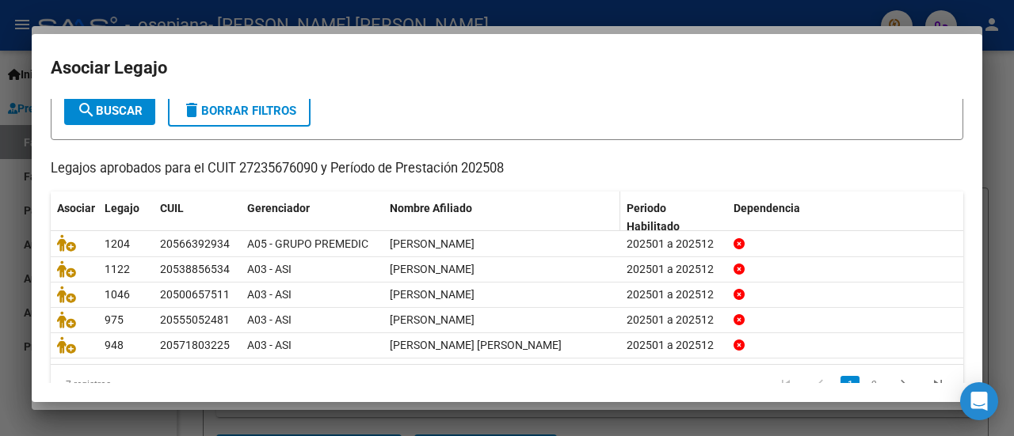
scroll to position [125, 0]
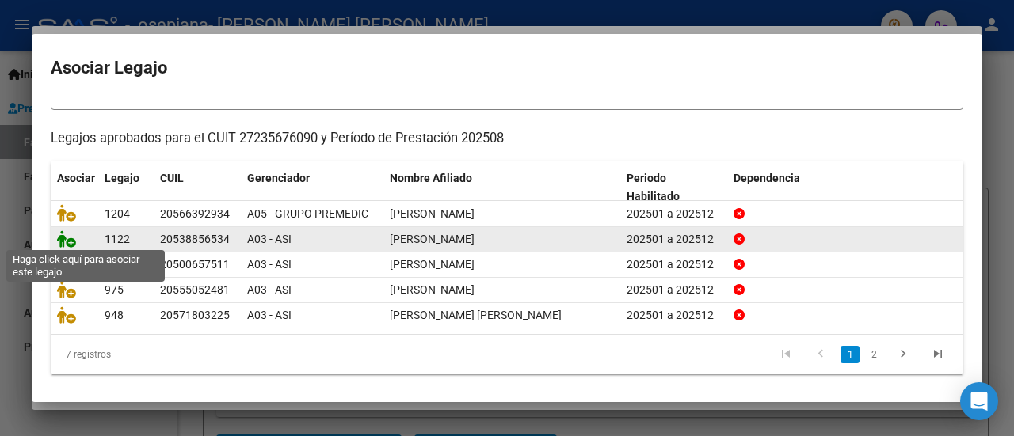
click at [72, 239] on icon at bounding box center [66, 239] width 19 height 17
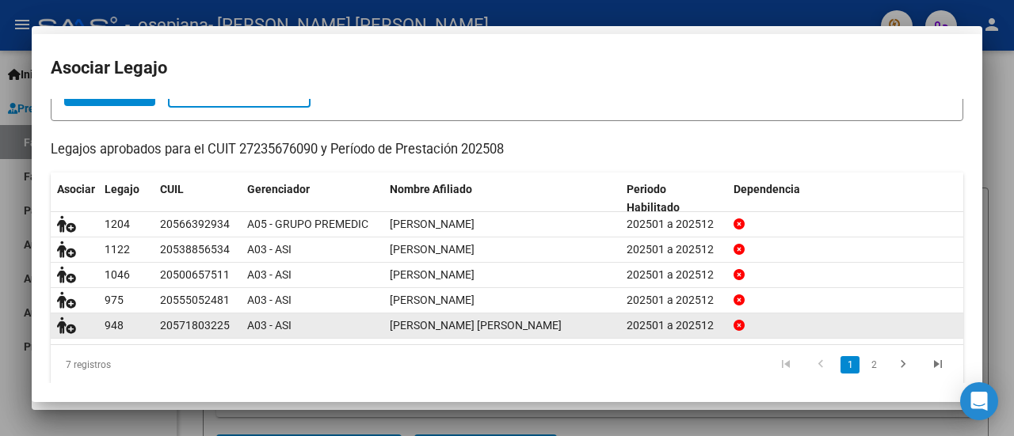
scroll to position [135, 0]
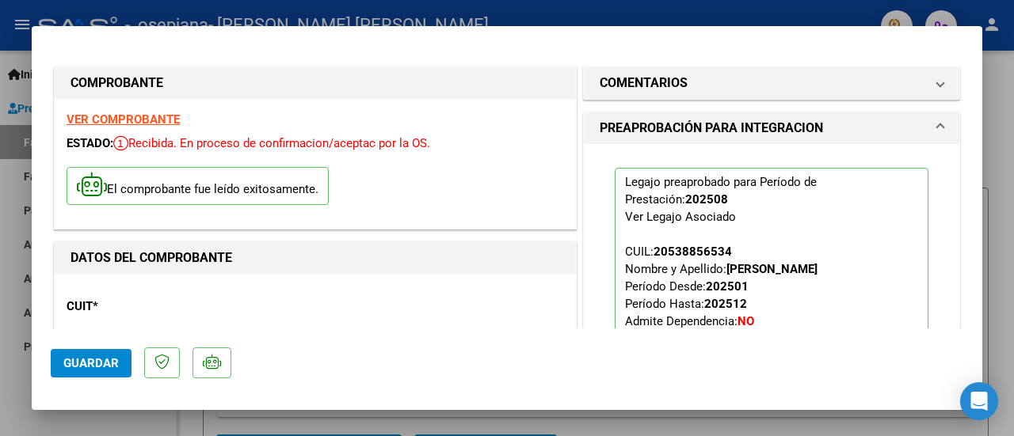
click at [85, 361] on span "Guardar" at bounding box center [90, 363] width 55 height 14
